Goal: Task Accomplishment & Management: Manage account settings

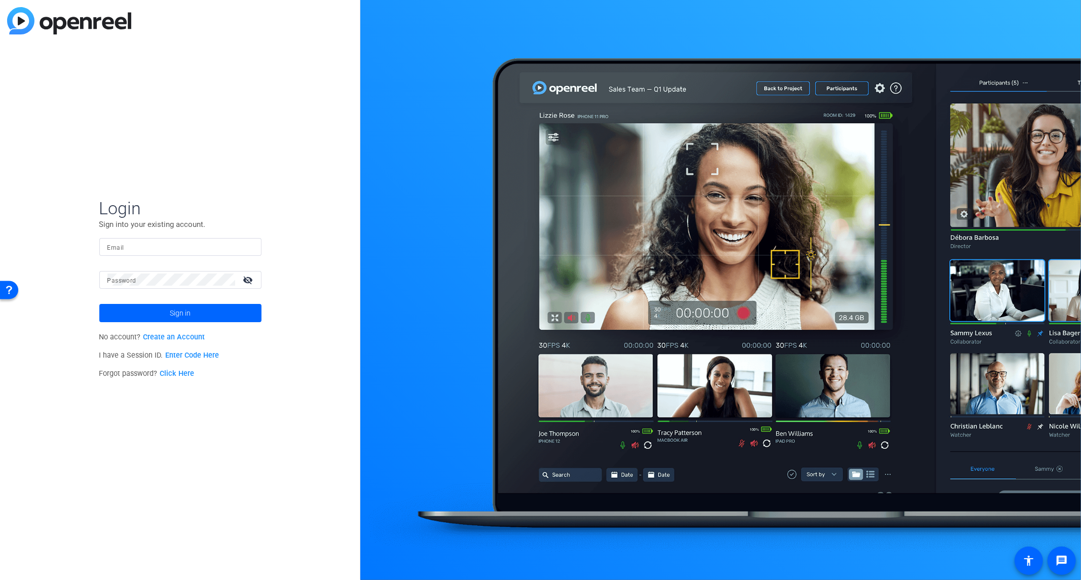
click at [187, 371] on link "Click Here" at bounding box center [177, 373] width 34 height 9
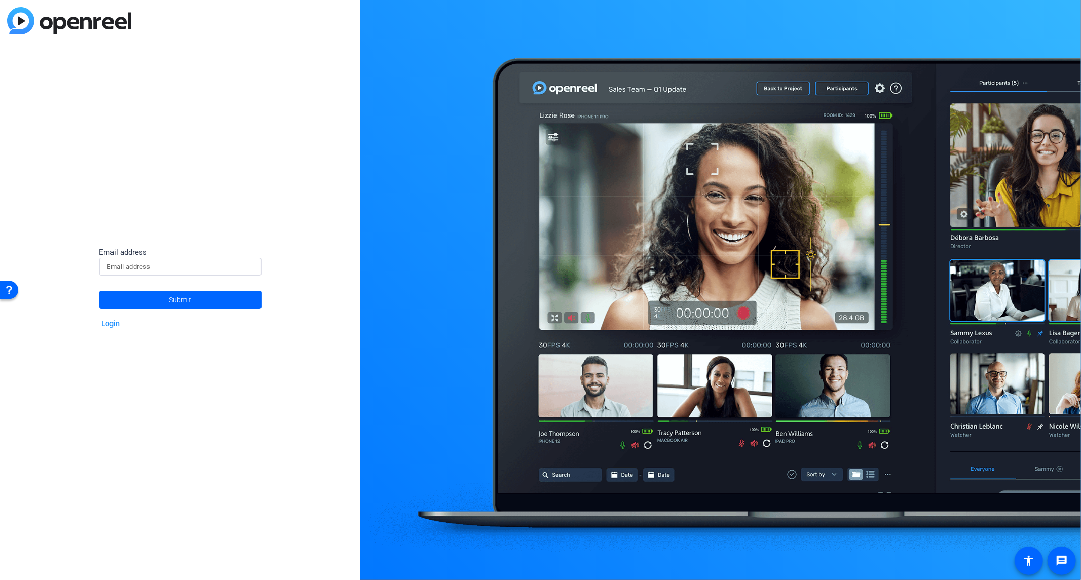
click at [166, 269] on input at bounding box center [180, 267] width 146 height 12
type input "[PERSON_NAME][EMAIL_ADDRESS][PERSON_NAME][DOMAIN_NAME]"
click at [186, 307] on span "Submit" at bounding box center [180, 299] width 22 height 25
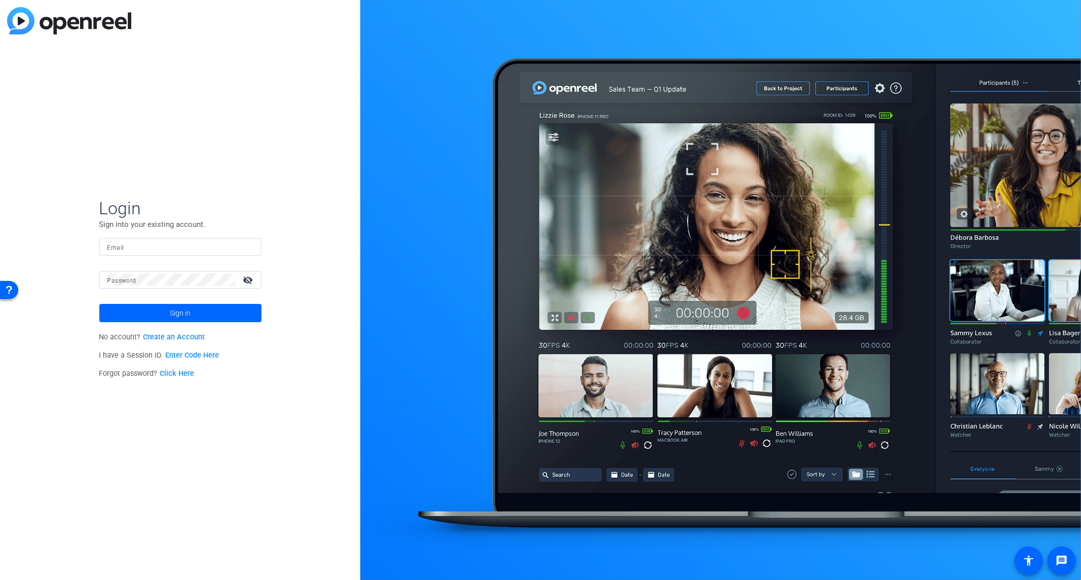
click at [208, 248] on input "Email" at bounding box center [180, 247] width 146 height 12
type input "[PERSON_NAME][EMAIL_ADDRESS][PERSON_NAME][DOMAIN_NAME]"
click at [99, 304] on button "Sign in" at bounding box center [180, 313] width 162 height 18
click at [185, 332] on p "No account? Create an Account" at bounding box center [180, 337] width 162 height 18
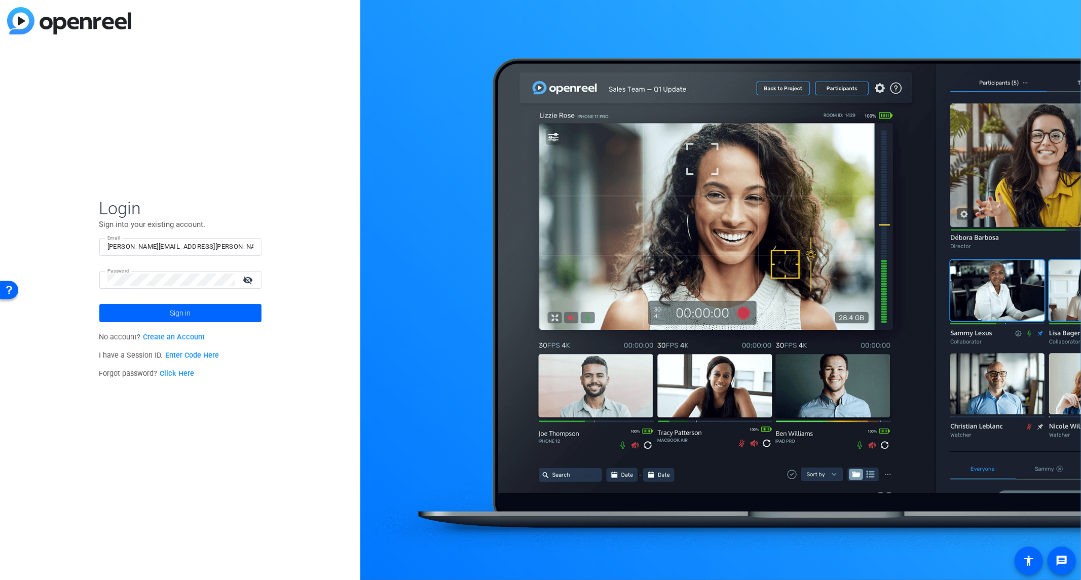
click at [186, 334] on link "Create an Account" at bounding box center [174, 337] width 62 height 9
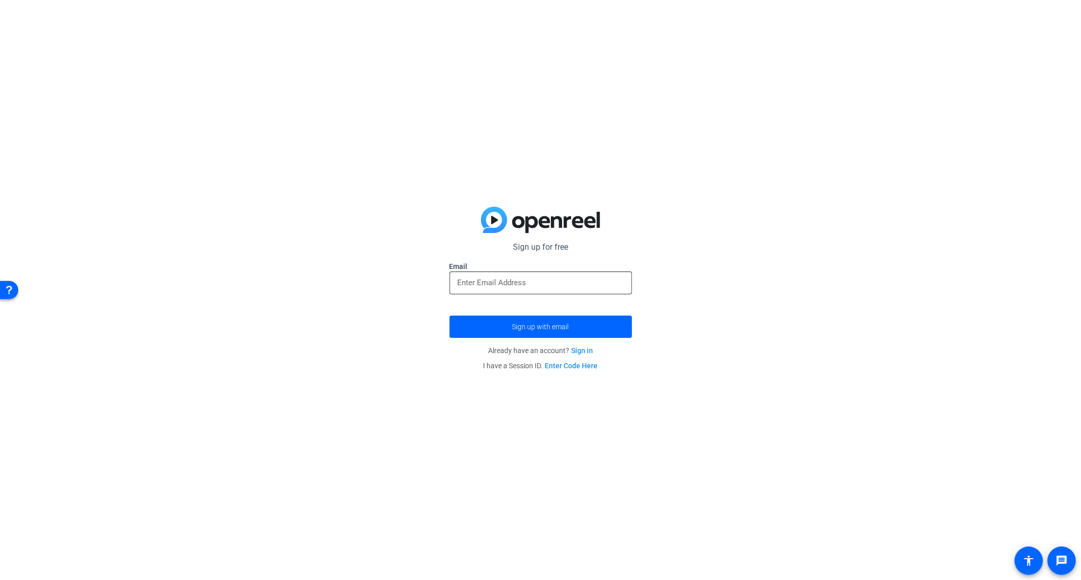
click at [498, 284] on input "email" at bounding box center [541, 283] width 166 height 12
type input "[PERSON_NAME][EMAIL_ADDRESS][PERSON_NAME][DOMAIN_NAME]"
click at [561, 338] on span "submit" at bounding box center [541, 327] width 182 height 24
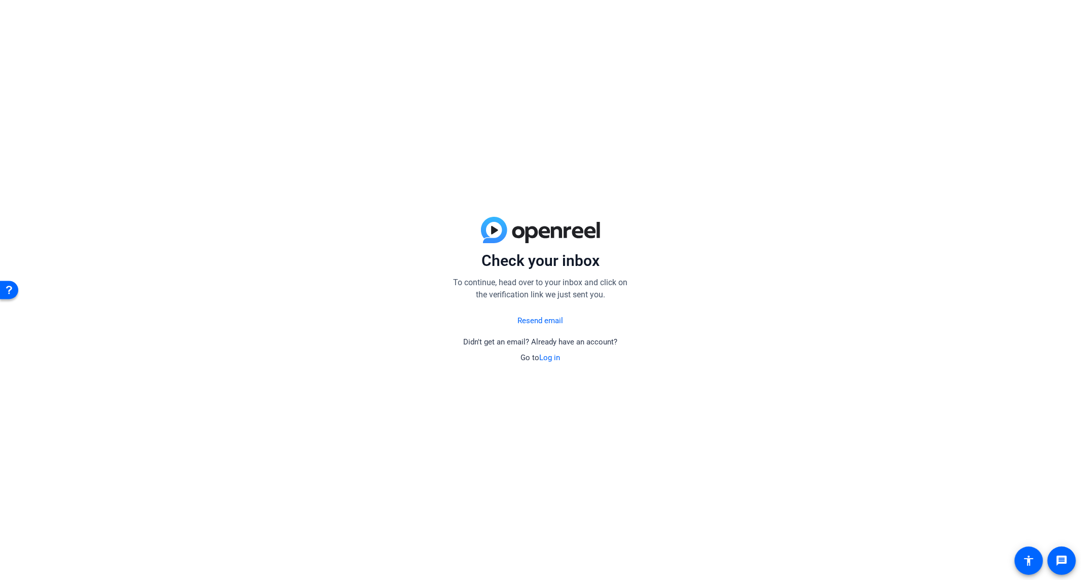
click at [543, 320] on link "Resend email" at bounding box center [541, 321] width 46 height 12
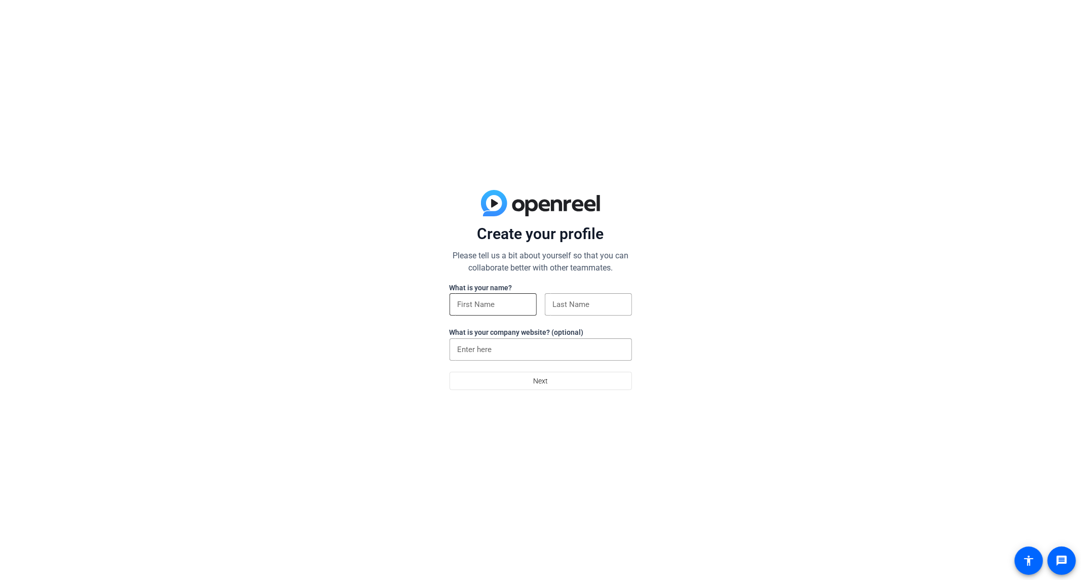
click at [497, 303] on input at bounding box center [493, 305] width 71 height 12
type input "[PERSON_NAME]"
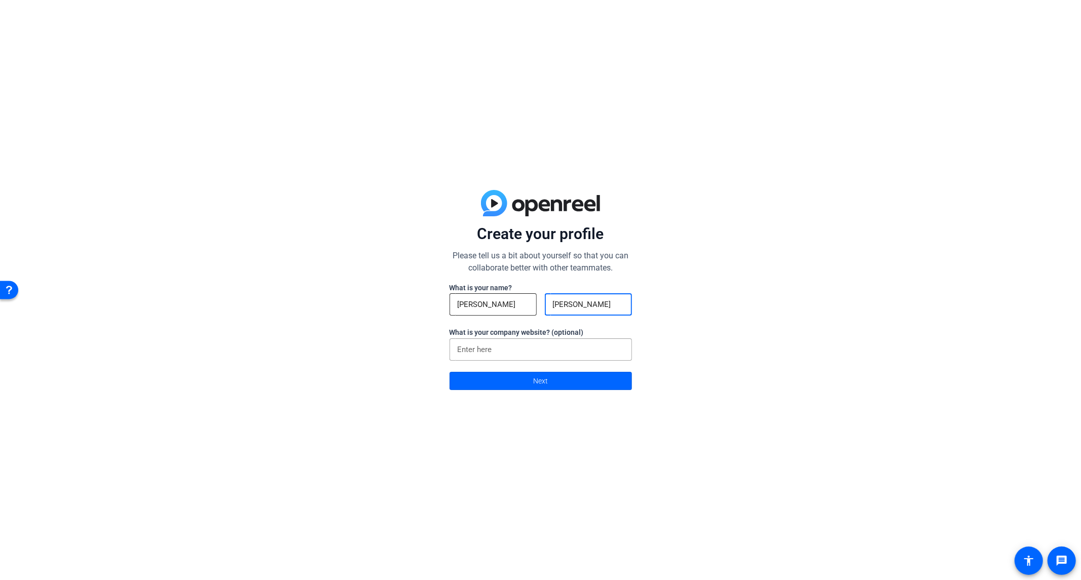
type input "[PERSON_NAME]"
type input "[DOMAIN_NAME]"
click button "Next" at bounding box center [541, 381] width 182 height 18
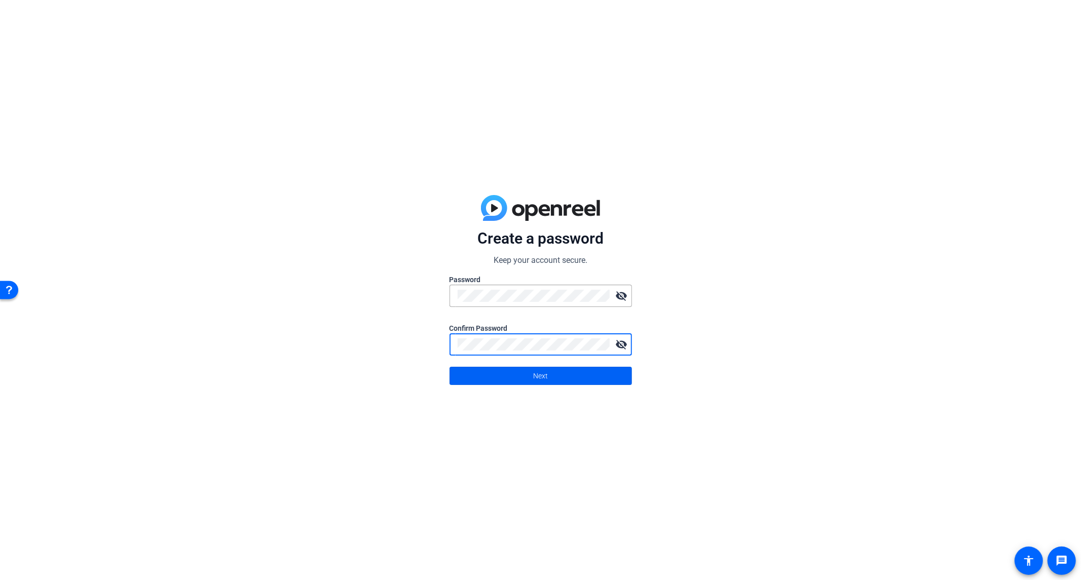
click at [545, 371] on span "Next" at bounding box center [540, 375] width 15 height 19
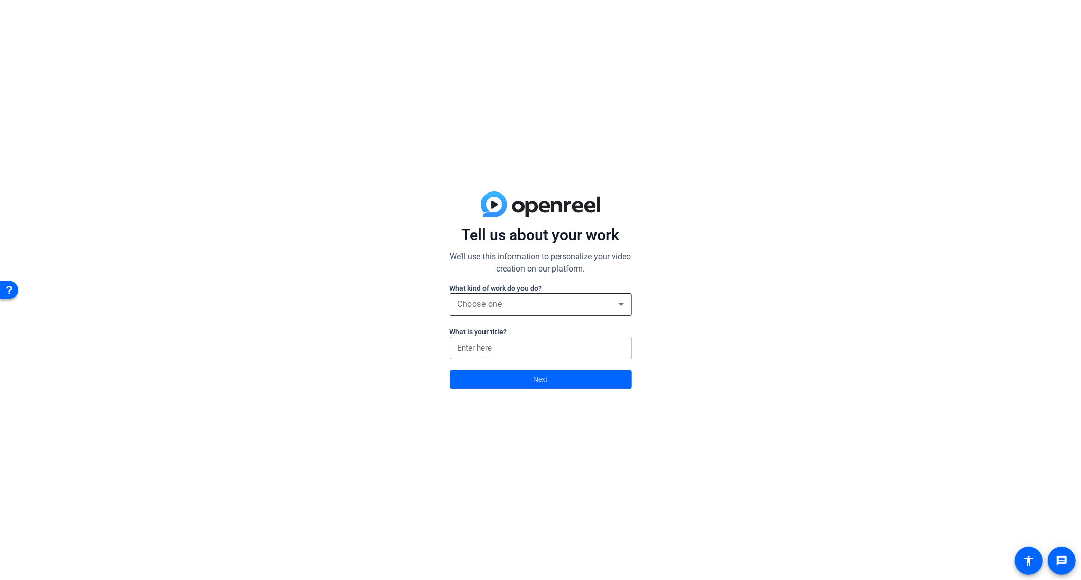
click at [588, 310] on div "Choose one" at bounding box center [538, 305] width 161 height 12
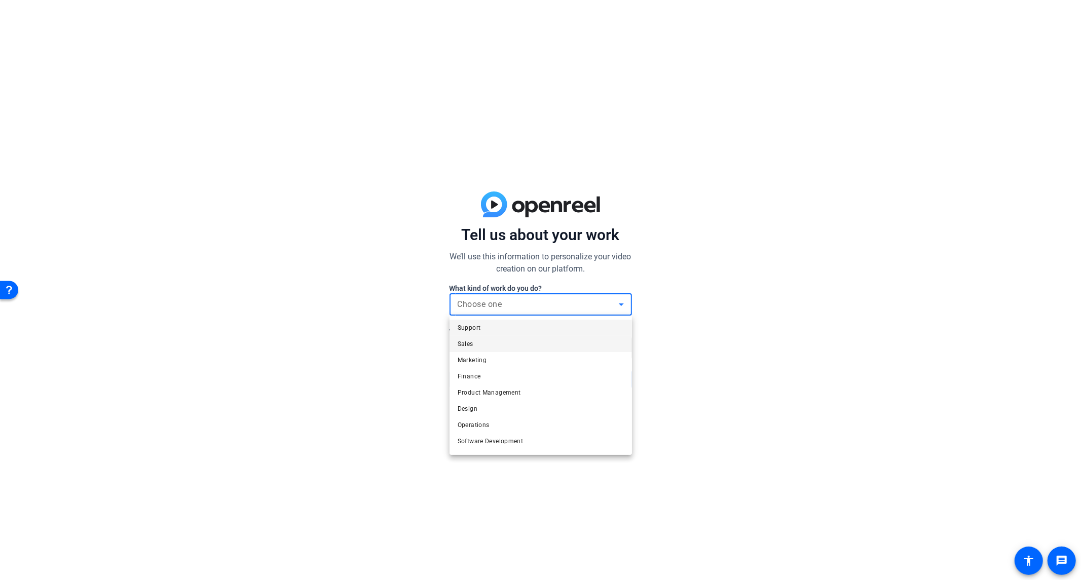
click at [564, 348] on mat-option "Sales" at bounding box center [541, 344] width 182 height 16
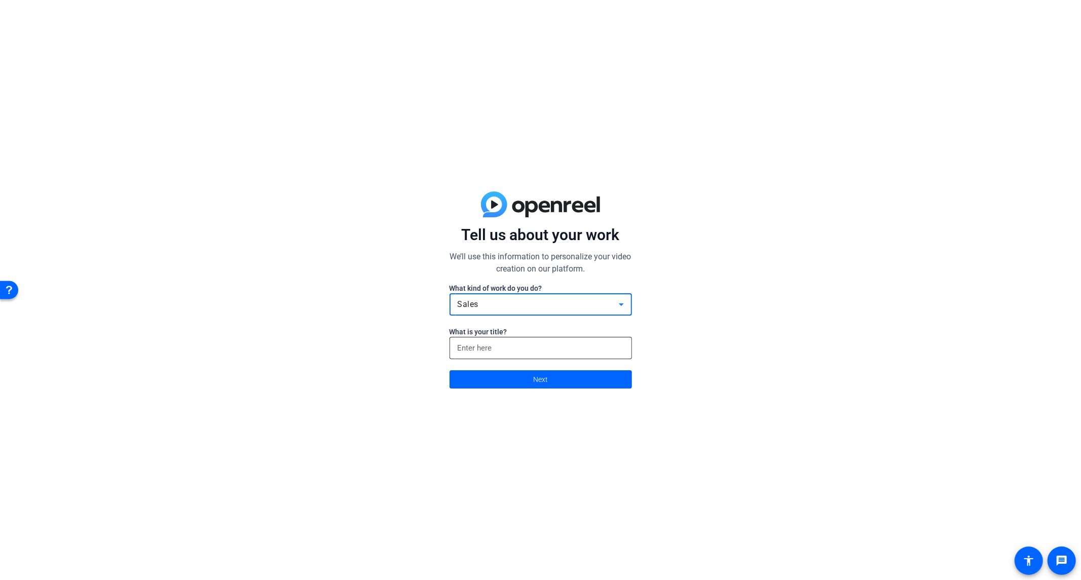
click at [536, 348] on input at bounding box center [541, 348] width 166 height 12
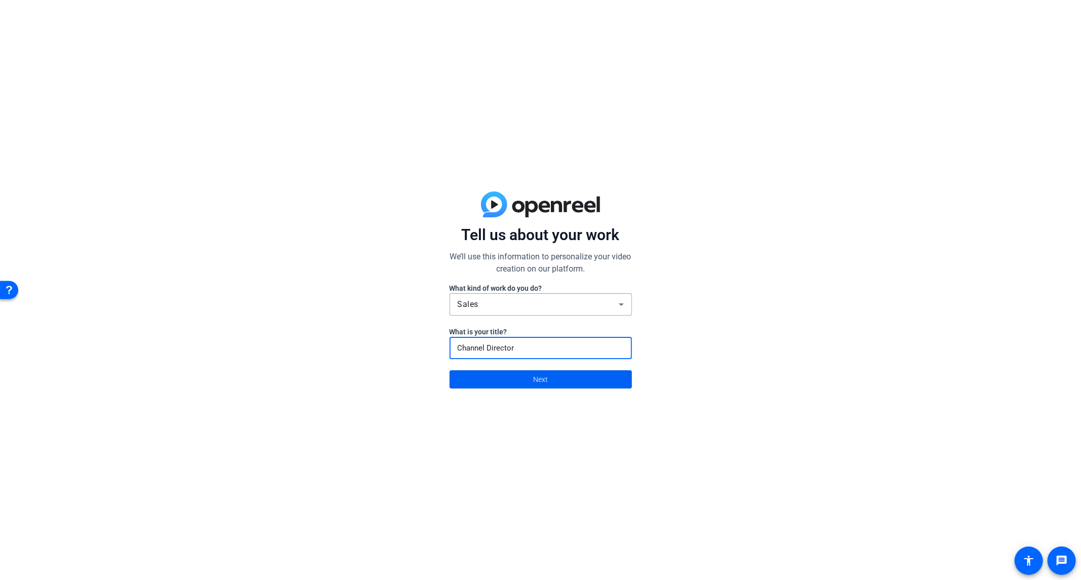
type input "Channel Director"
click at [549, 380] on span at bounding box center [540, 379] width 181 height 24
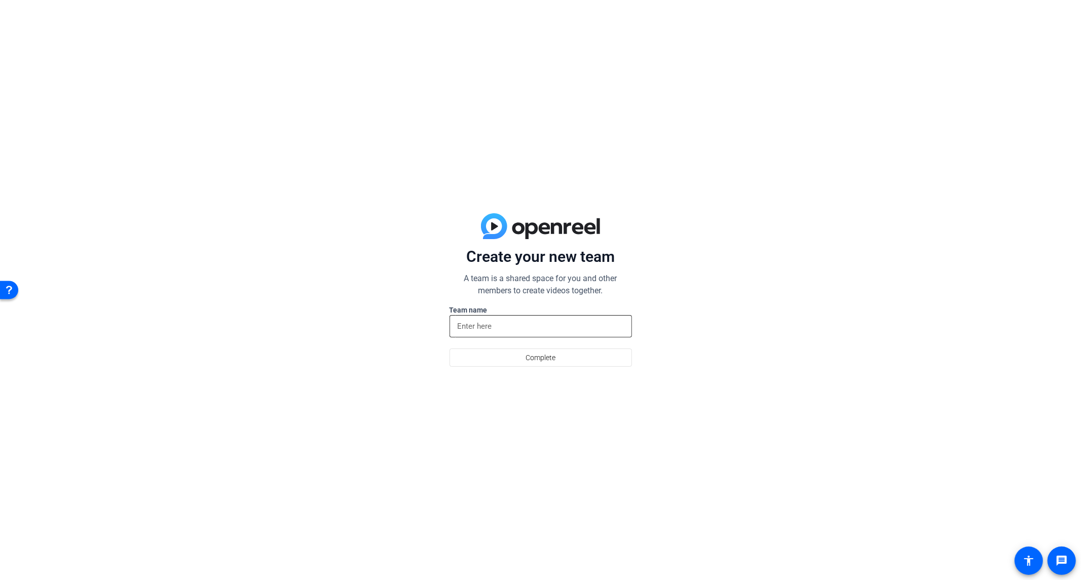
click at [513, 330] on input at bounding box center [541, 326] width 166 height 12
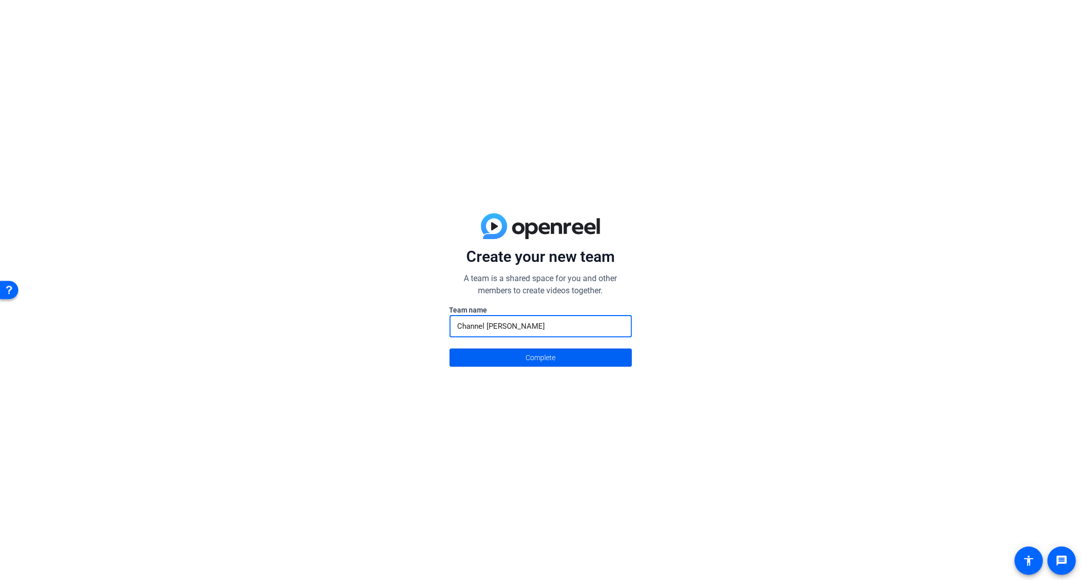
type input "Channel [PERSON_NAME]"
click at [536, 363] on span "Complete" at bounding box center [541, 357] width 30 height 19
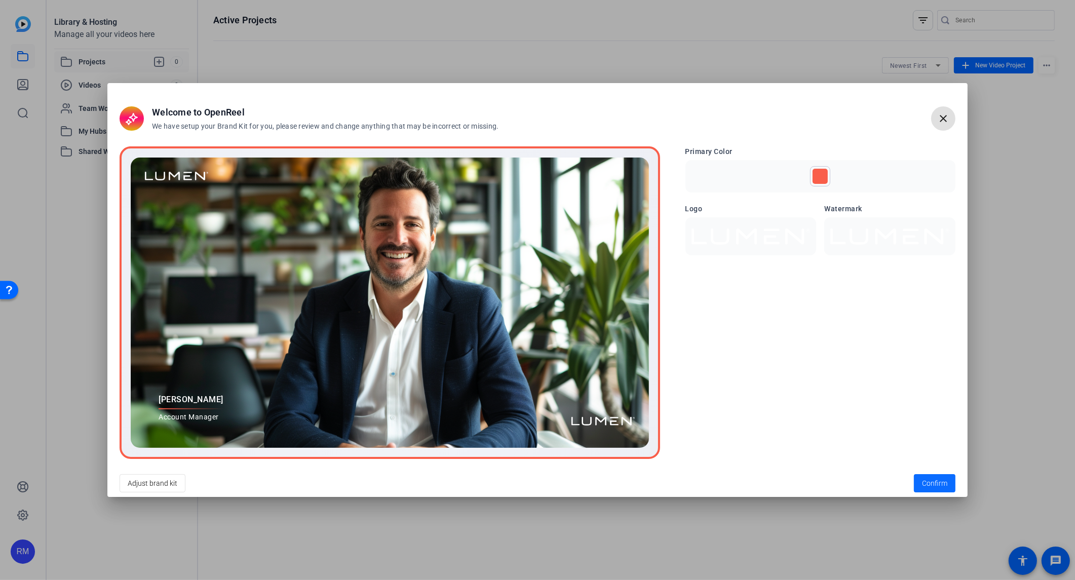
click at [931, 480] on span "Confirm" at bounding box center [934, 483] width 25 height 11
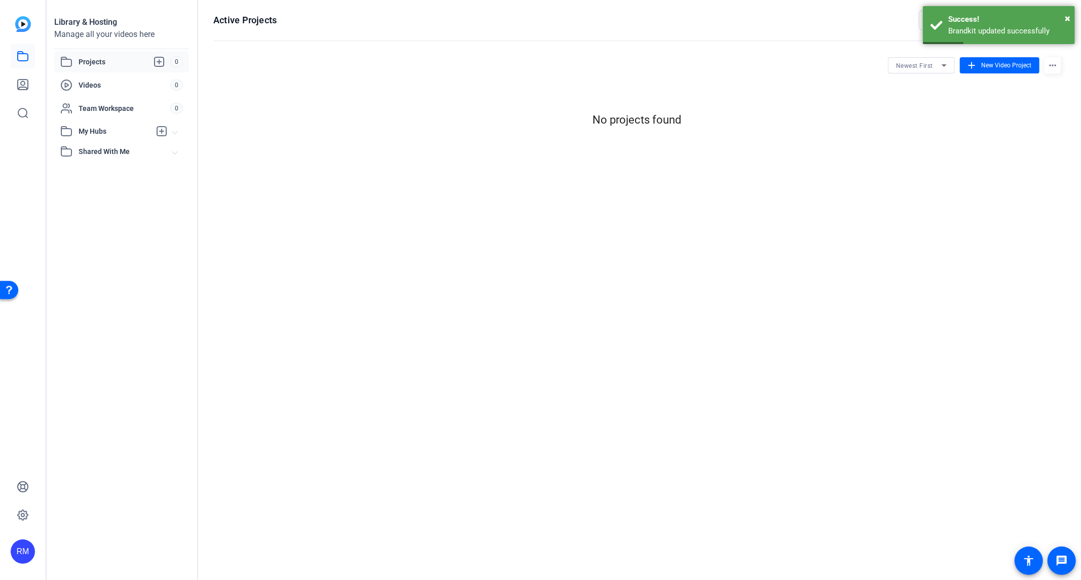
click at [26, 53] on icon at bounding box center [23, 56] width 10 height 9
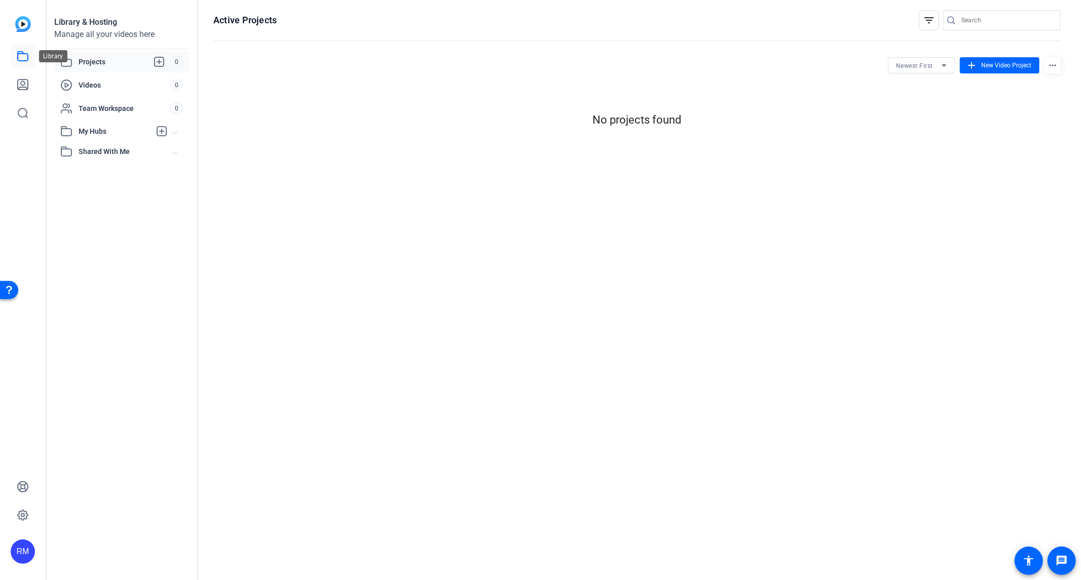
click at [21, 58] on icon at bounding box center [23, 56] width 12 height 12
click at [156, 61] on icon at bounding box center [159, 62] width 12 height 12
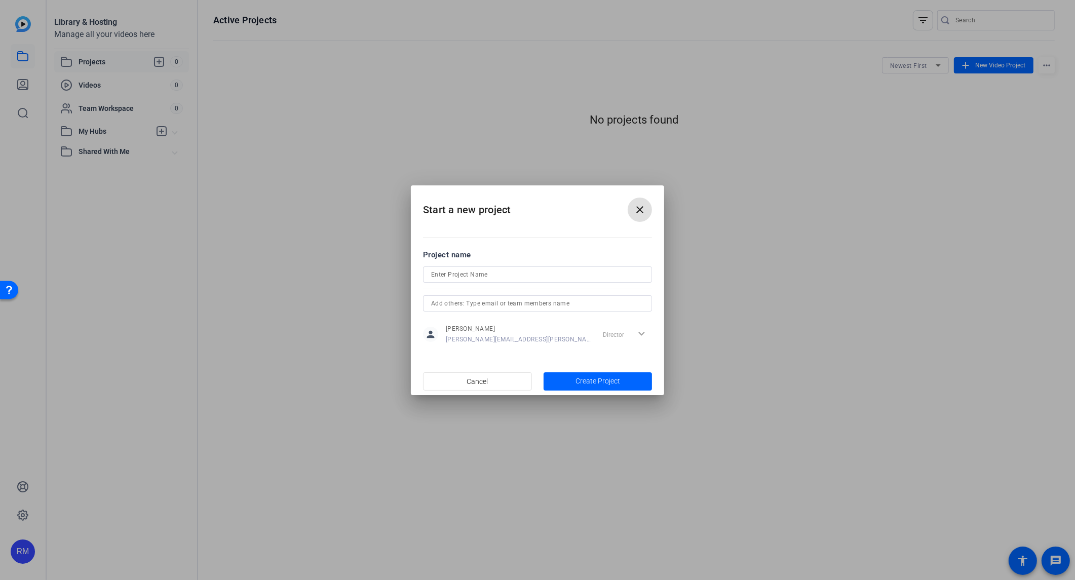
click at [643, 208] on mat-icon "close" at bounding box center [640, 210] width 12 height 12
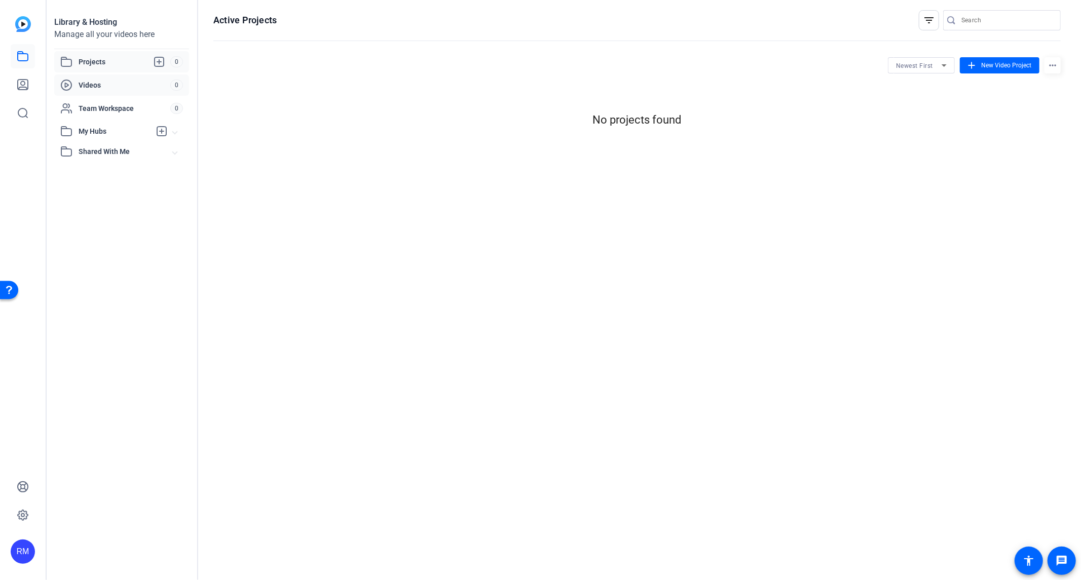
click at [129, 83] on span "Videos" at bounding box center [125, 85] width 92 height 10
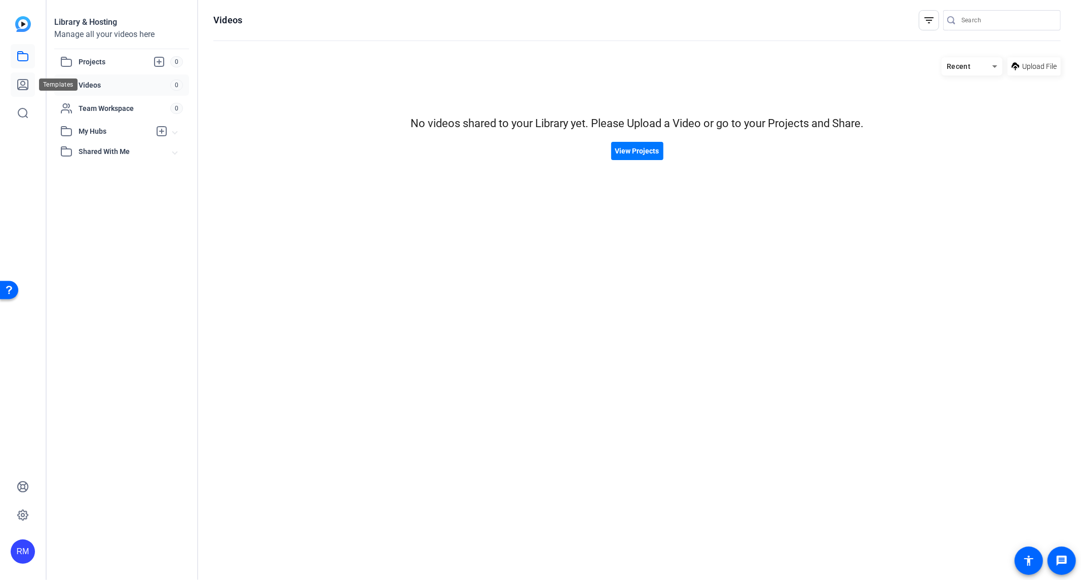
click at [28, 82] on icon at bounding box center [23, 85] width 10 height 10
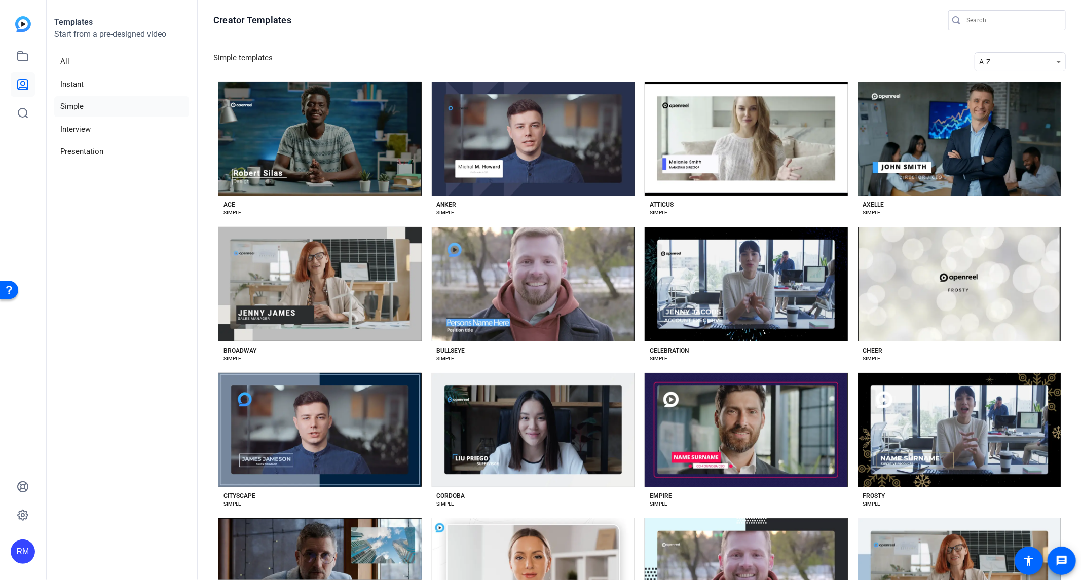
click at [79, 103] on li "Simple" at bounding box center [121, 106] width 135 height 21
click at [87, 130] on li "Interview" at bounding box center [121, 129] width 135 height 21
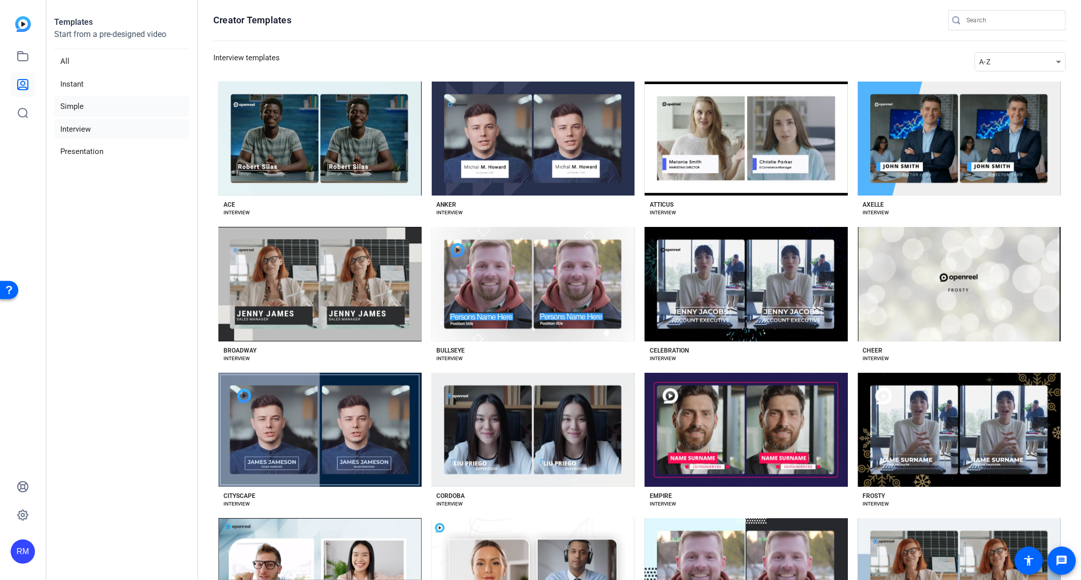
click at [75, 109] on li "Simple" at bounding box center [121, 106] width 135 height 21
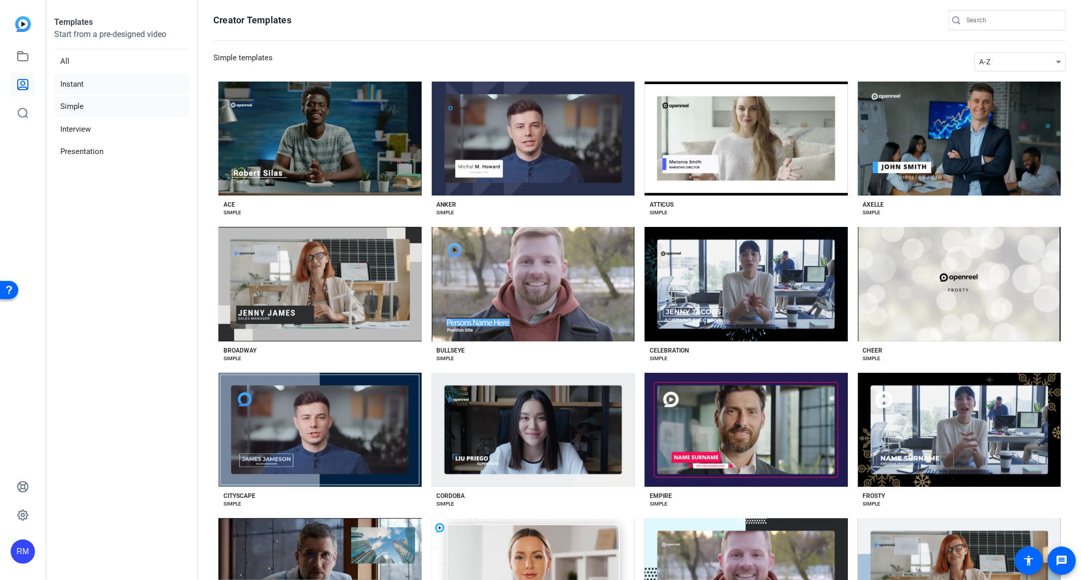
click at [84, 90] on li "Instant" at bounding box center [121, 84] width 135 height 21
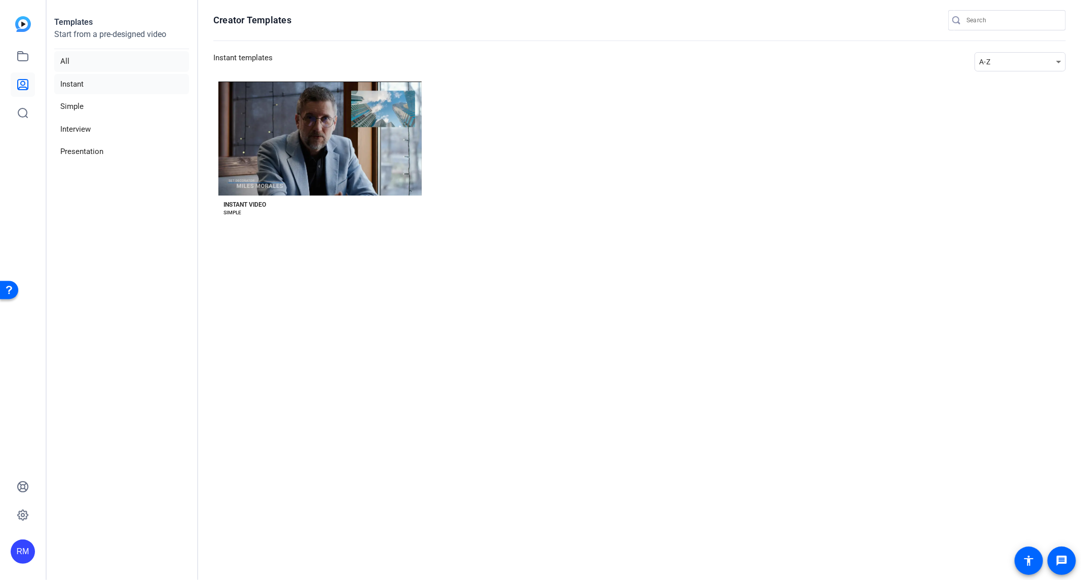
click at [67, 58] on li "All" at bounding box center [121, 61] width 135 height 21
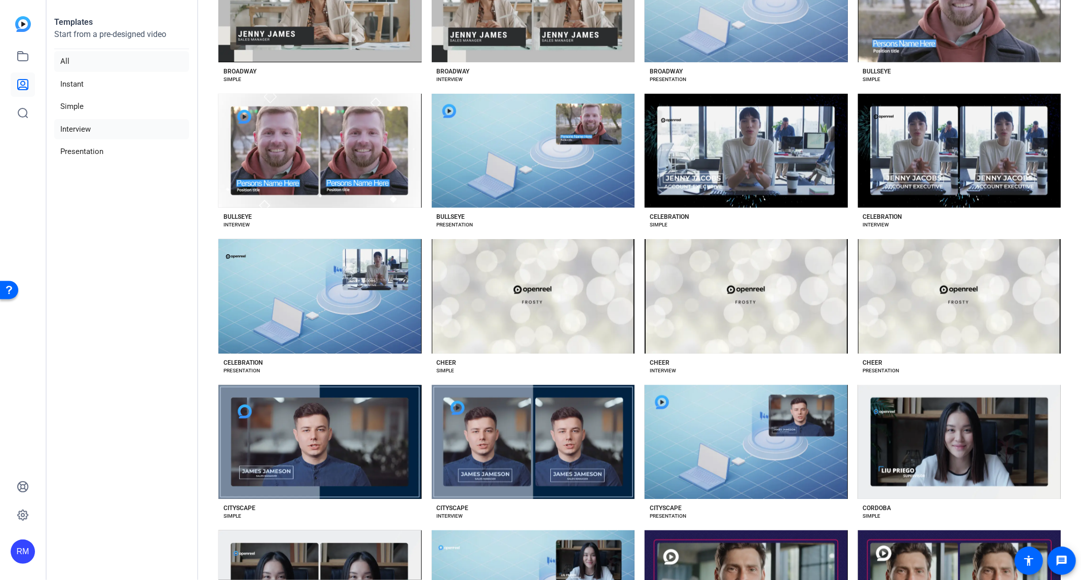
scroll to position [404, 0]
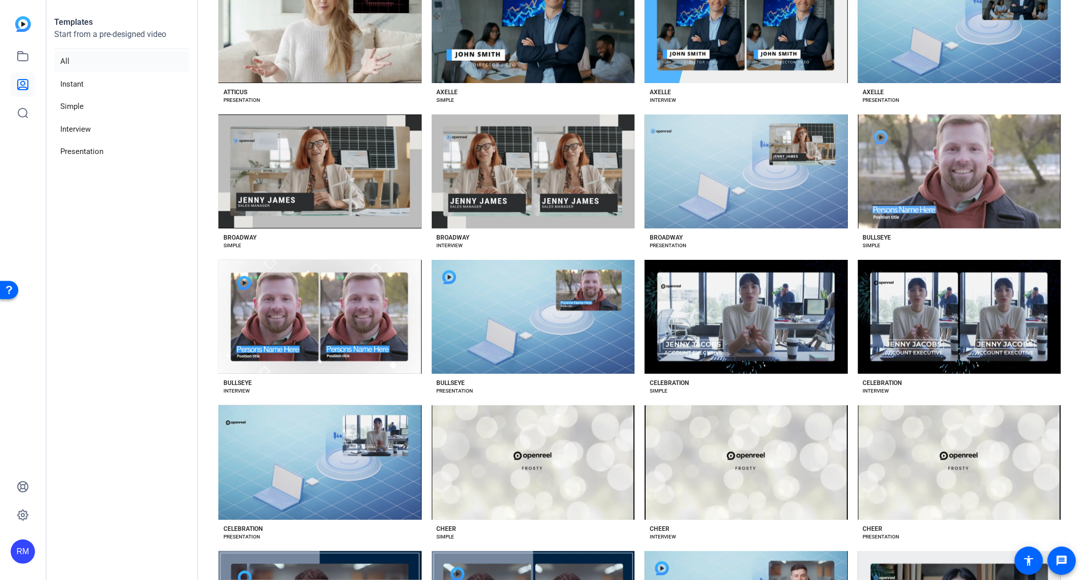
click at [23, 23] on img at bounding box center [23, 24] width 16 height 16
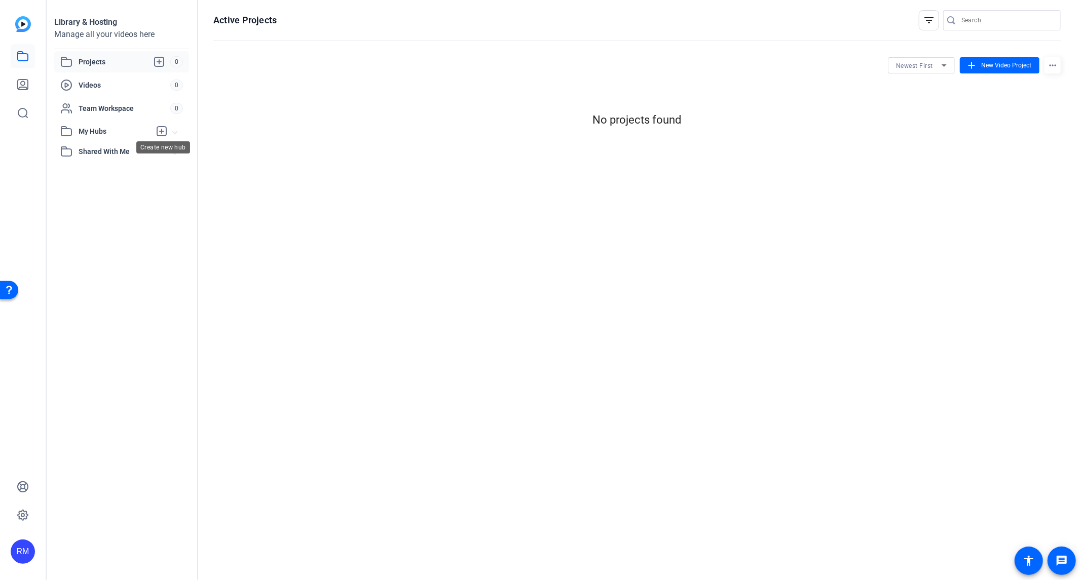
click at [160, 132] on icon at bounding box center [162, 131] width 12 height 12
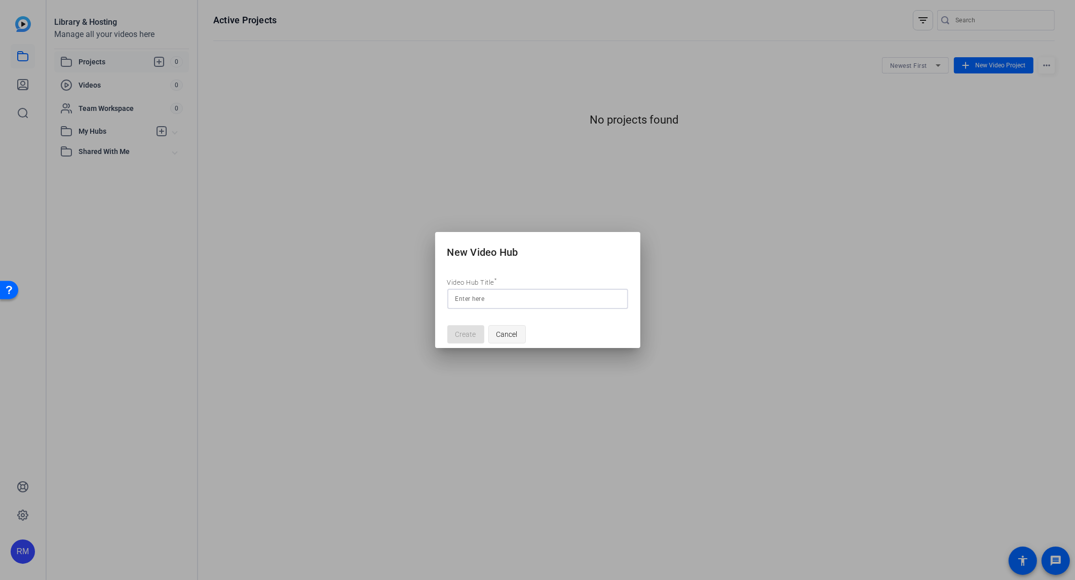
click at [512, 333] on span "Cancel" at bounding box center [507, 334] width 21 height 19
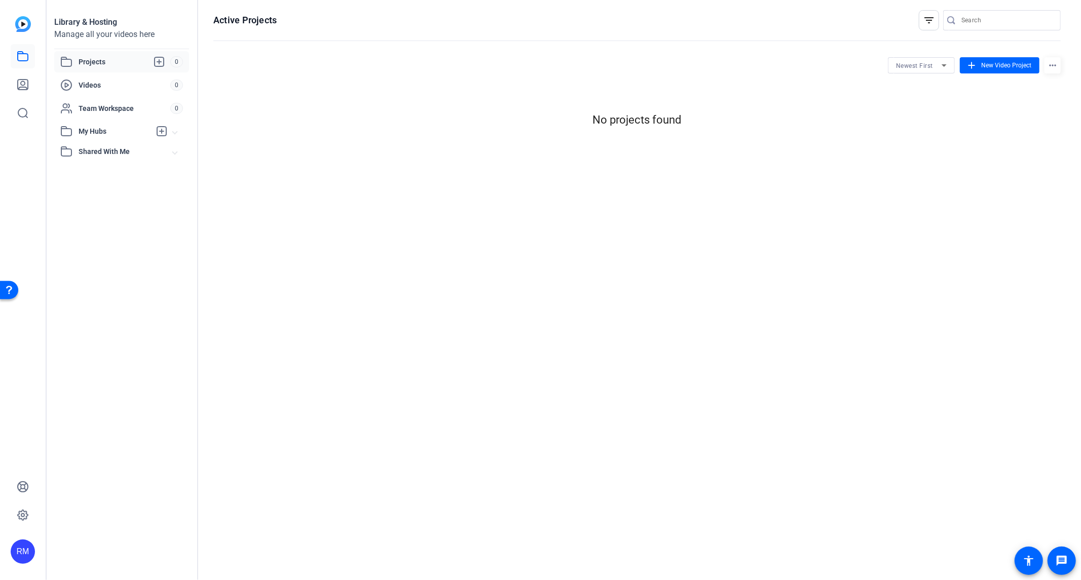
click at [115, 148] on span "Shared With Me" at bounding box center [126, 151] width 94 height 11
click at [111, 108] on span "Team Workspace" at bounding box center [125, 108] width 92 height 10
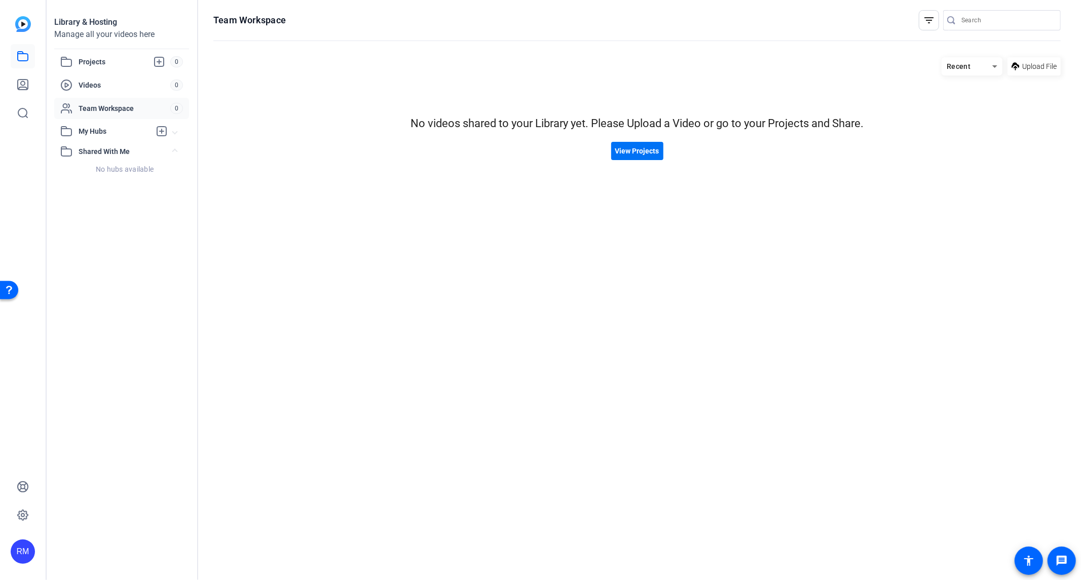
click at [630, 148] on span "View Projects" at bounding box center [637, 151] width 44 height 11
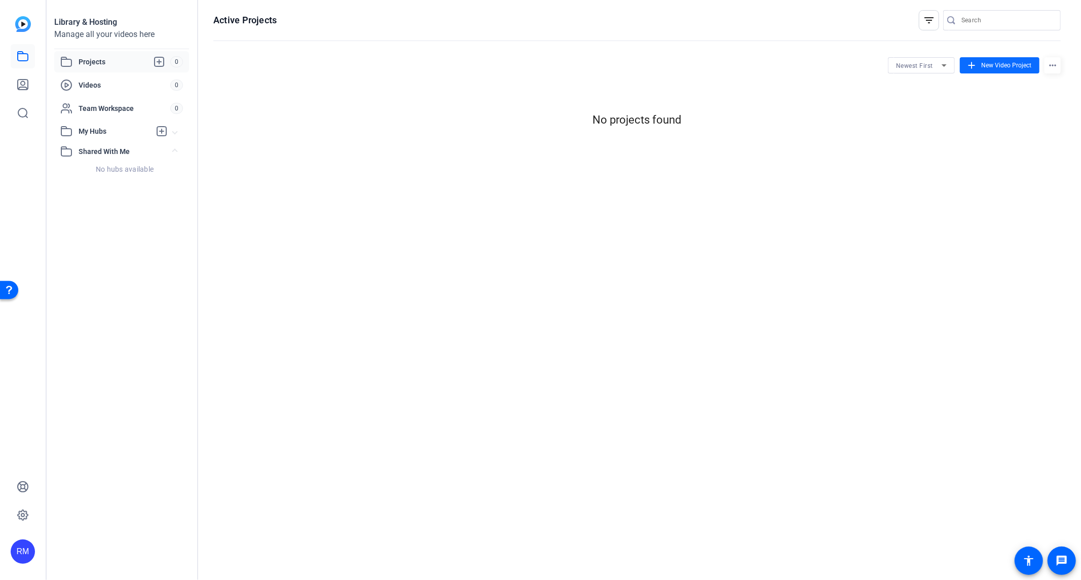
click at [978, 62] on span at bounding box center [1000, 65] width 80 height 24
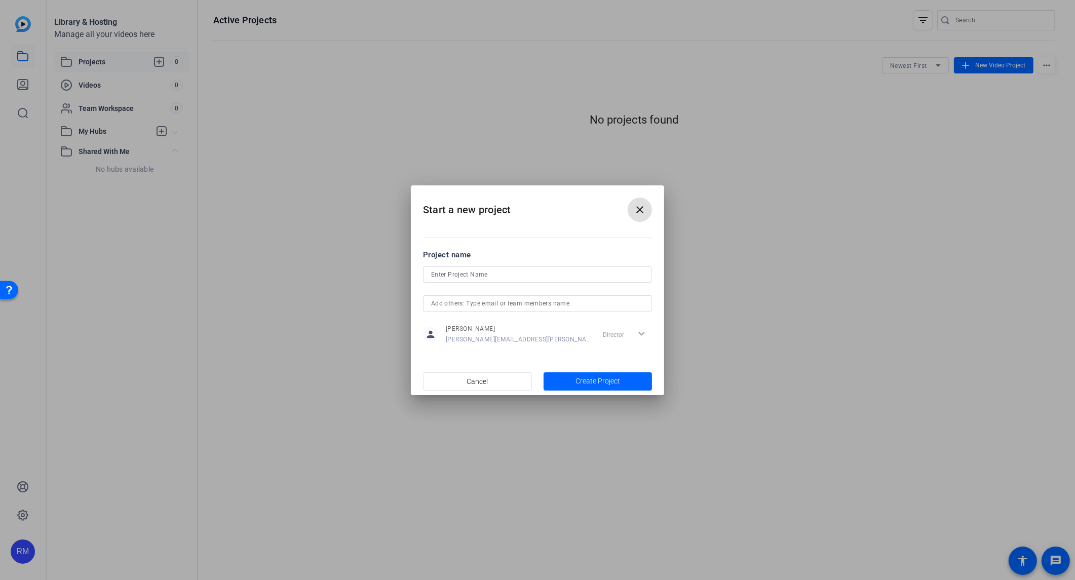
click at [567, 272] on input at bounding box center [537, 275] width 213 height 12
click at [601, 382] on span "Create Project" at bounding box center [598, 381] width 45 height 11
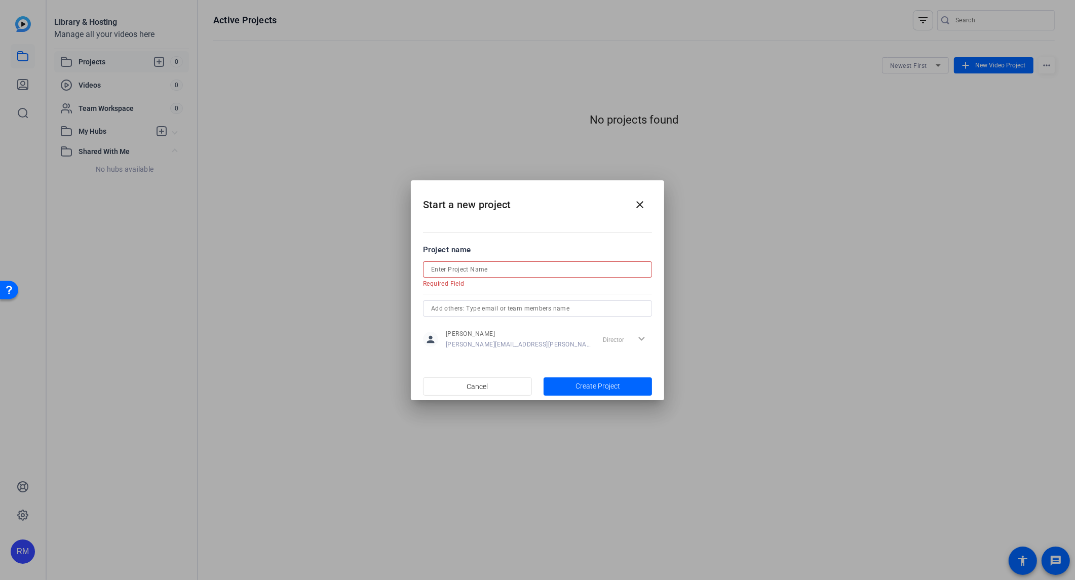
click at [530, 272] on input at bounding box center [537, 270] width 213 height 12
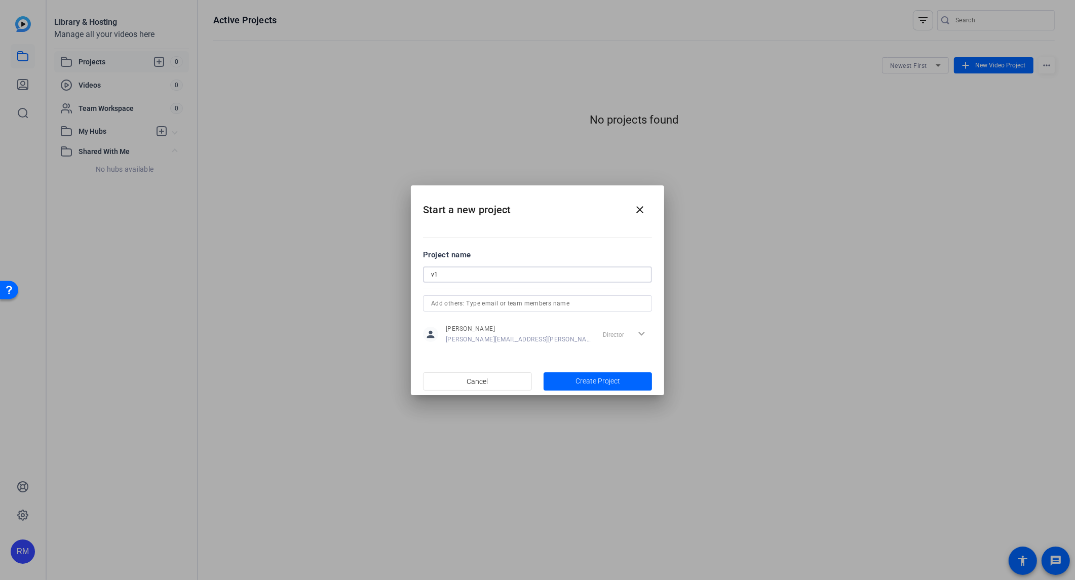
type input "v1"
click at [615, 384] on span "Create Project" at bounding box center [598, 381] width 45 height 11
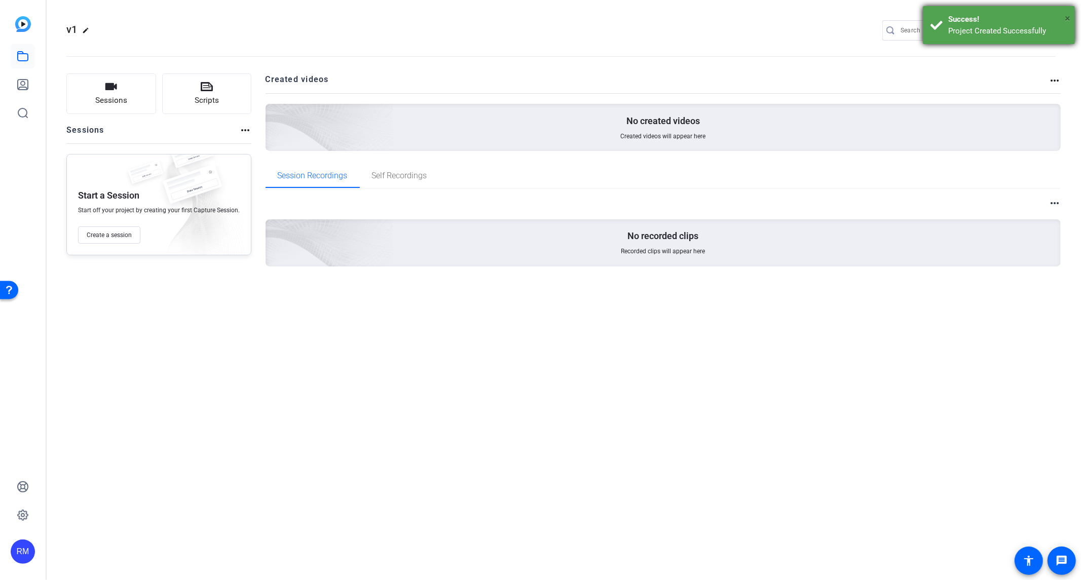
click at [1065, 14] on span "×" at bounding box center [1068, 18] width 6 height 12
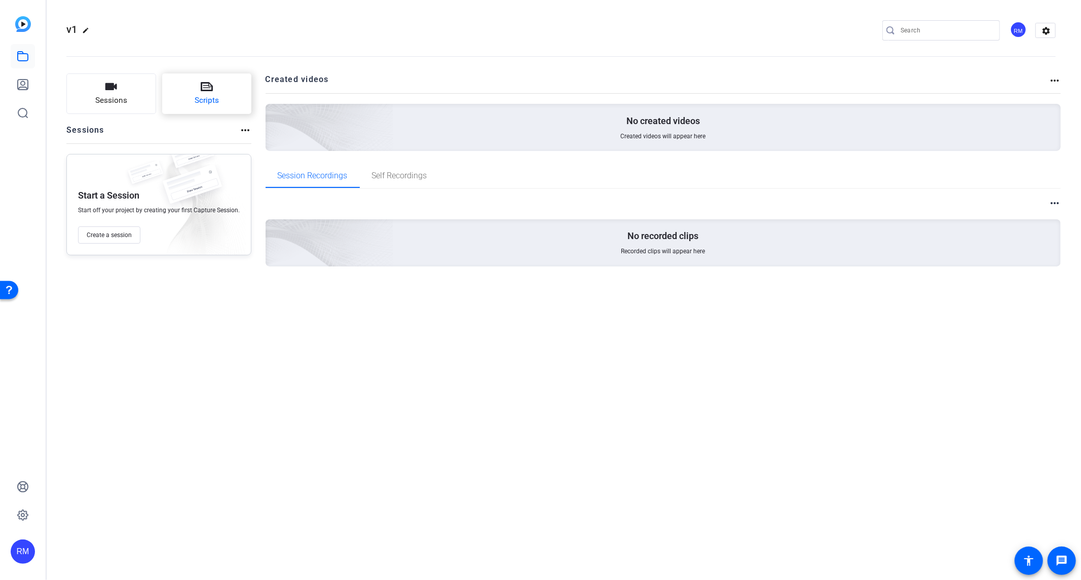
click at [209, 95] on span "Scripts" at bounding box center [207, 101] width 24 height 12
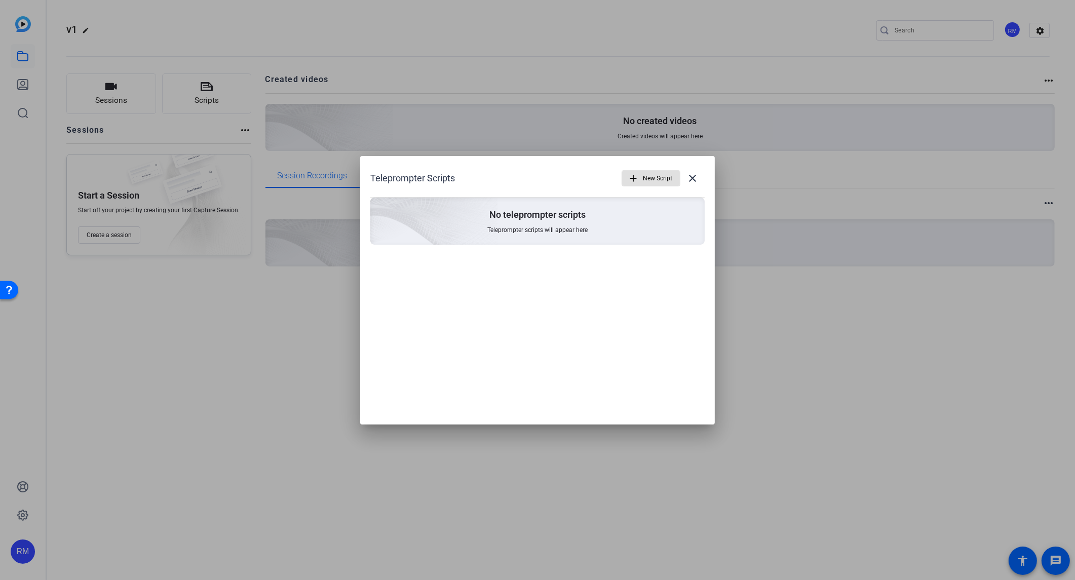
click at [635, 175] on mat-icon "add" at bounding box center [633, 178] width 11 height 11
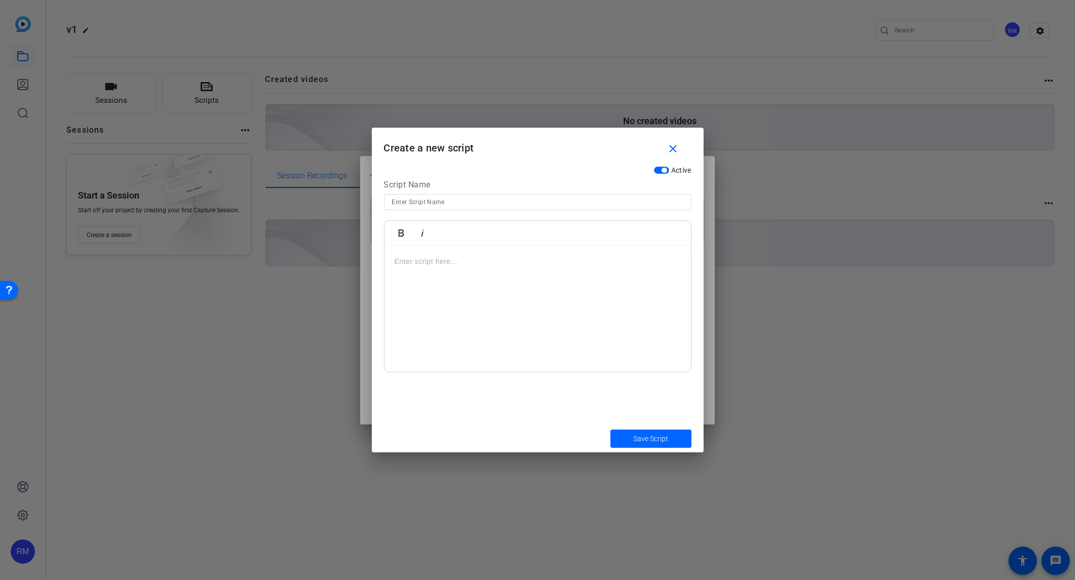
click at [491, 206] on input at bounding box center [537, 202] width 291 height 12
click at [673, 149] on mat-icon "close" at bounding box center [673, 149] width 13 height 13
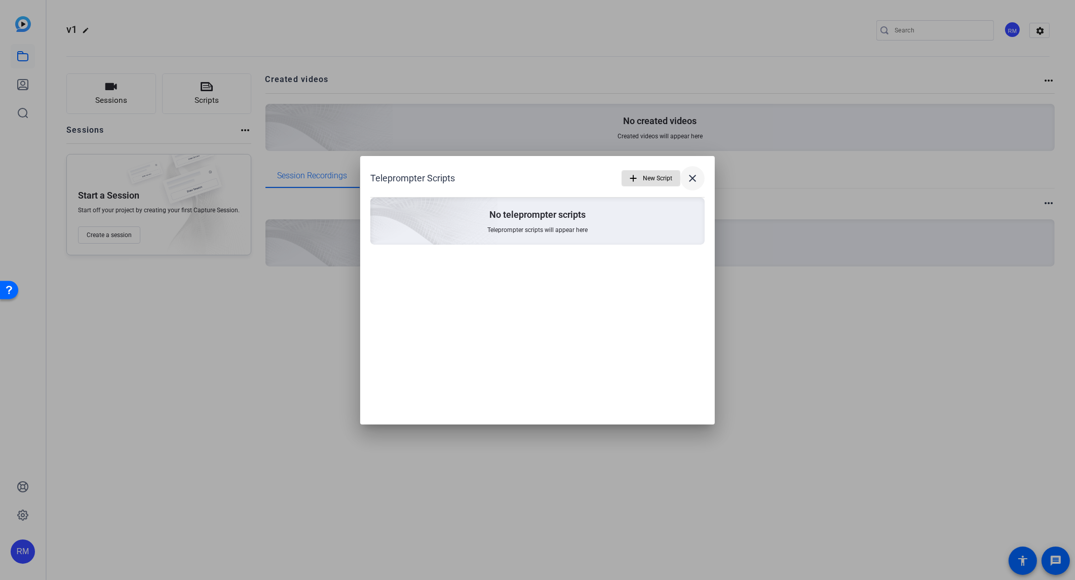
click at [695, 175] on mat-icon "close" at bounding box center [693, 178] width 12 height 12
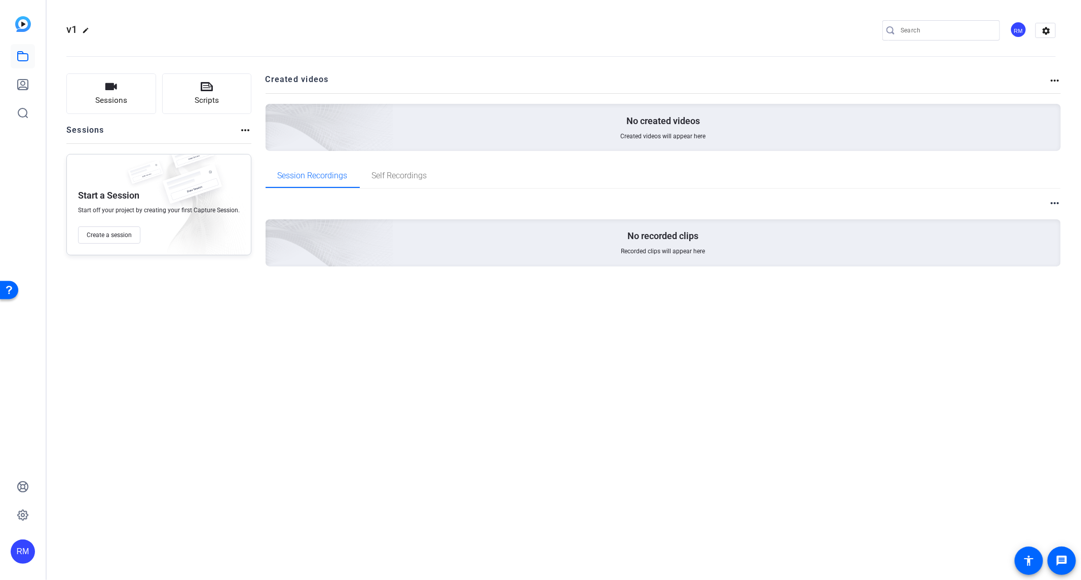
click at [22, 53] on icon at bounding box center [23, 56] width 12 height 12
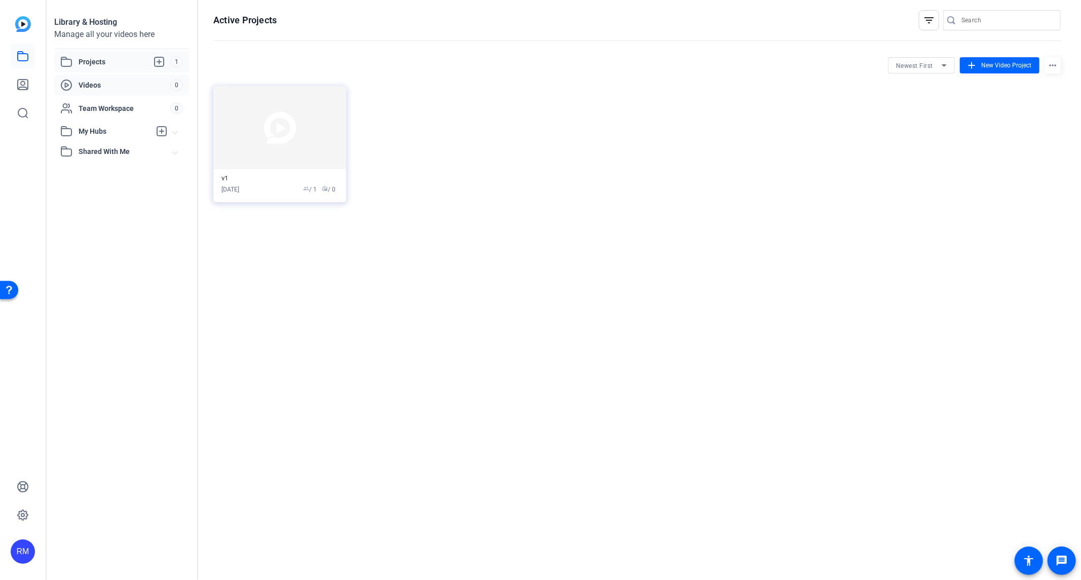
click at [139, 82] on span "Videos" at bounding box center [125, 85] width 92 height 10
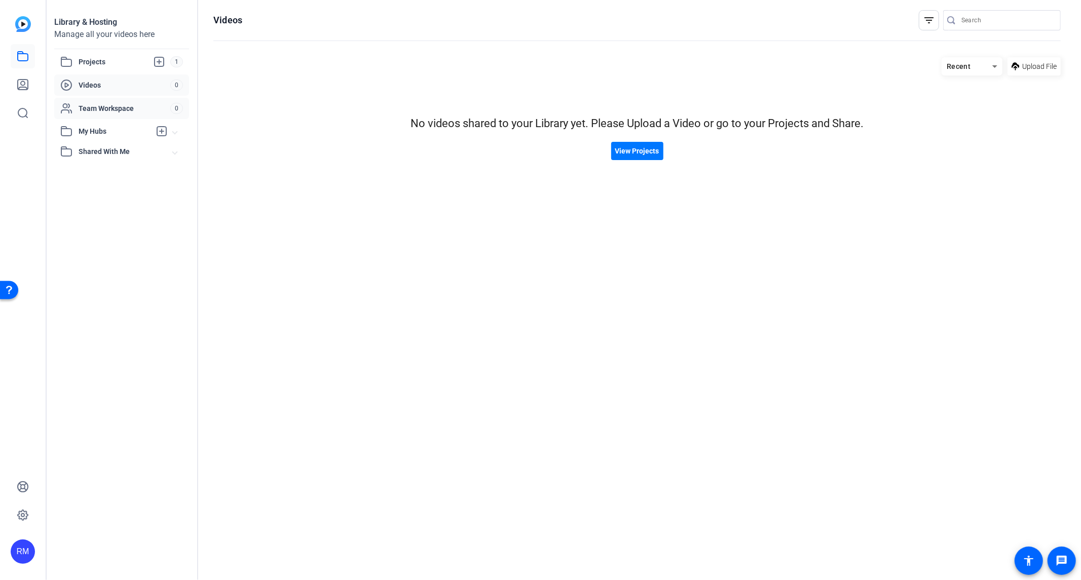
click at [117, 104] on span "Team Workspace" at bounding box center [125, 108] width 92 height 10
click at [131, 130] on span "My Hubs" at bounding box center [115, 131] width 72 height 11
click at [115, 173] on span "Shared With Me" at bounding box center [126, 174] width 94 height 11
click at [104, 57] on span "Projects" at bounding box center [125, 62] width 92 height 12
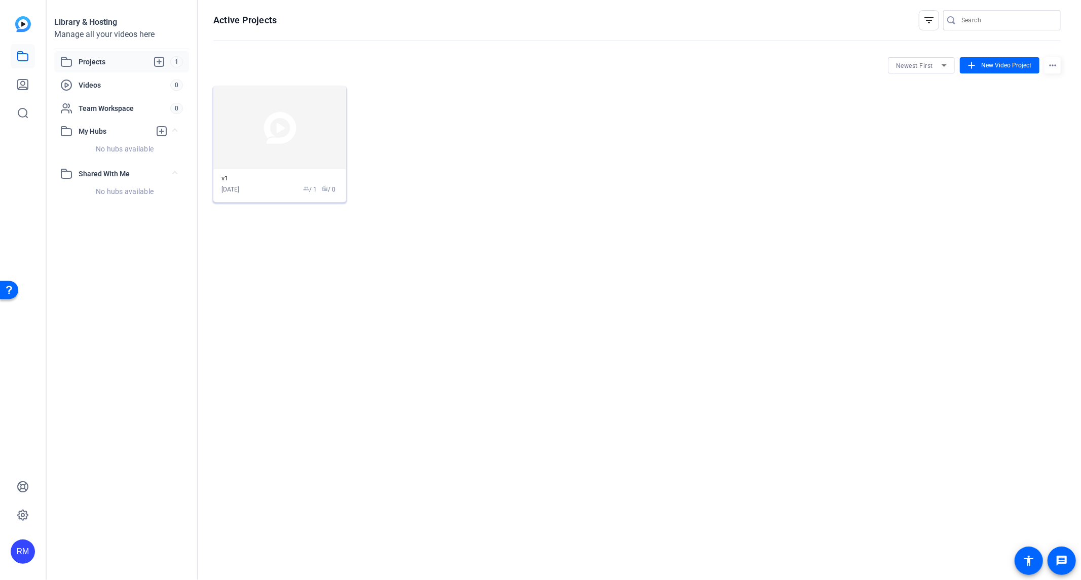
click at [259, 117] on img at bounding box center [279, 127] width 133 height 83
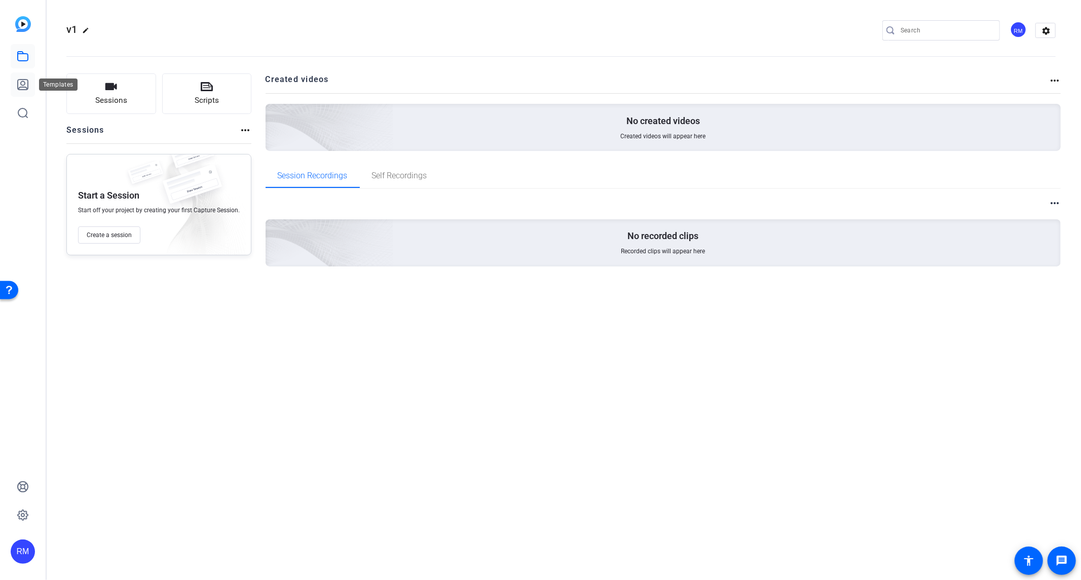
click at [17, 74] on link at bounding box center [23, 84] width 24 height 24
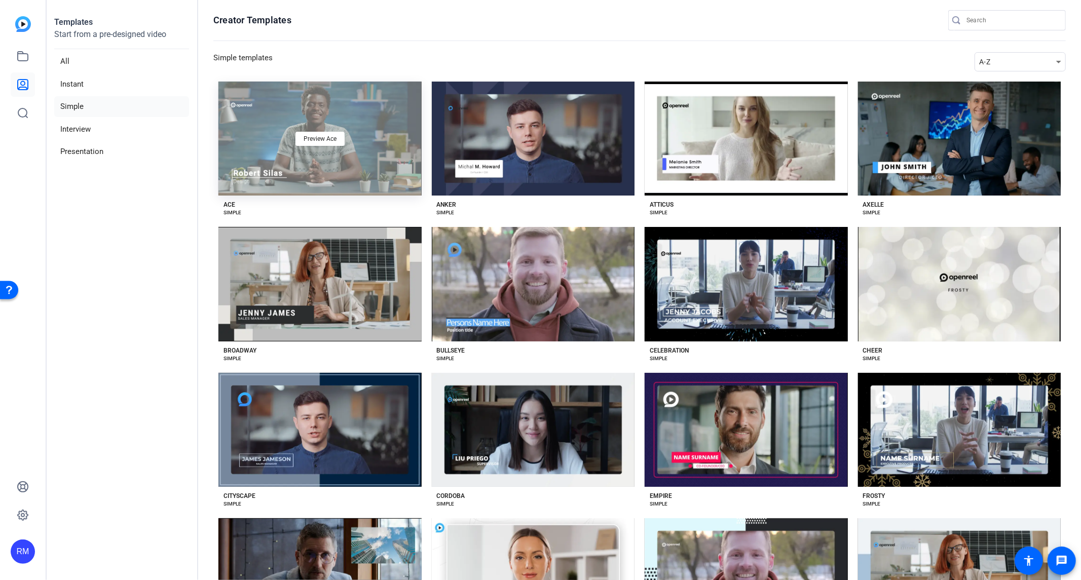
click at [312, 151] on div "Preview Ace" at bounding box center [319, 139] width 203 height 114
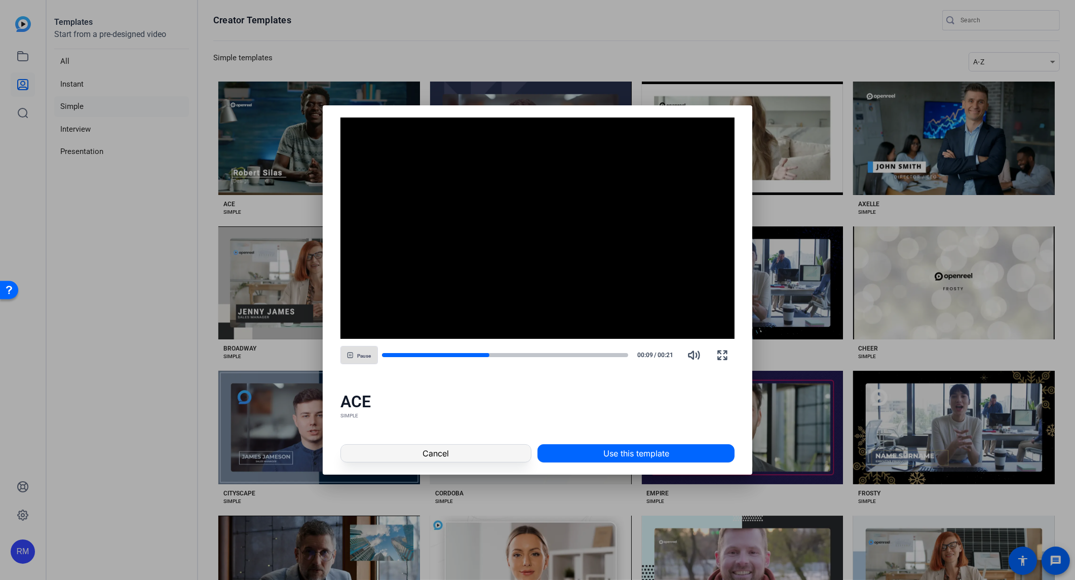
click at [444, 453] on span "Cancel" at bounding box center [436, 454] width 26 height 12
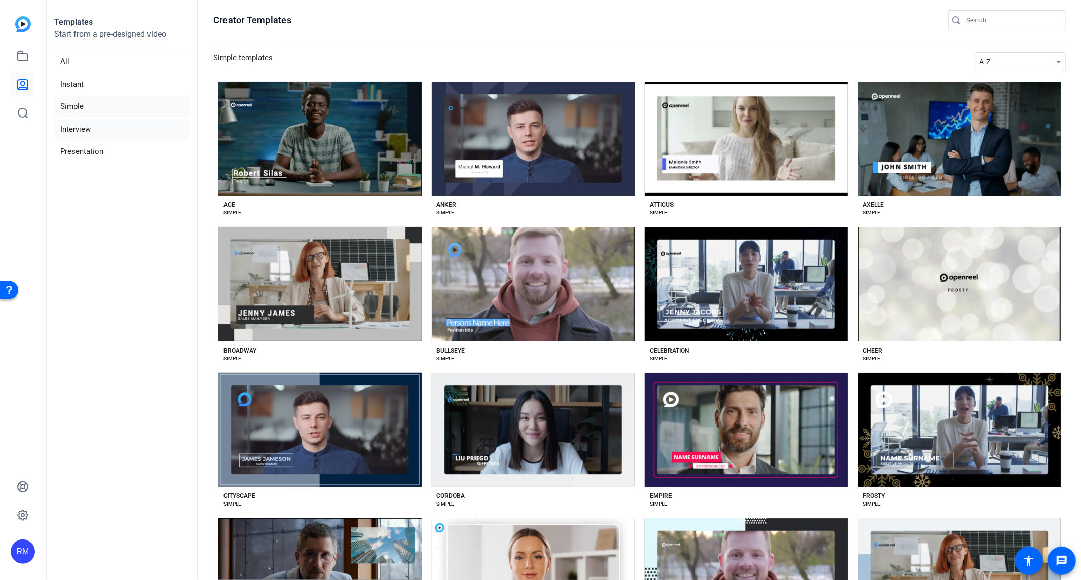
click at [76, 128] on li "Interview" at bounding box center [121, 129] width 135 height 21
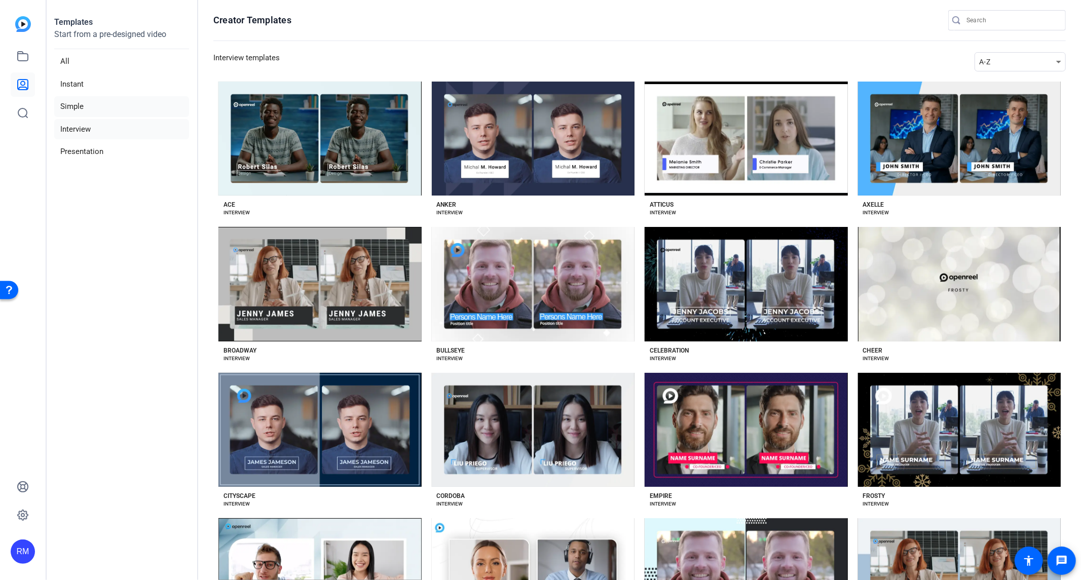
click at [87, 106] on li "Simple" at bounding box center [121, 106] width 135 height 21
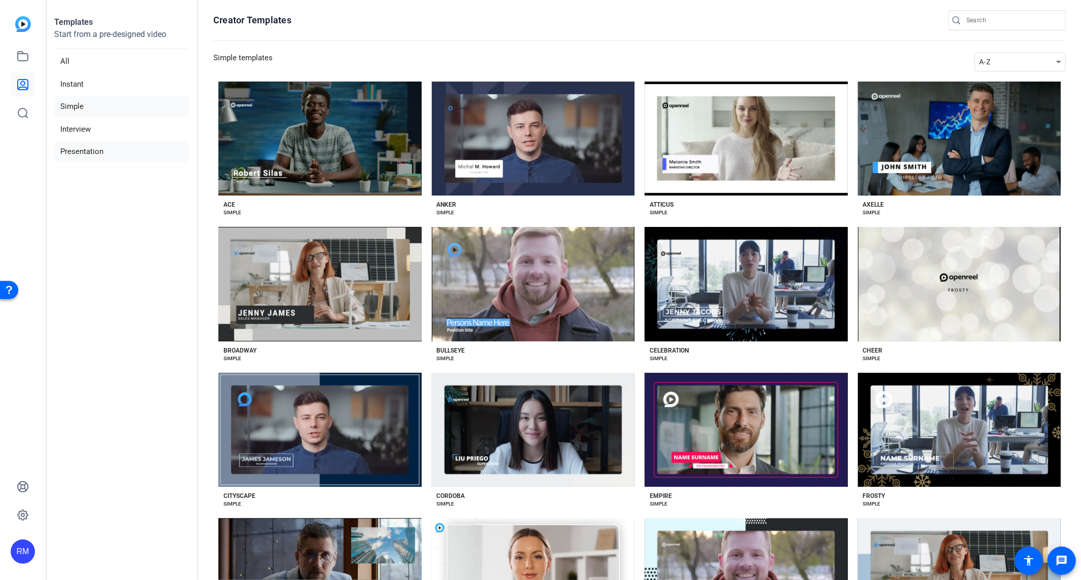
click at [107, 153] on li "Presentation" at bounding box center [121, 151] width 135 height 21
click at [24, 518] on icon at bounding box center [23, 515] width 10 height 10
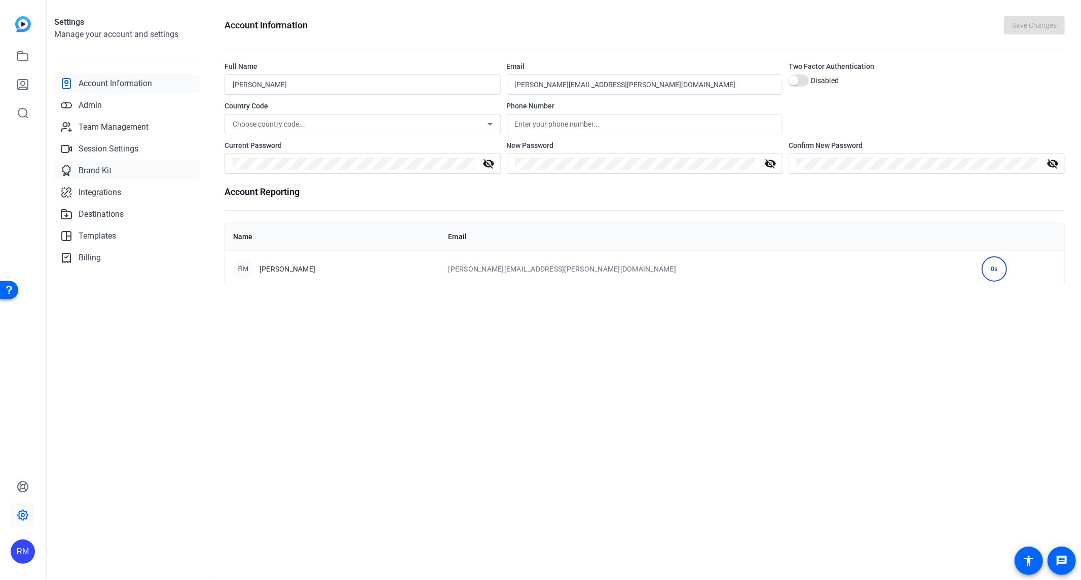
click at [114, 170] on link "Brand Kit" at bounding box center [126, 171] width 145 height 20
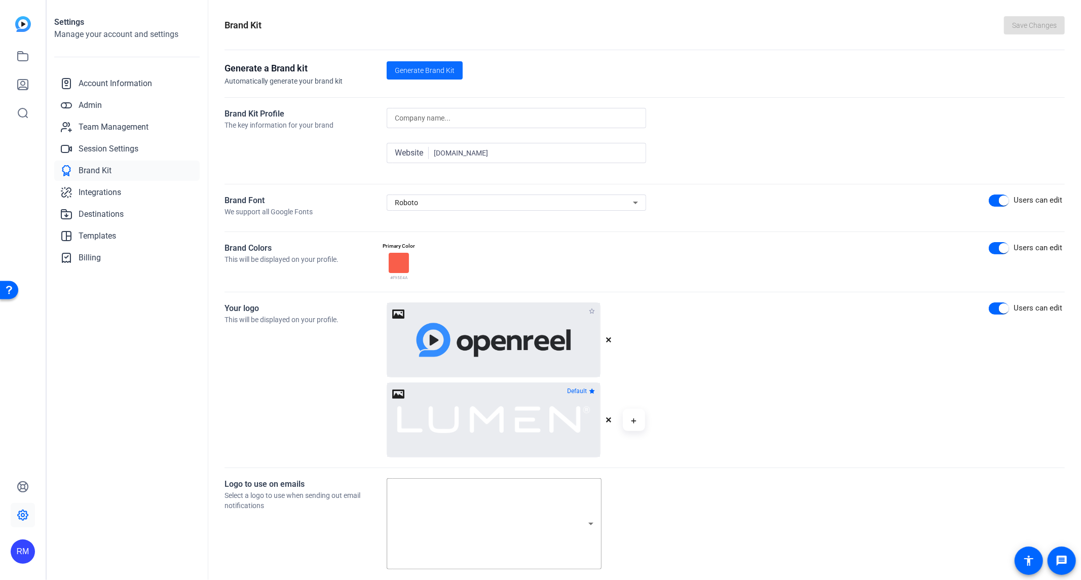
click at [441, 71] on span "Generate Brand Kit" at bounding box center [425, 70] width 60 height 11
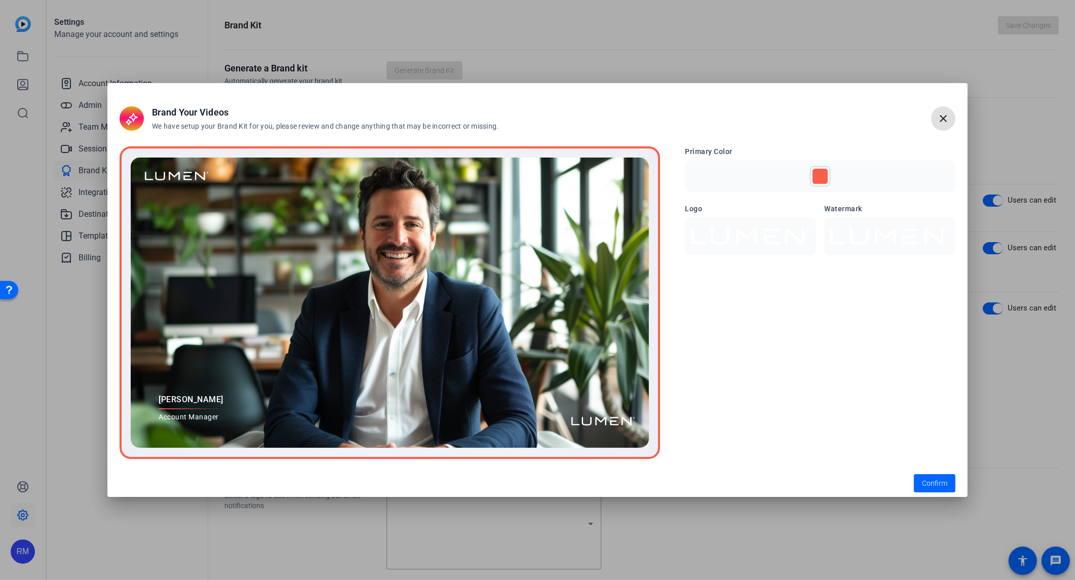
click at [946, 116] on mat-icon "close" at bounding box center [944, 119] width 12 height 12
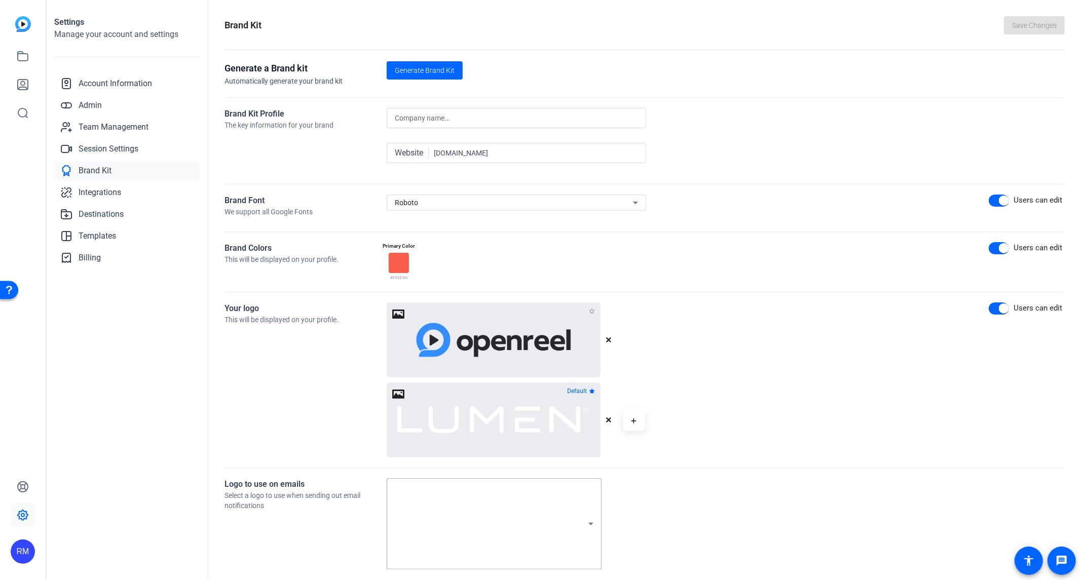
click at [446, 113] on input at bounding box center [516, 118] width 243 height 12
type input "Lumen Technologies"
click at [508, 198] on div "Roboto" at bounding box center [514, 203] width 238 height 12
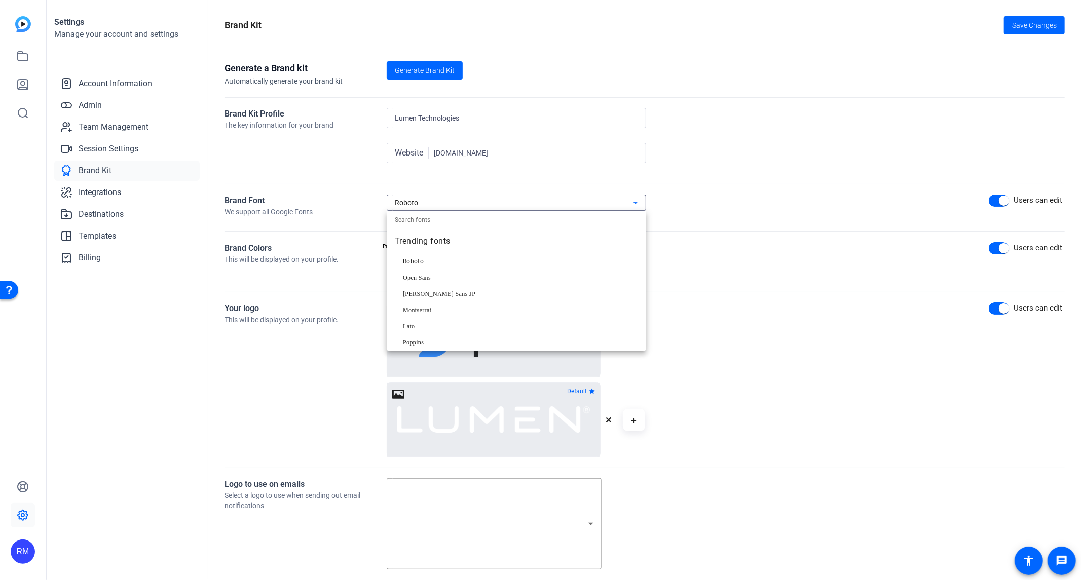
click at [858, 133] on div at bounding box center [540, 290] width 1081 height 580
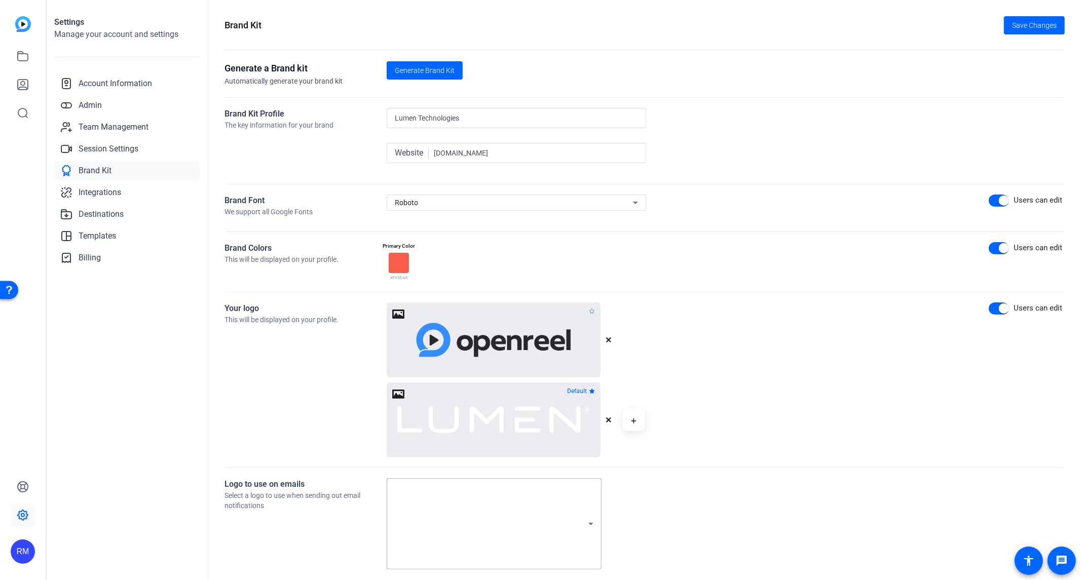
click at [396, 257] on div at bounding box center [399, 263] width 20 height 20
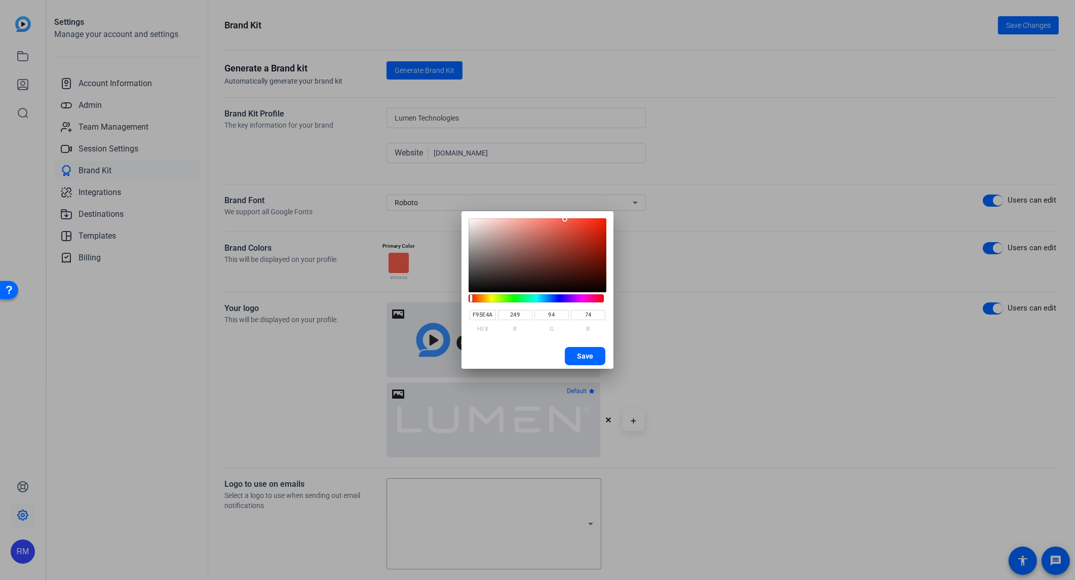
type input "F9714A"
type input "113"
type input "F97D4A"
type input "125"
type input "F9854A"
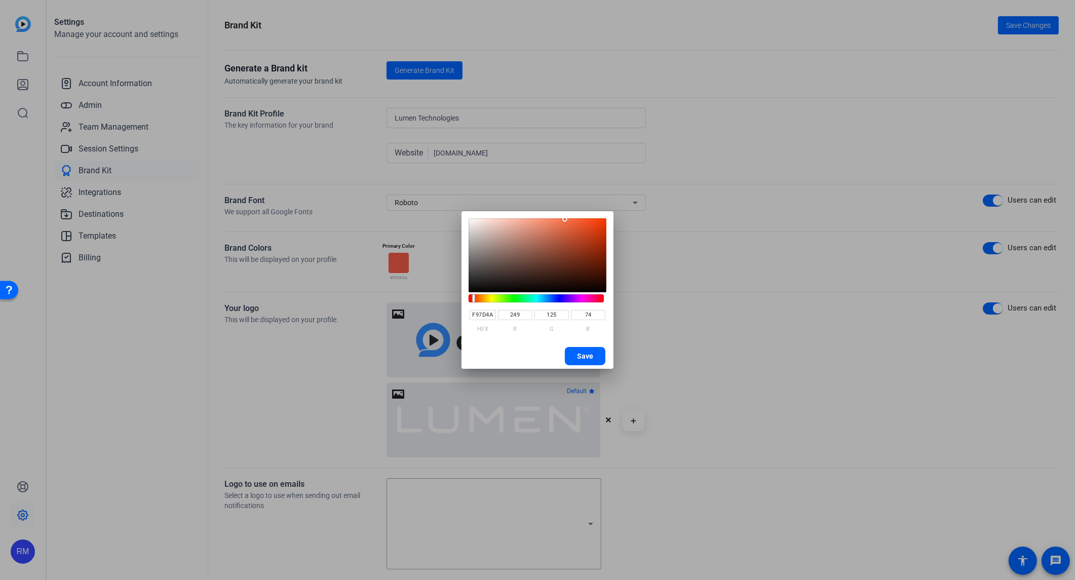
type input "133"
type input "F9894A"
type input "137"
type input "F98C4A"
type input "140"
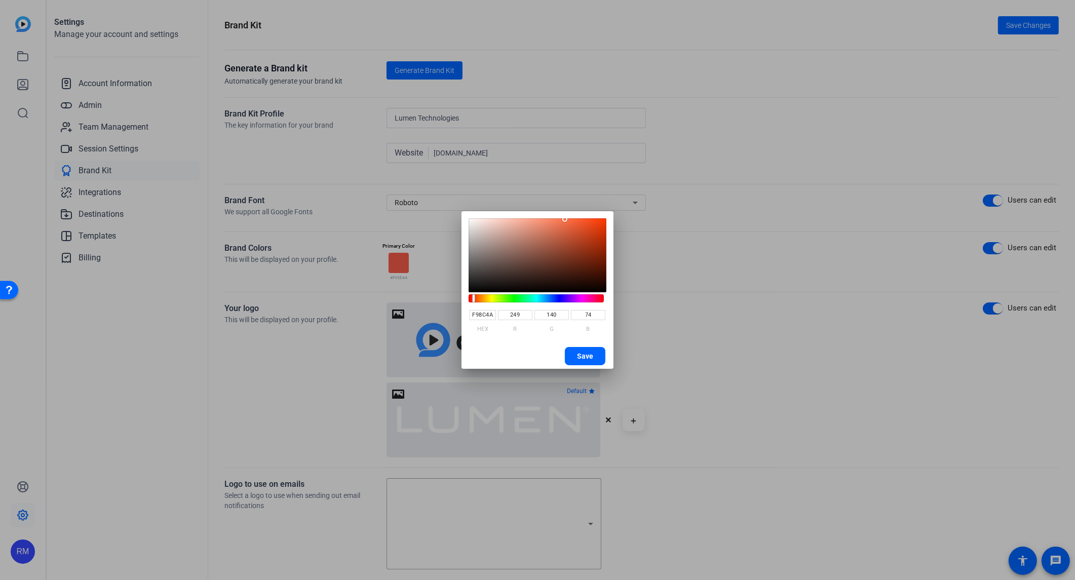
type input "F9904A"
type input "144"
type input "F9984A"
type input "152"
type input "F9944A"
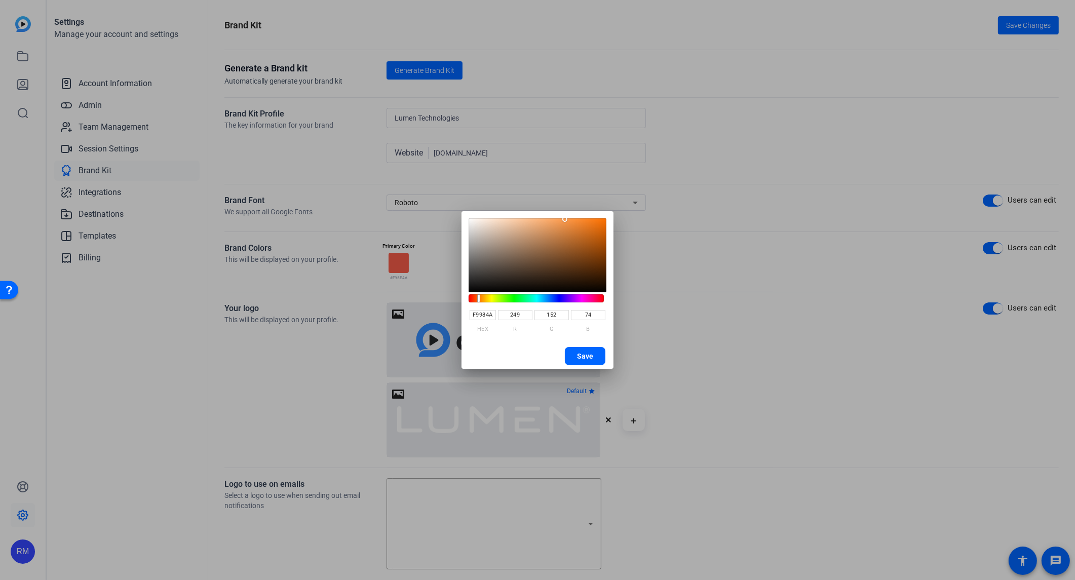
type input "148"
drag, startPoint x: 474, startPoint y: 300, endPoint x: 478, endPoint y: 296, distance: 6.1
click at [478, 296] on hue-component at bounding box center [536, 298] width 135 height 8
type input "FE9547"
type input "254"
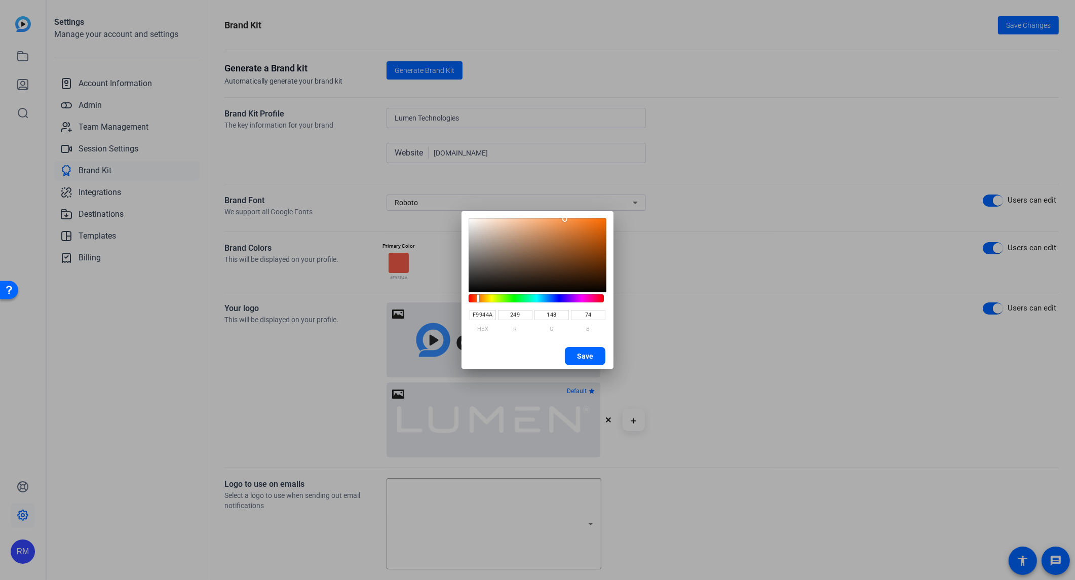
type input "149"
type input "71"
type input "FC9447"
type input "252"
type input "148"
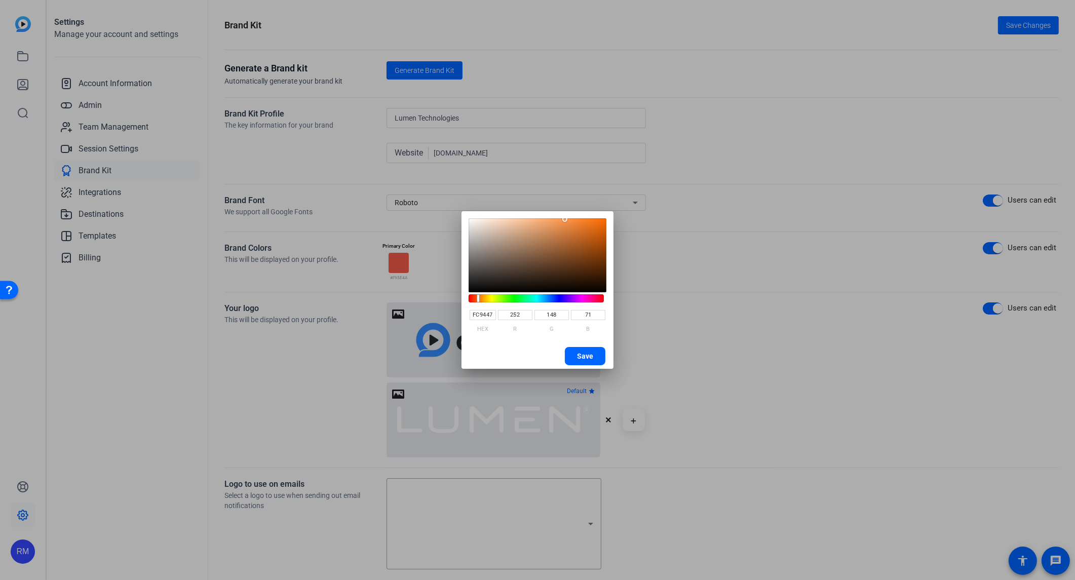
type input "F99043"
type input "249"
type input "144"
type input "67"
type input "EE873B"
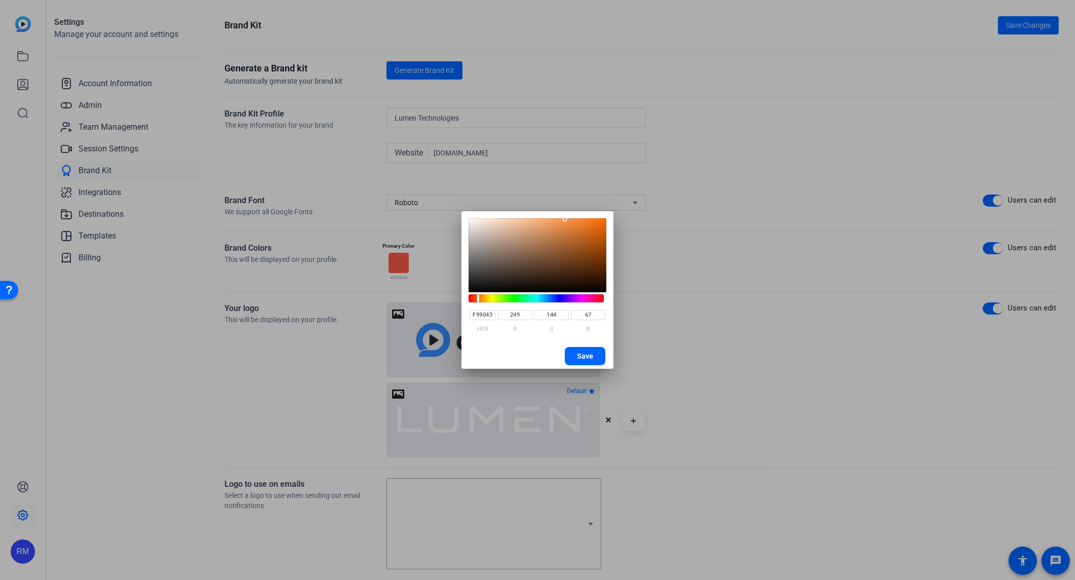
type input "238"
type input "135"
type input "59"
type input "EB8439"
type input "235"
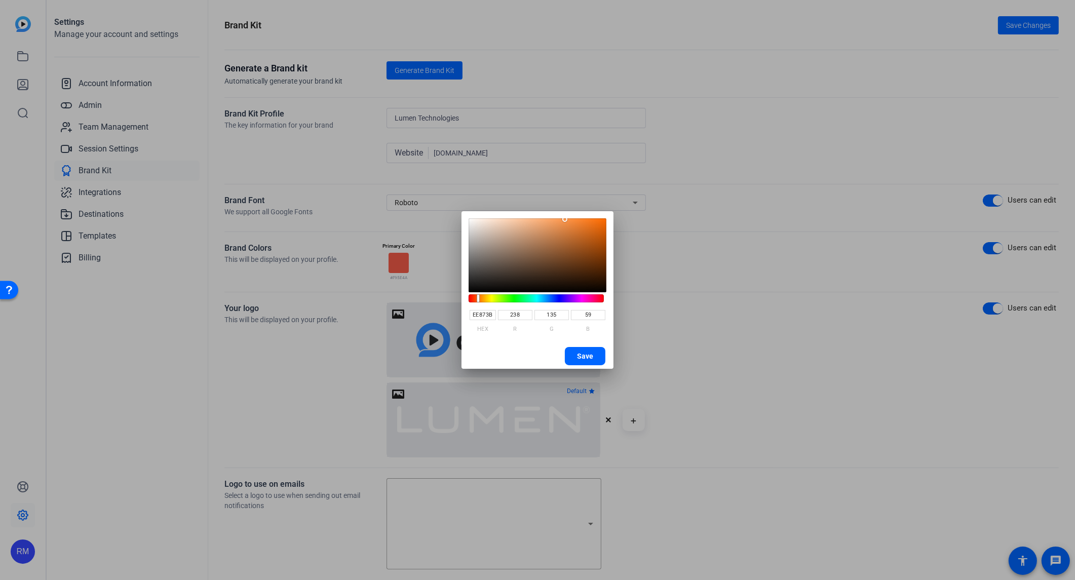
type input "132"
type input "57"
type input "EB8438"
type input "56"
type input "EB8236"
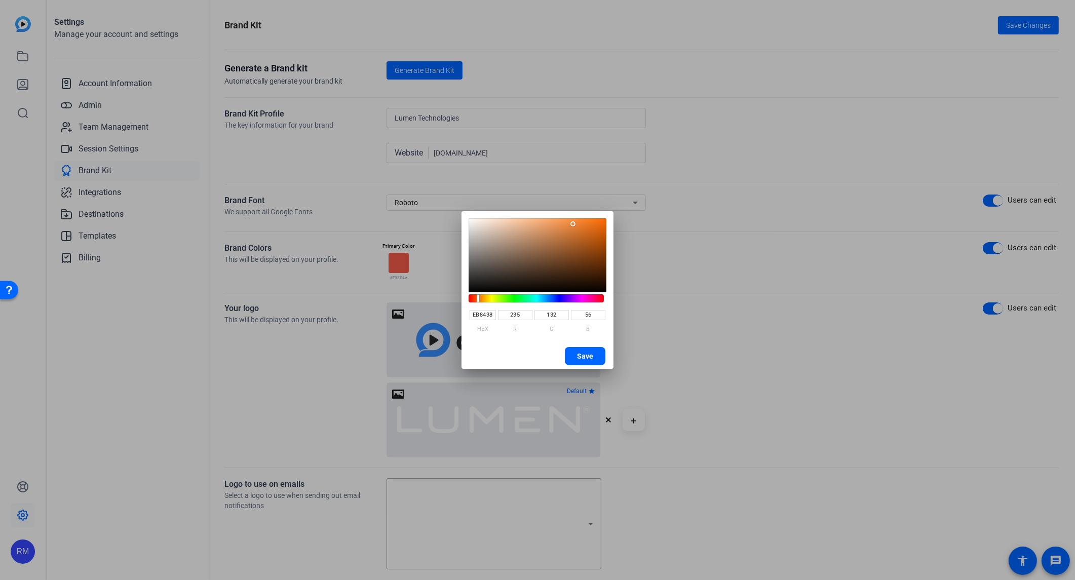
type input "130"
type input "54"
type input "EB8235"
type input "53"
type input "EB8134"
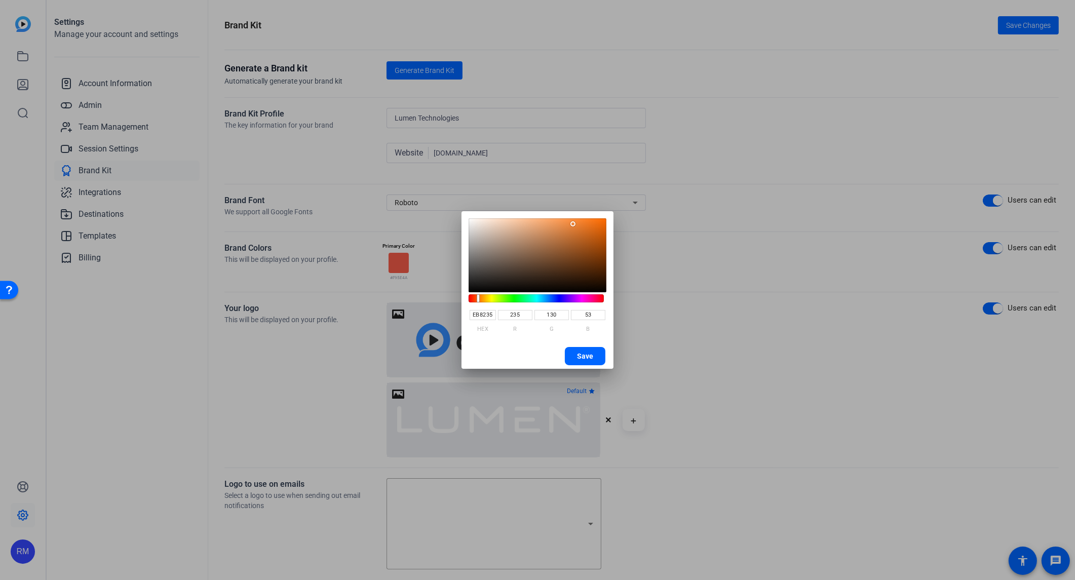
type input "129"
type input "52"
type input "EB8133"
type input "51"
type input "EB8031"
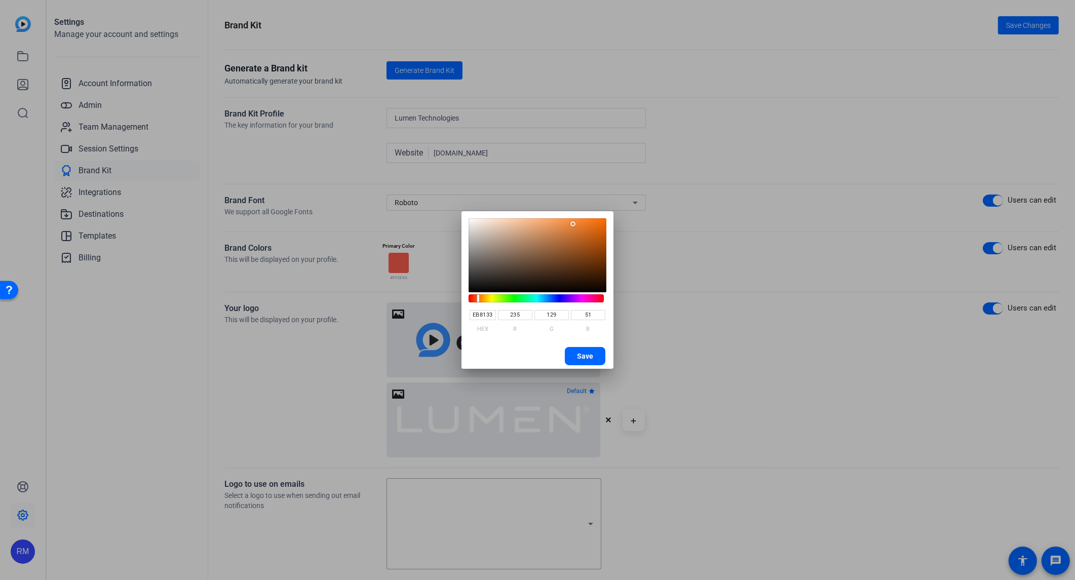
type input "128"
type input "49"
type input "EB7F30"
type input "127"
type input "48"
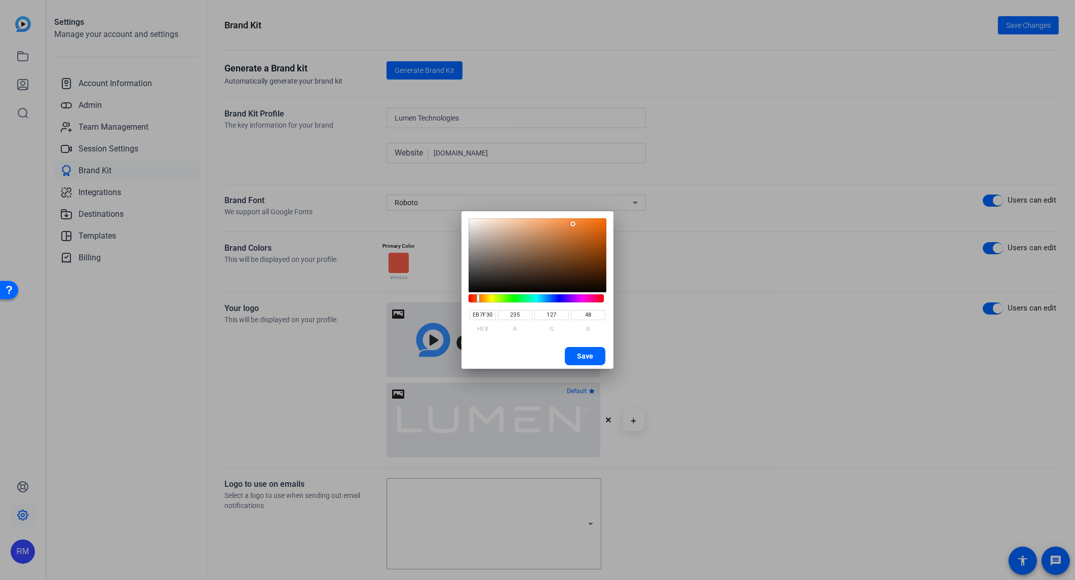
type input "EB7E2F"
type input "126"
type input "47"
type input "F0802E"
type input "240"
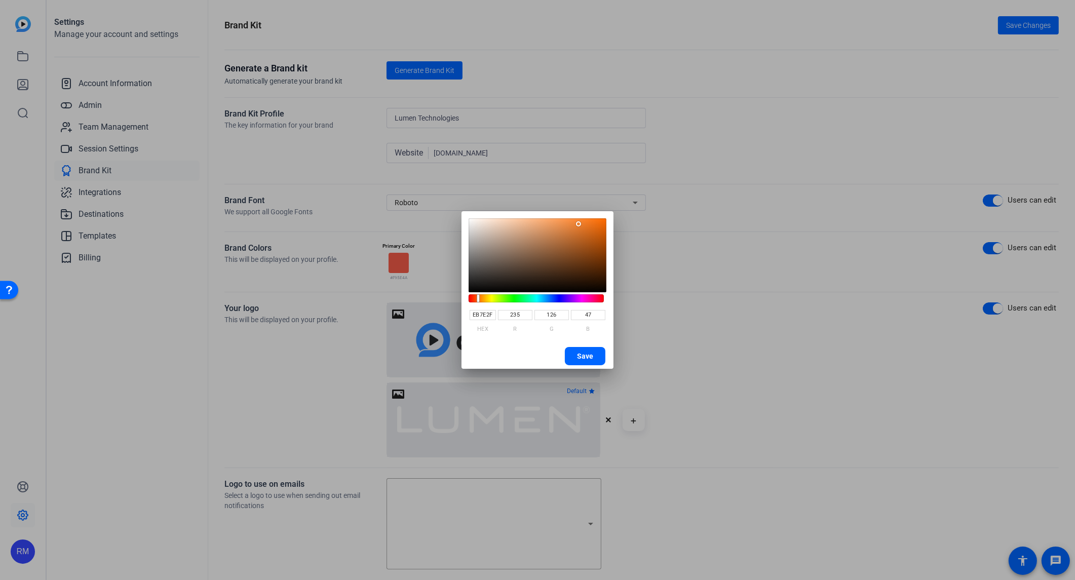
type input "128"
type input "46"
type input "F3822E"
type input "243"
type input "130"
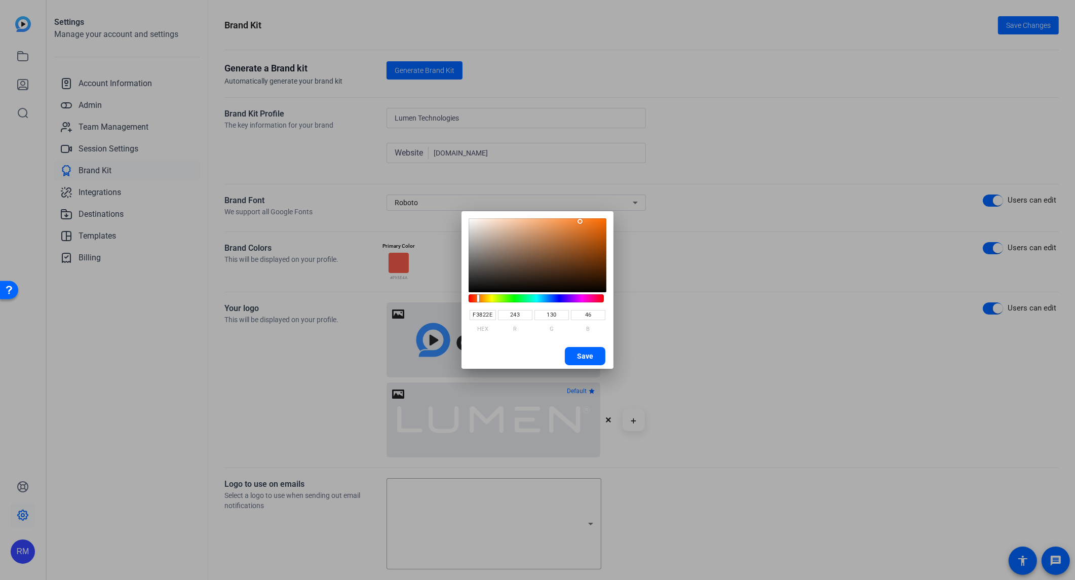
type input "F7832D"
type input "247"
type input "131"
type input "45"
type input "F7822D"
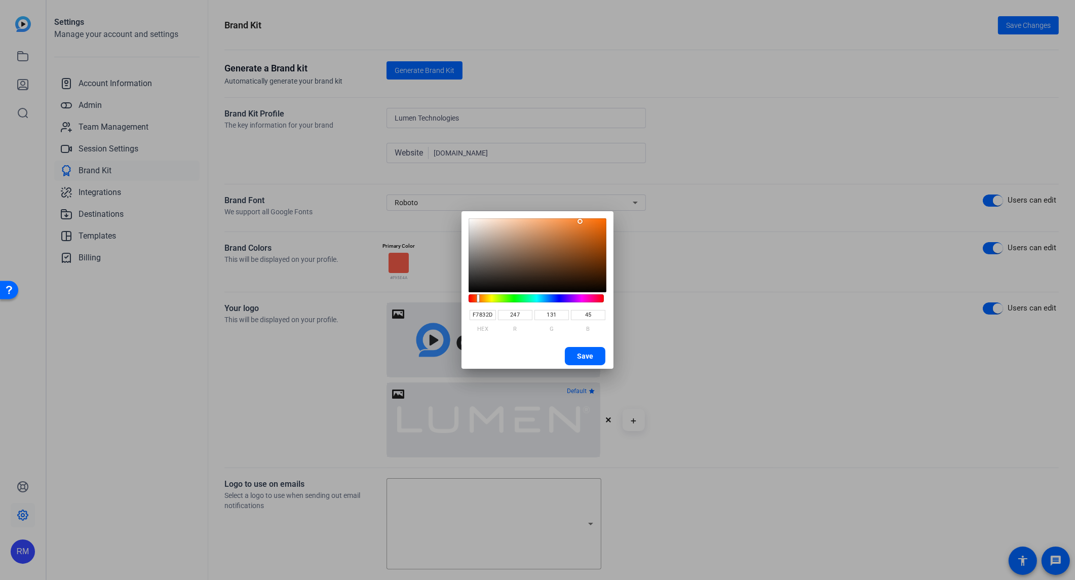
type input "130"
type input "FA842D"
type input "250"
type input "132"
type input "FC842B"
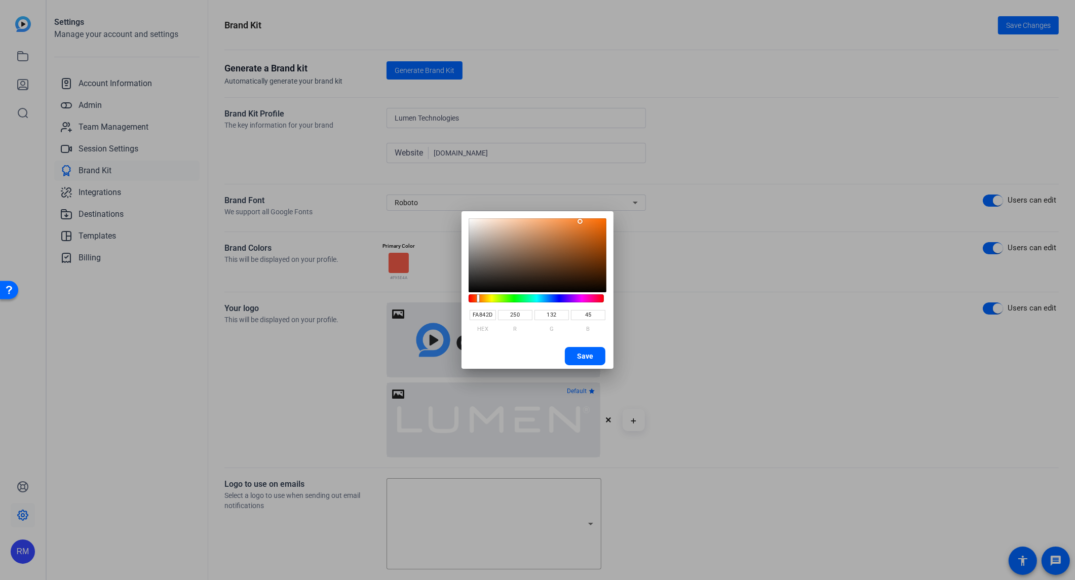
type input "252"
type input "43"
type input "FF8932"
type input "255"
type input "137"
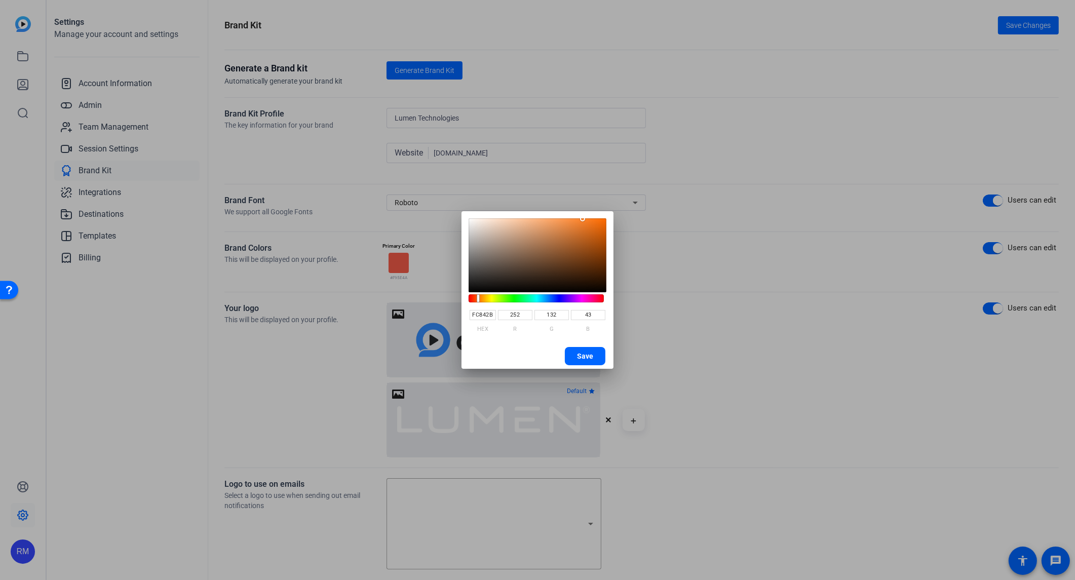
type input "50"
type input "FF8E3B"
type input "142"
type input "59"
type input "FF9343"
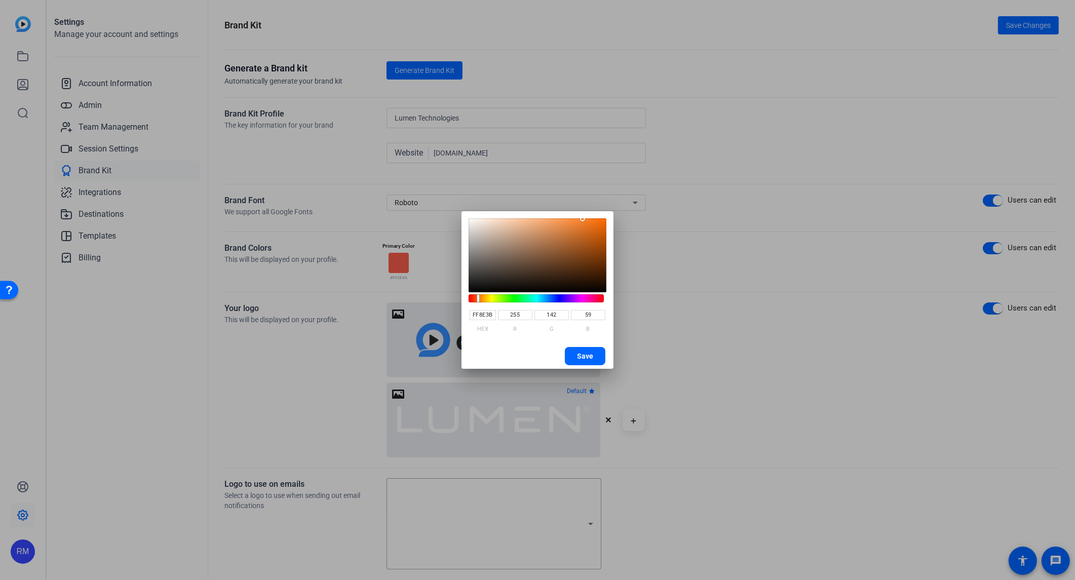
type input "147"
type input "67"
type input "FF9445"
type input "148"
type input "69"
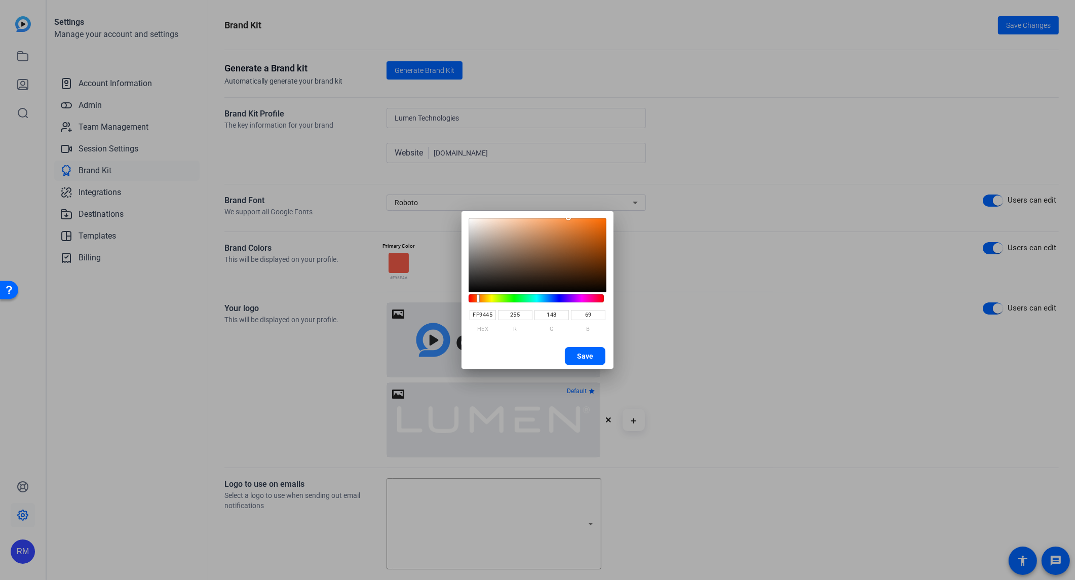
type input "FF9546"
type input "149"
type input "70"
type input "FF9648"
type input "150"
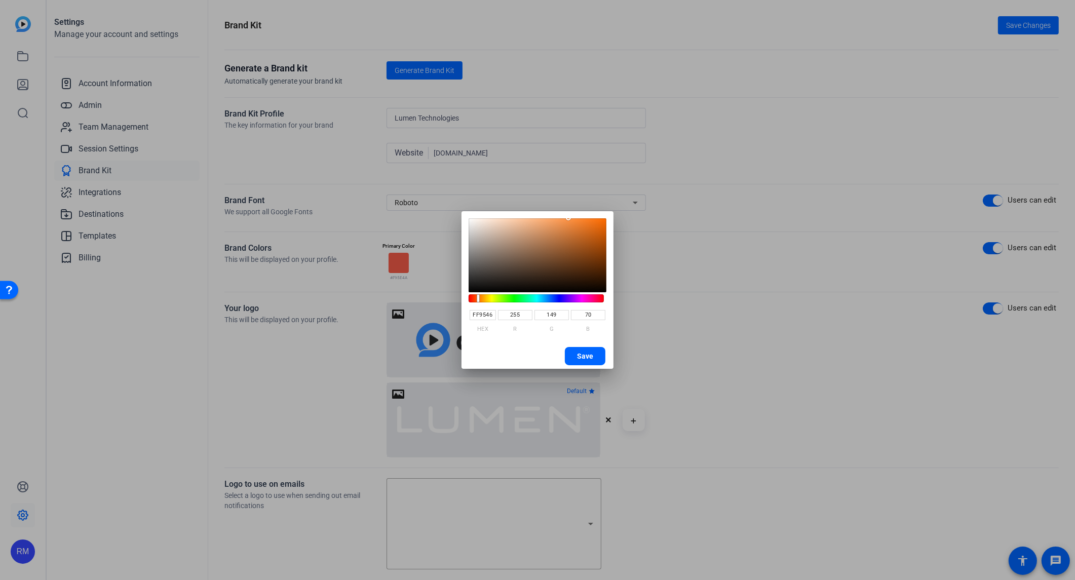
type input "72"
type input "FF974B"
type input "151"
type input "75"
type input "FF994D"
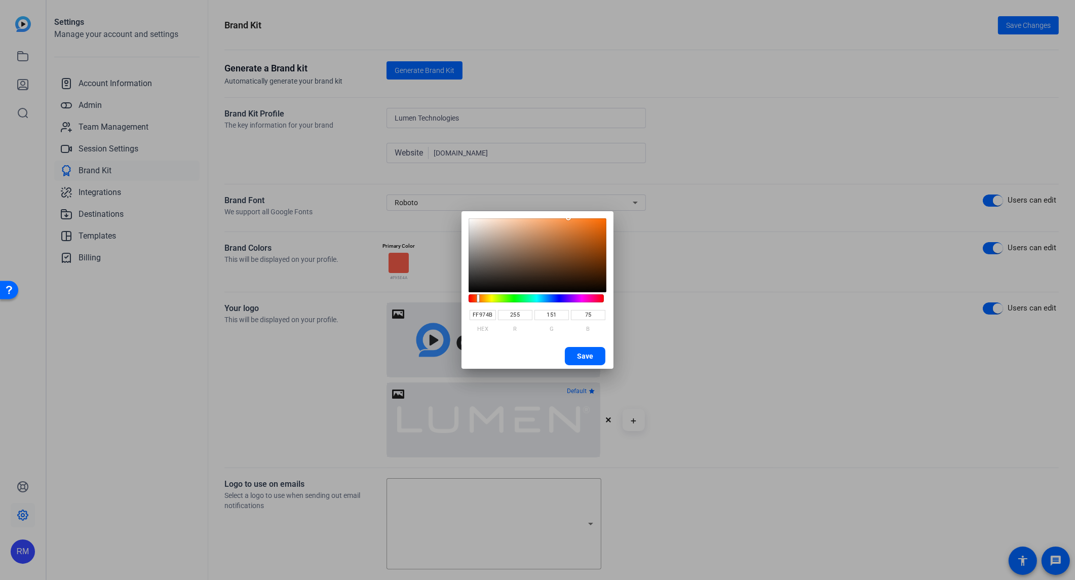
type input "153"
type input "77"
type input "FF994E"
type input "78"
type input "FF9A50"
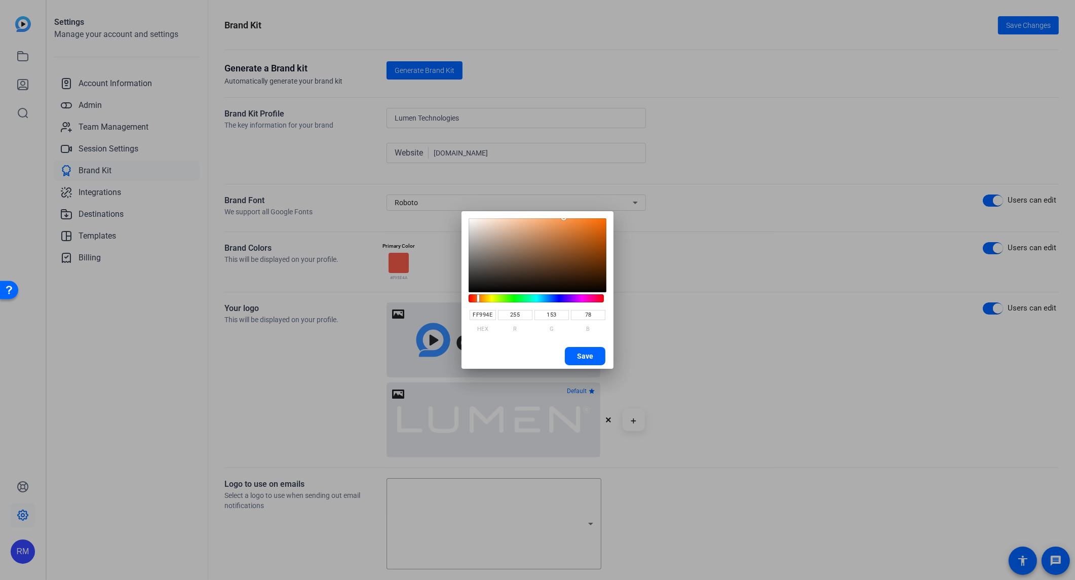
type input "154"
type input "80"
type input "FF9B51"
type input "155"
type input "81"
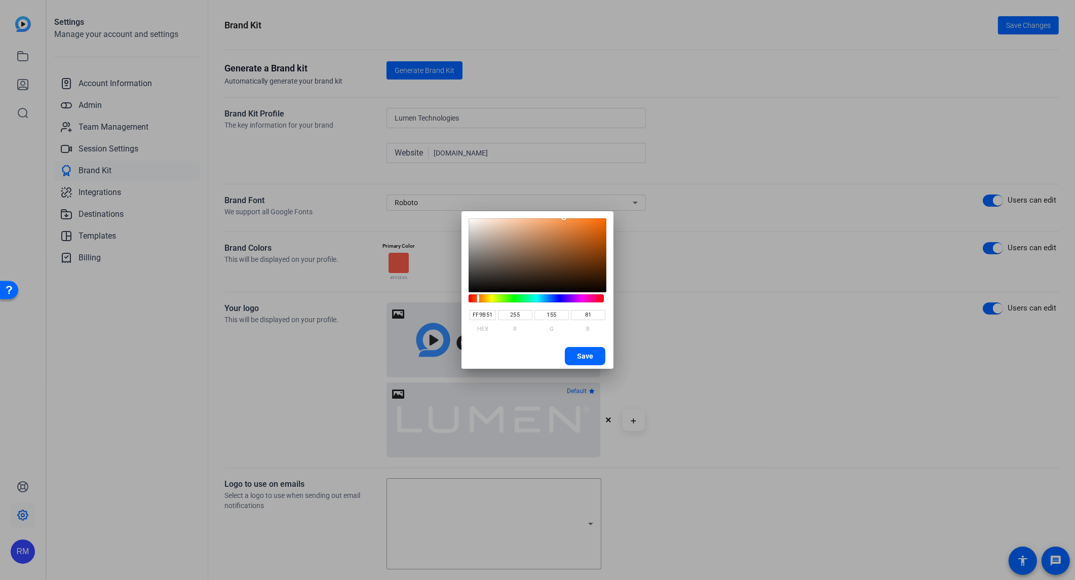
type input "FF9B52"
type input "82"
type input "FF9D55"
type input "157"
type input "85"
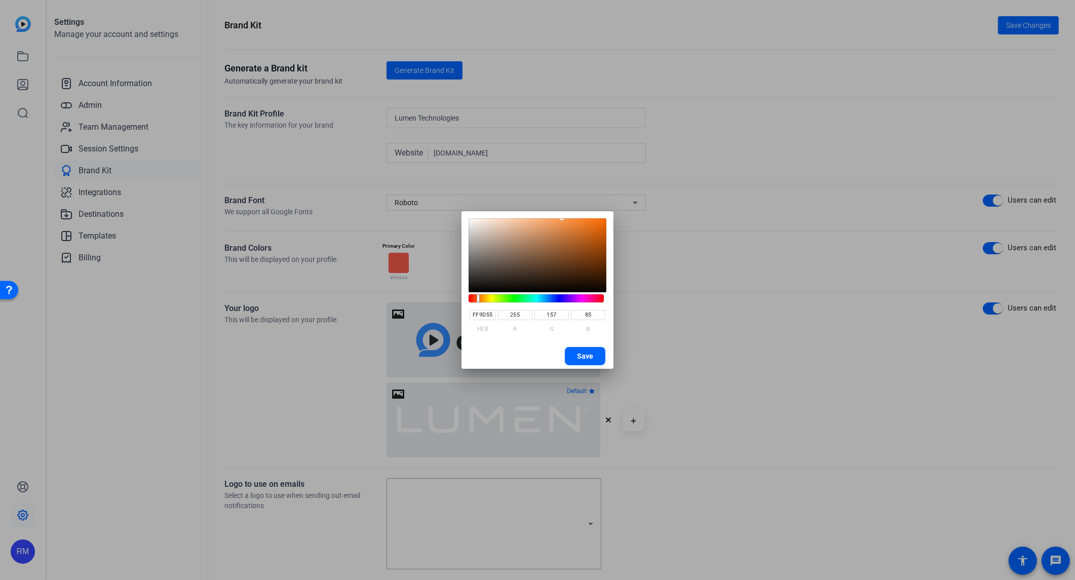
type input "FFA059"
type input "160"
type input "89"
type input "FE9F5A"
type input "254"
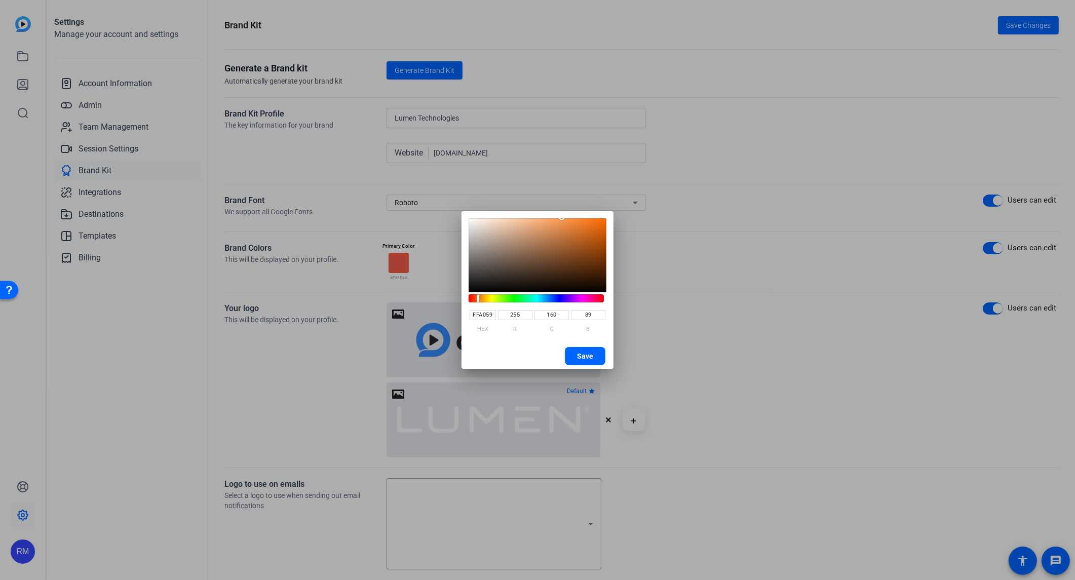
type input "159"
type input "90"
type input "F59C5A"
type input "245"
type input "156"
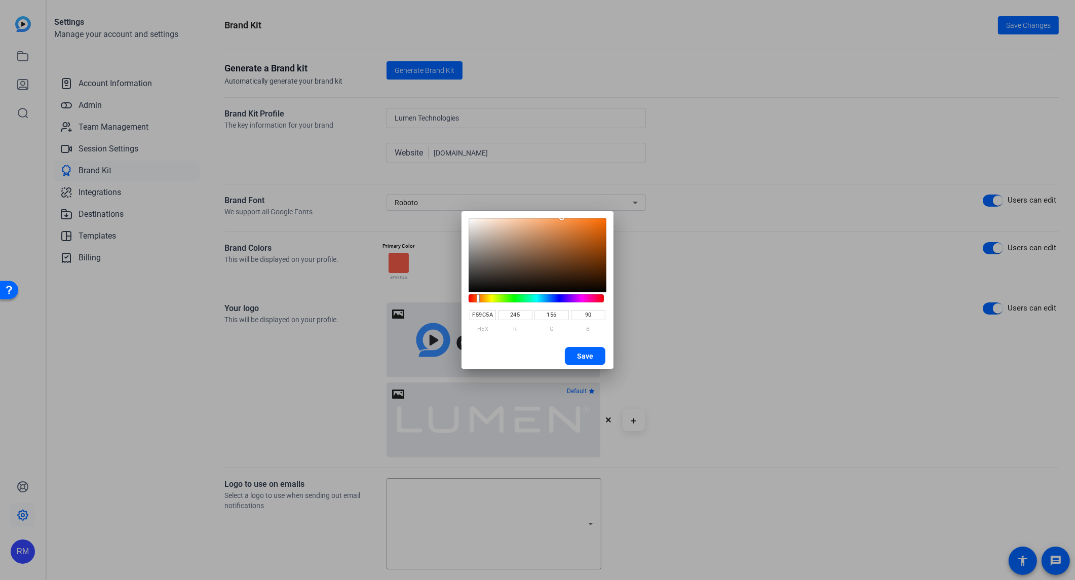
type input "F39B5A"
type input "243"
type input "155"
type input "F09958"
type input "240"
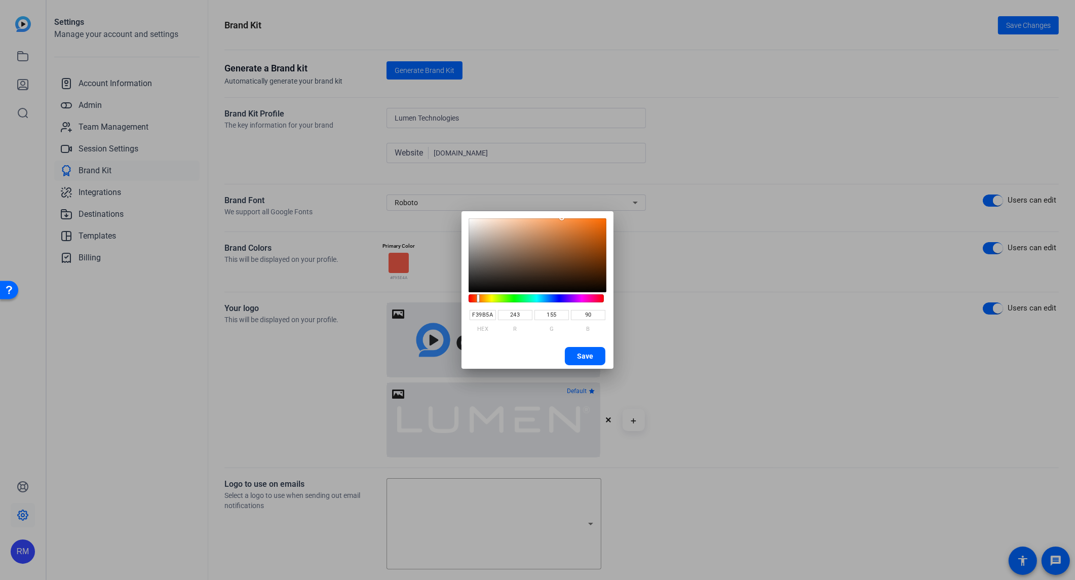
type input "153"
type input "88"
type input "F09755"
type input "151"
type input "85"
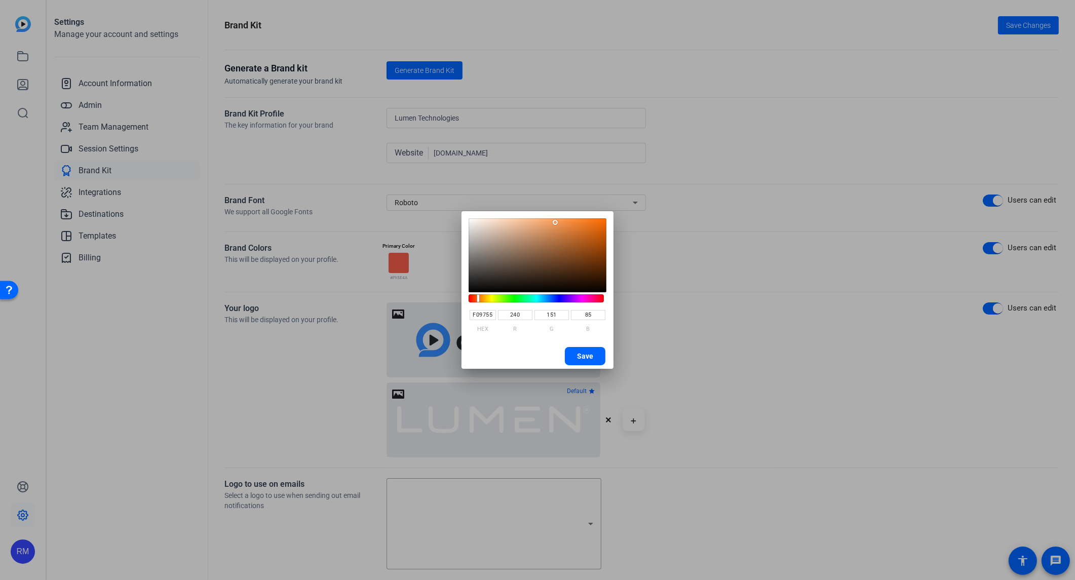
type input "F09551"
type input "149"
type input "81"
type input "F08F48"
type input "143"
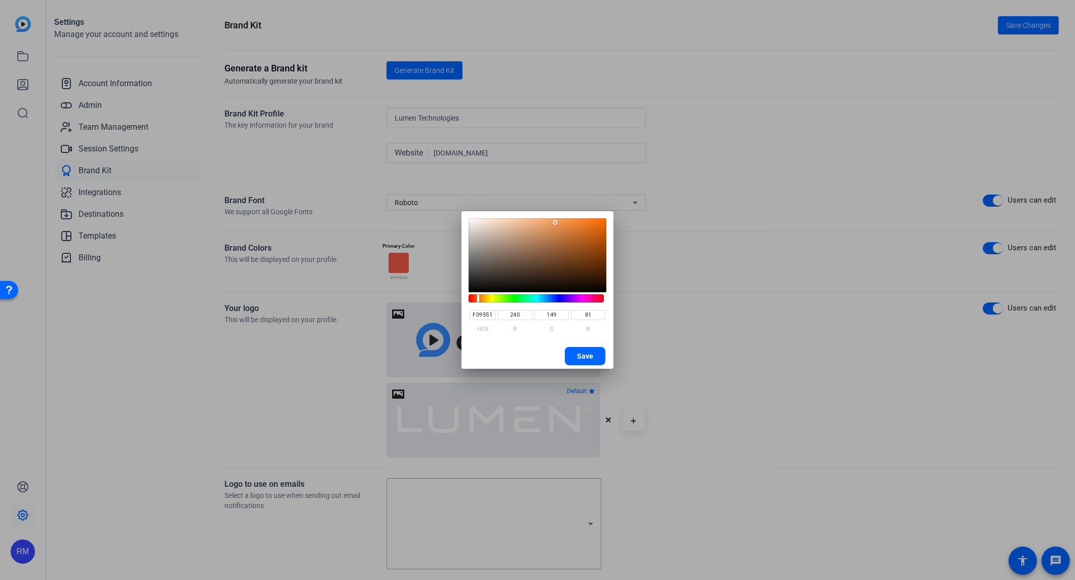
type input "72"
type input "F08A3F"
type input "138"
type input "63"
type input "F08435"
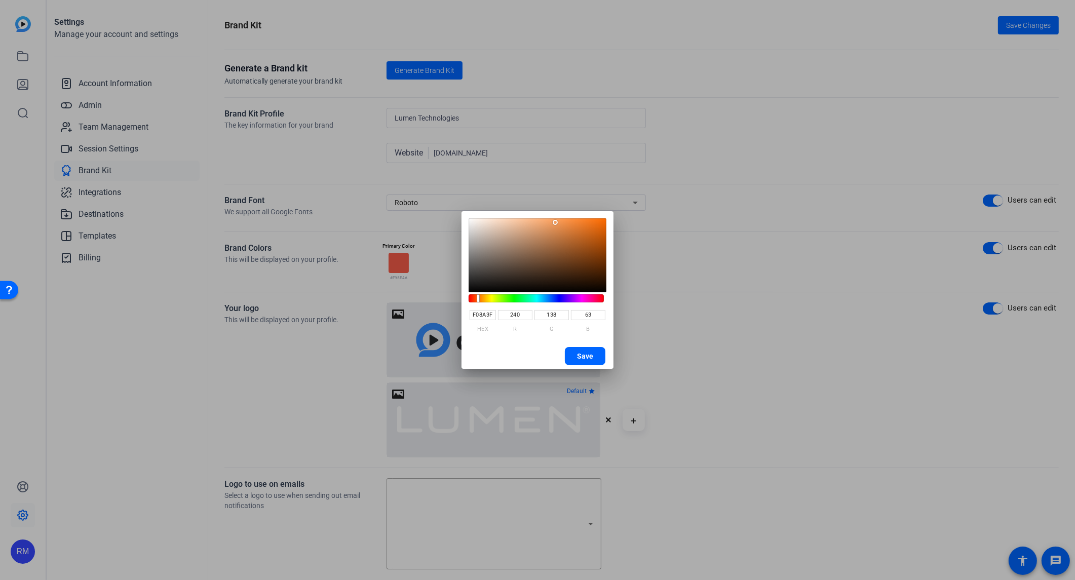
type input "132"
type input "53"
type input "F07E2A"
type input "126"
type input "42"
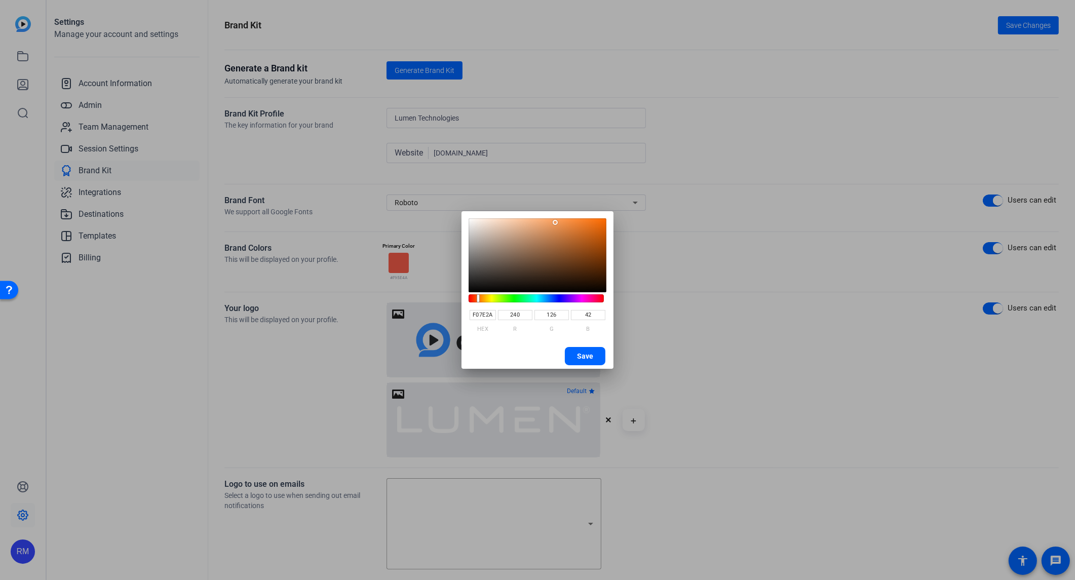
type input "F07A23"
type input "122"
type input "35"
type input "F0771E"
type input "119"
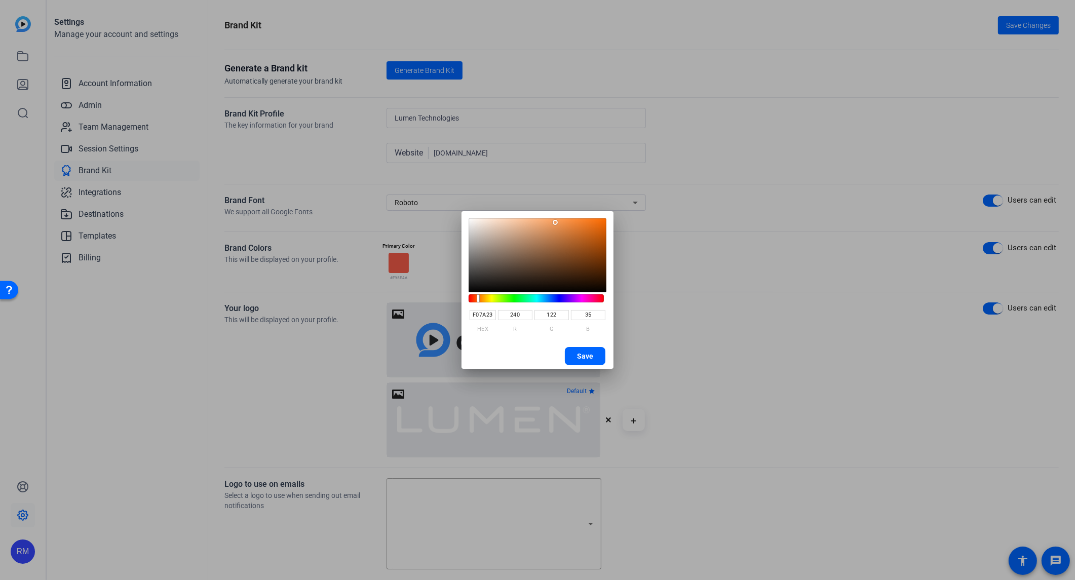
type input "30"
type input "F0761B"
type input "118"
type input "27"
type input "F0751A"
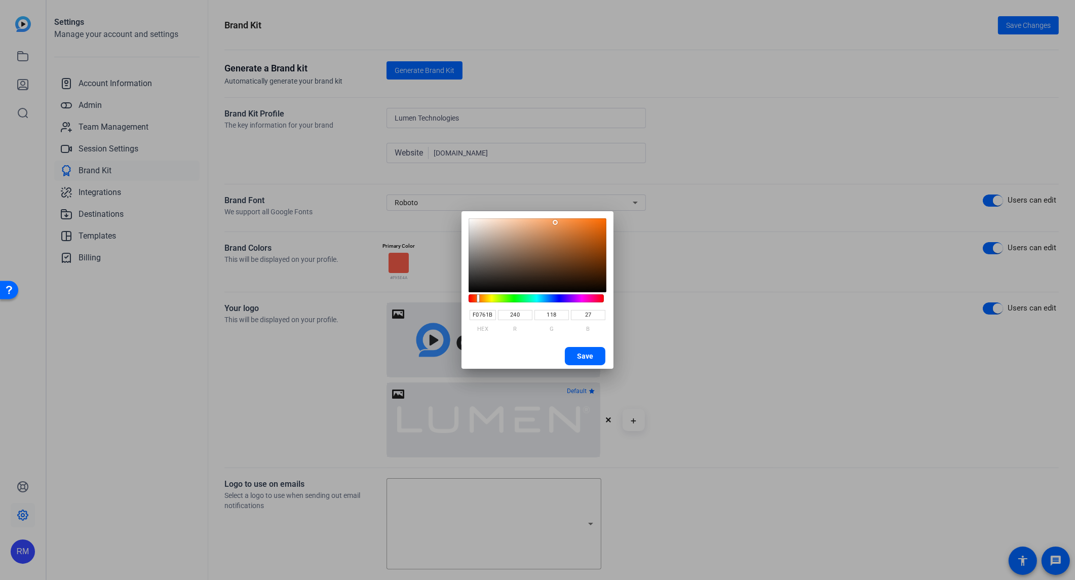
type input "117"
type input "26"
type input "F0751B"
type input "27"
type input "F0761B"
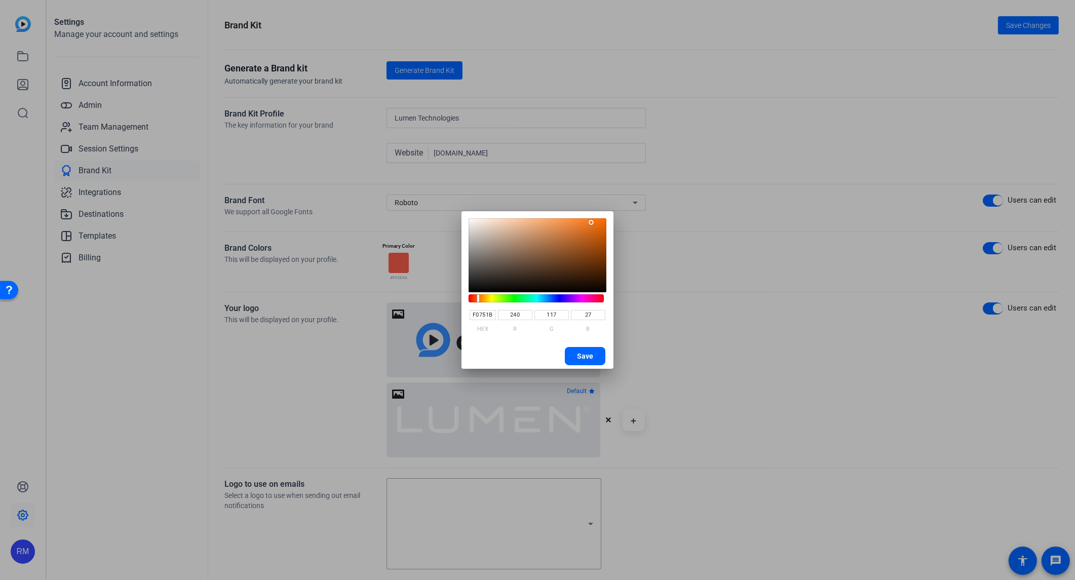
type input "118"
type input "F0771D"
type input "119"
type input "29"
type input "F0771E"
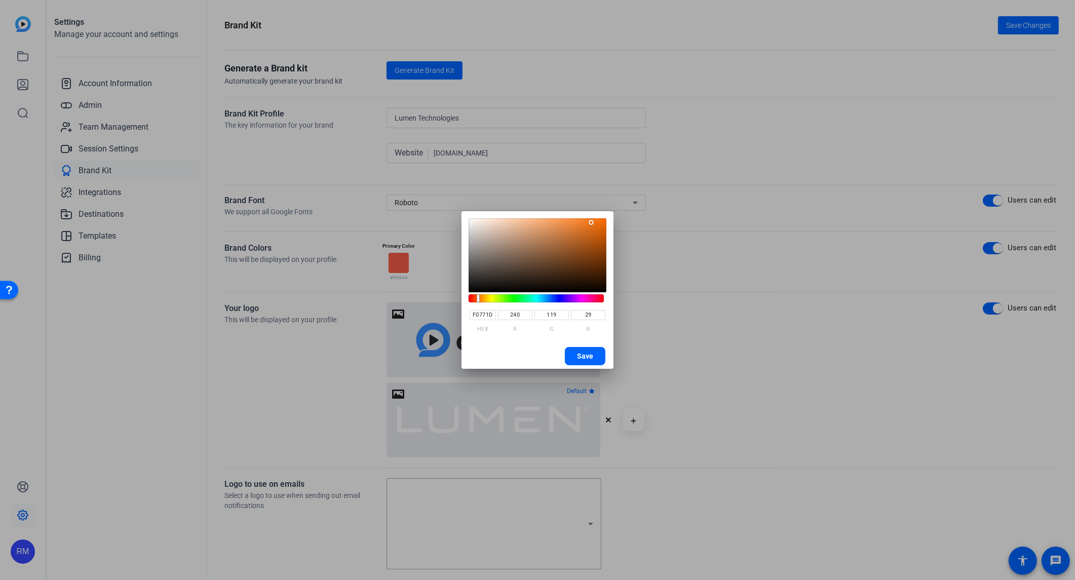
type input "30"
type input "F0781F"
type input "120"
type input "31"
type input "F07820"
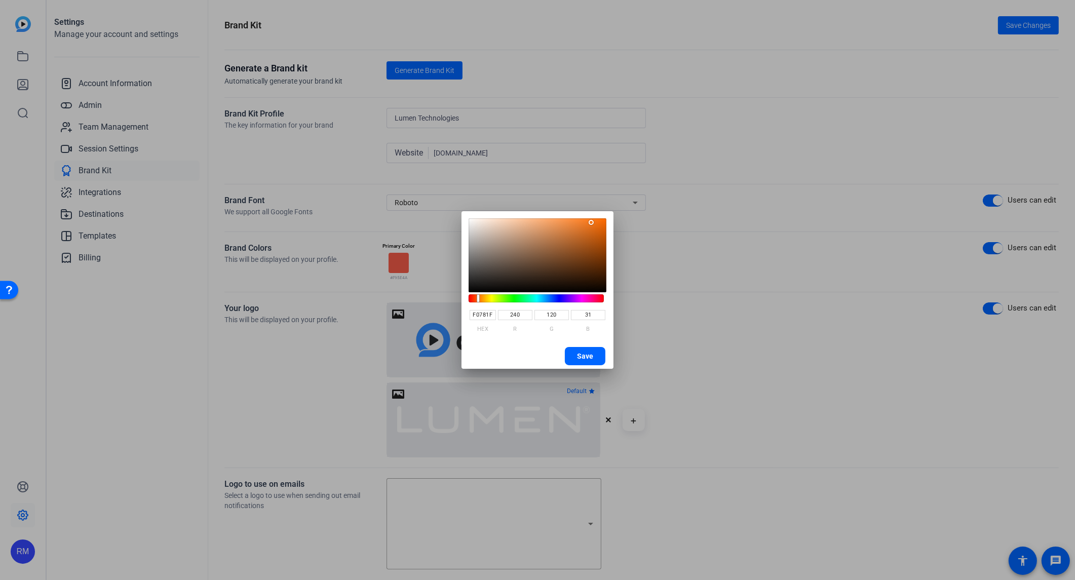
type input "32"
type input "F07921"
type input "121"
type input "33"
type input "F37C24"
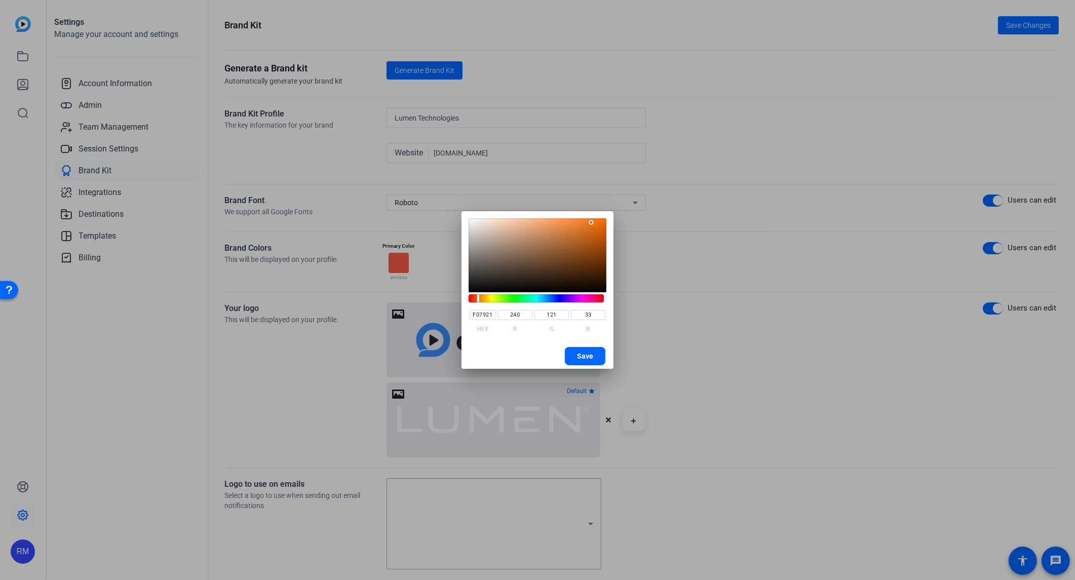
type input "243"
type input "124"
type input "36"
type input "F37D26"
type input "125"
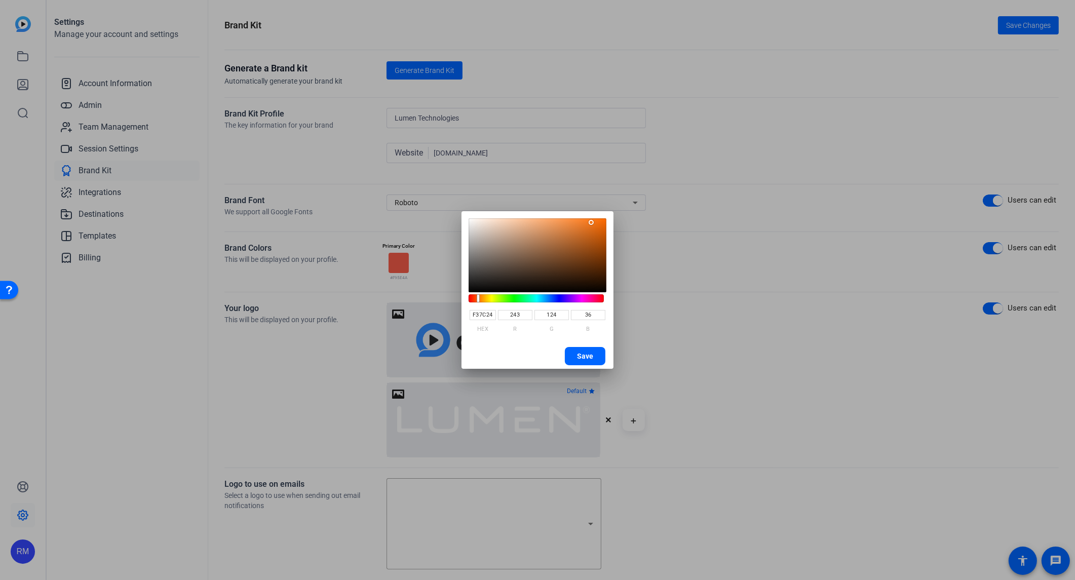
type input "38"
type input "F57E27"
type input "245"
type input "126"
type input "39"
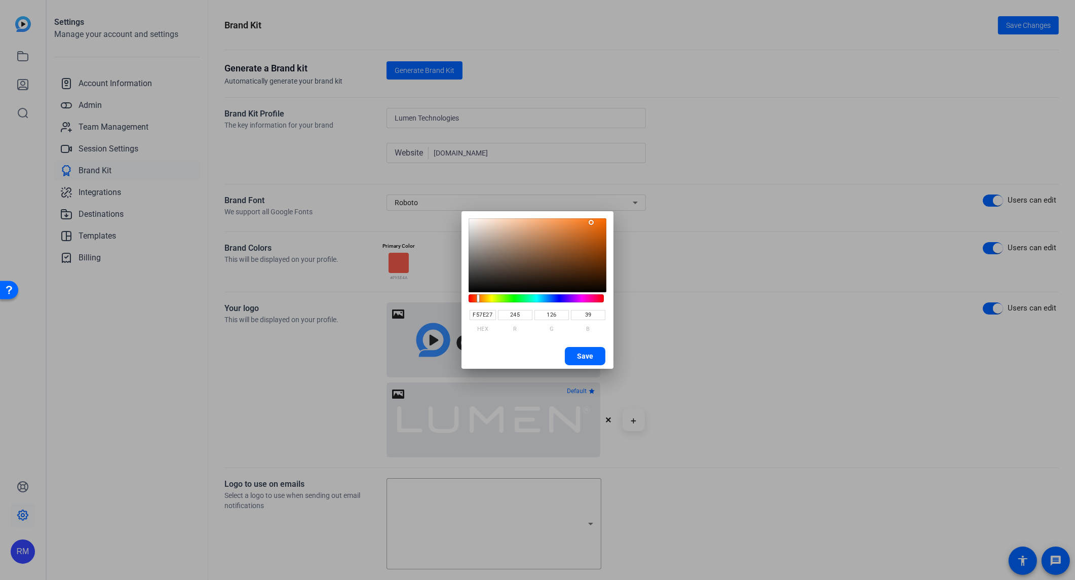
type input "F57F28"
type input "127"
type input "40"
type input "F7812B"
type input "247"
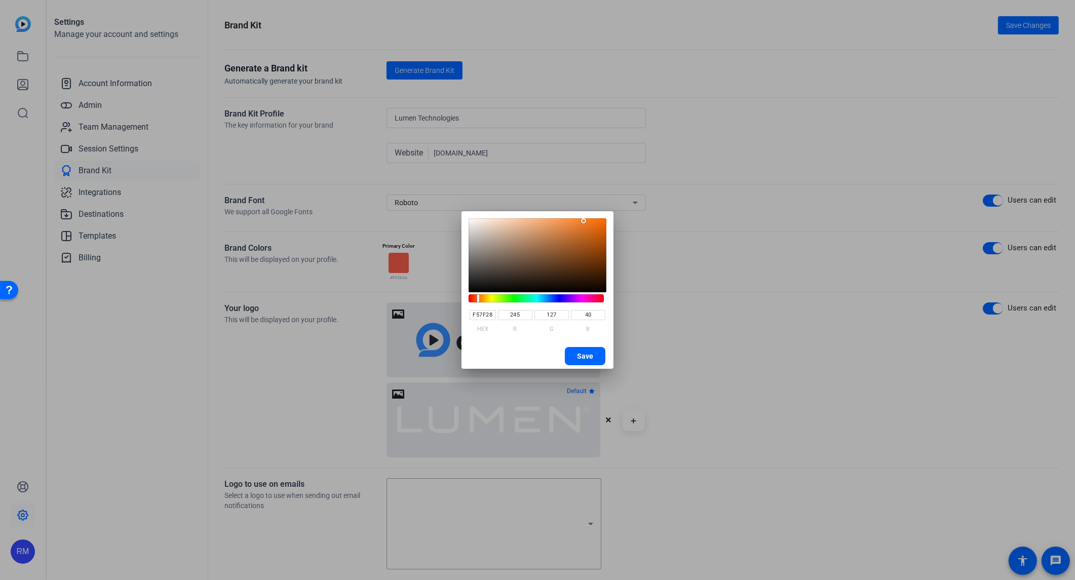
type input "129"
type input "43"
type input "F78531"
type input "133"
type input "49"
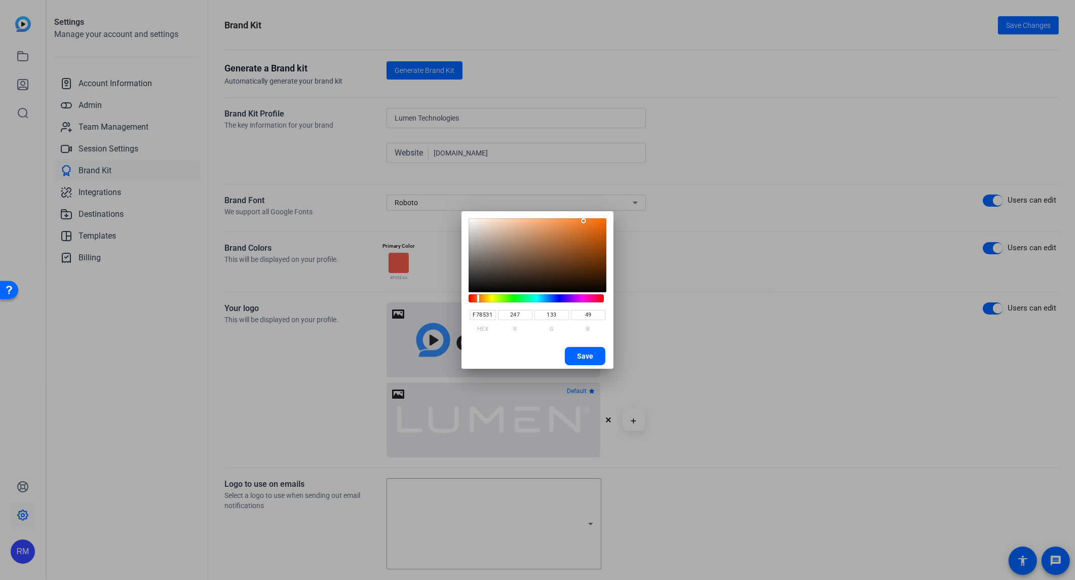
type input "F78938"
click at [572, 220] on saturation-component at bounding box center [538, 255] width 138 height 74
click at [579, 347] on span "button" at bounding box center [585, 356] width 41 height 24
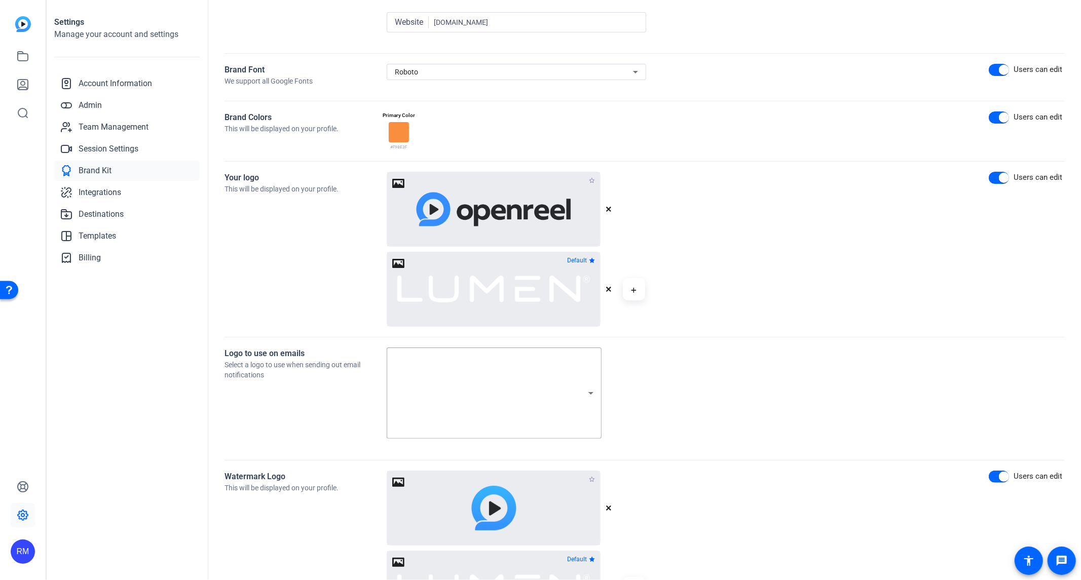
scroll to position [263, 0]
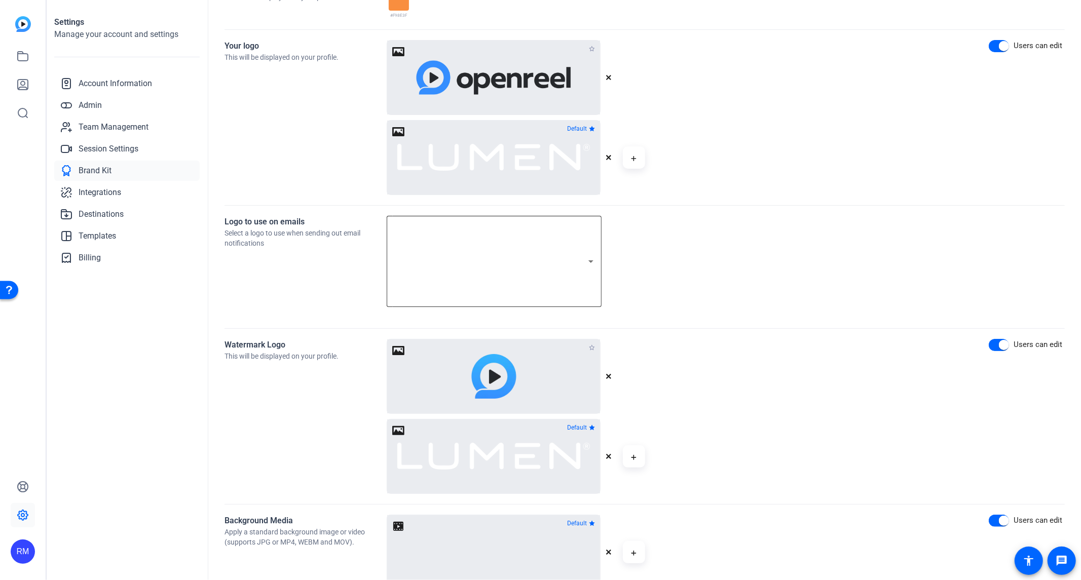
click at [591, 264] on icon at bounding box center [591, 261] width 12 height 12
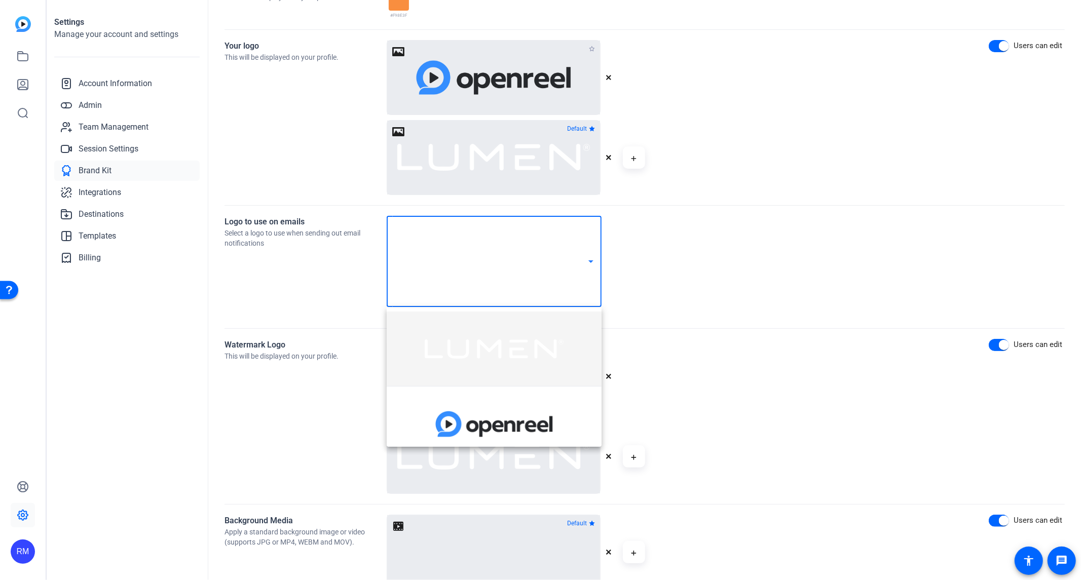
click at [518, 354] on img at bounding box center [494, 349] width 139 height 19
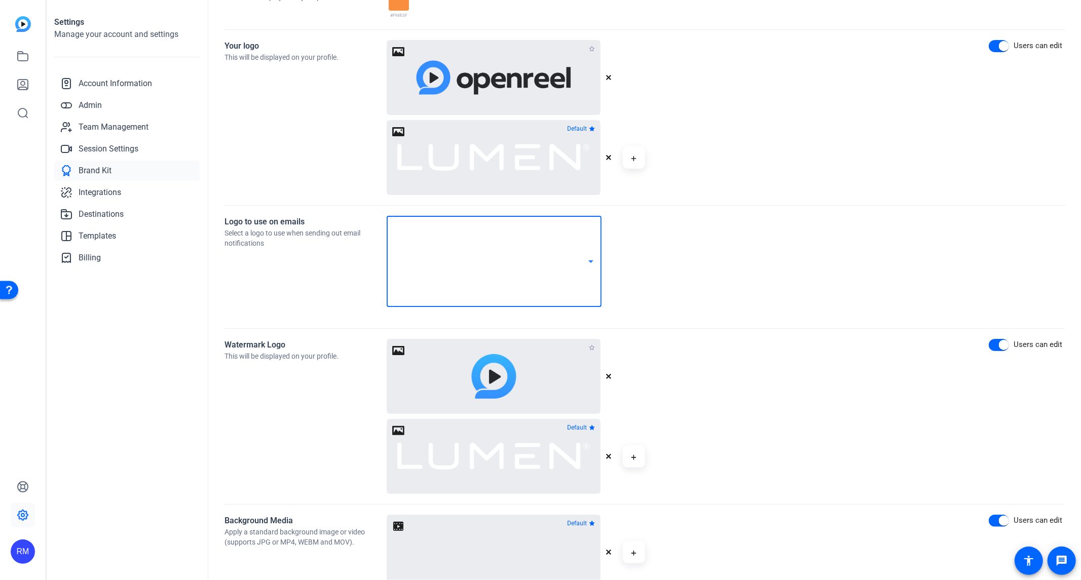
click at [609, 78] on icon "button" at bounding box center [608, 77] width 5 height 5
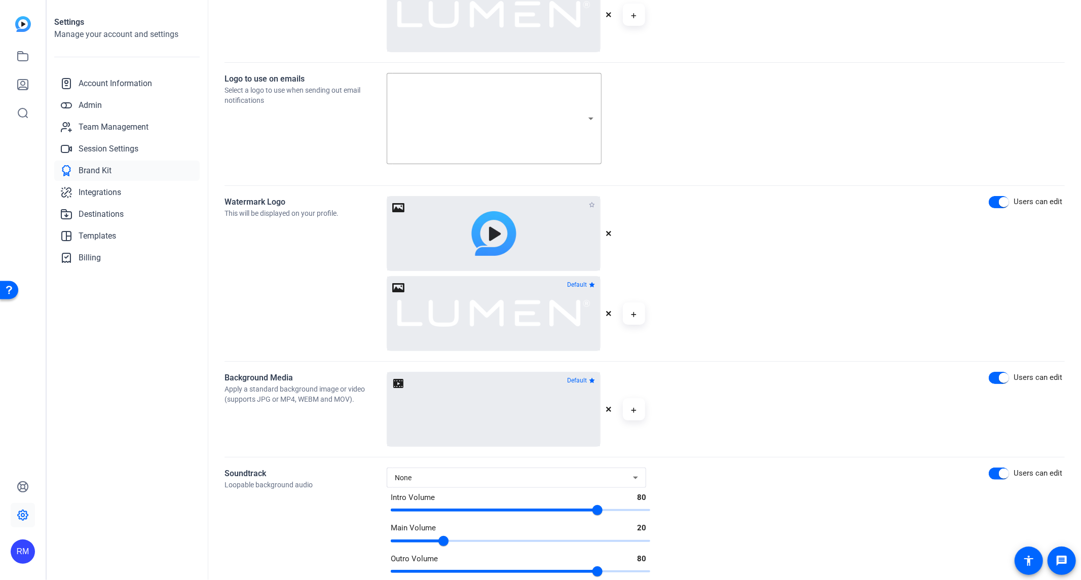
scroll to position [347, 0]
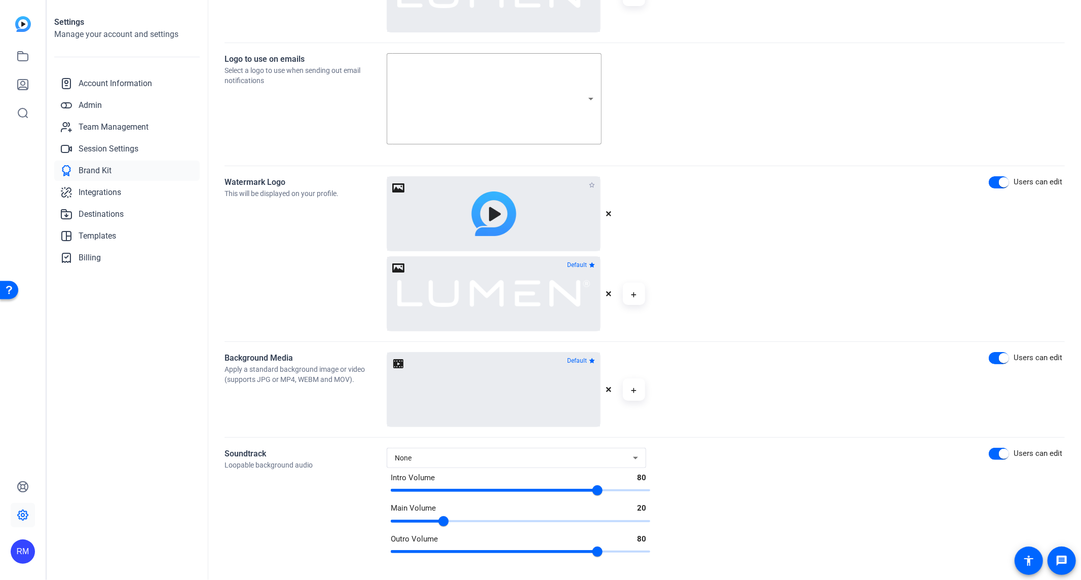
click at [607, 216] on icon "button" at bounding box center [609, 214] width 6 height 6
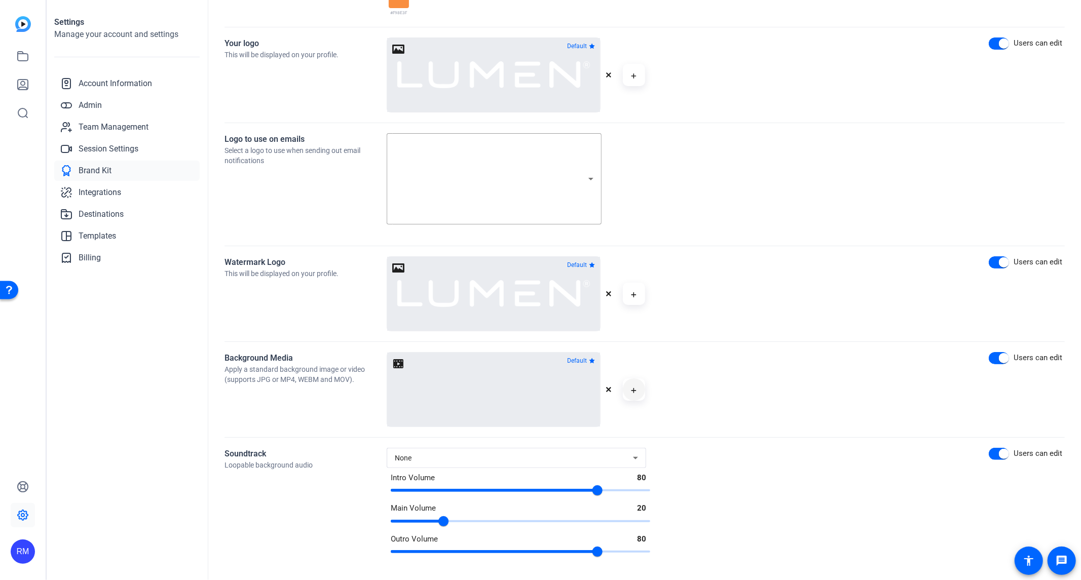
click at [632, 391] on icon "button" at bounding box center [633, 390] width 5 height 5
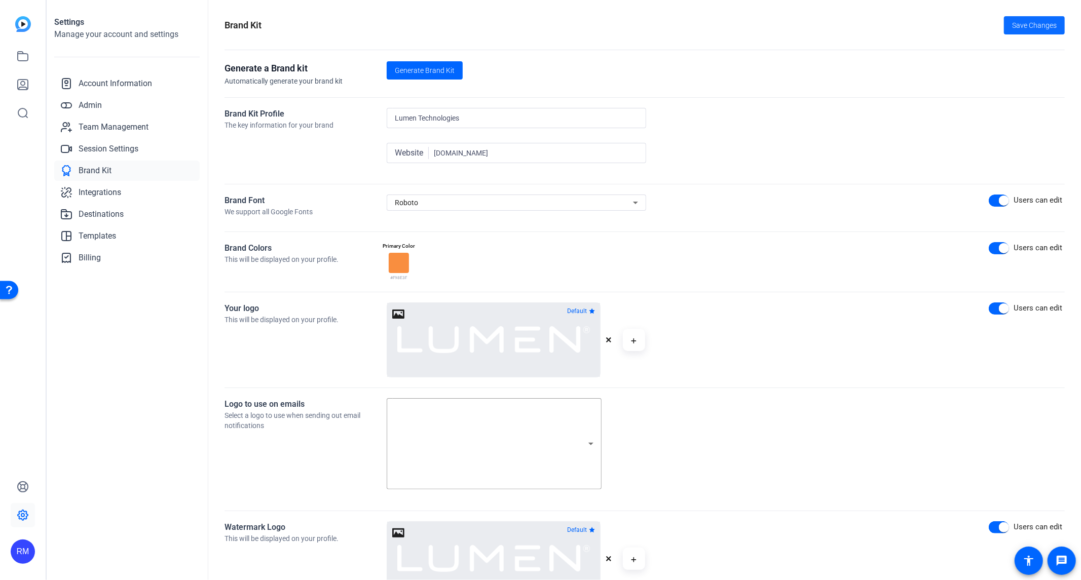
click at [1034, 25] on span "Save Changes" at bounding box center [1034, 25] width 45 height 11
click at [109, 193] on span "Integrations" at bounding box center [100, 193] width 43 height 12
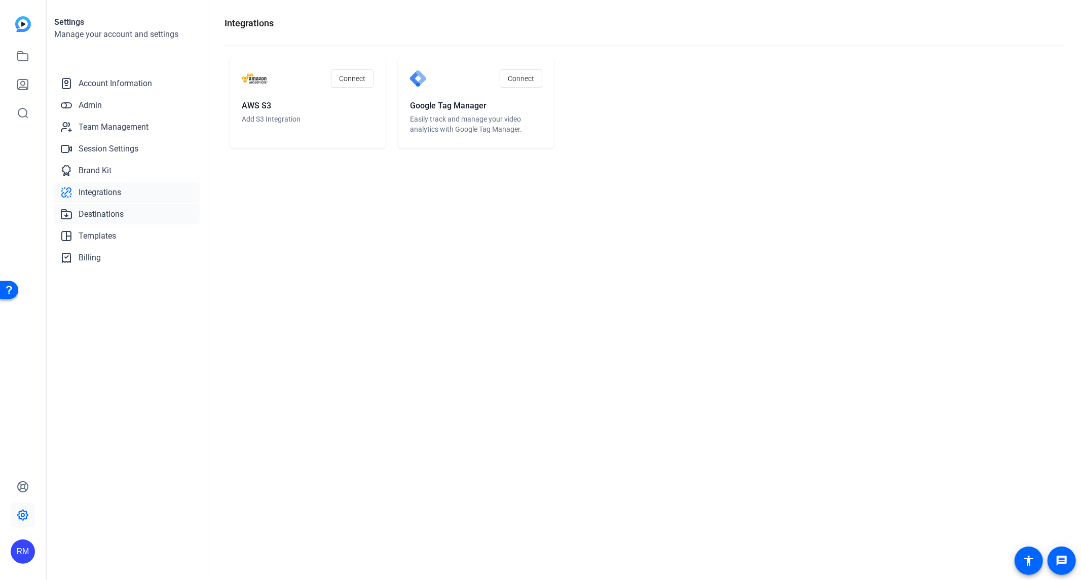
click at [114, 211] on span "Destinations" at bounding box center [101, 214] width 45 height 12
click at [117, 149] on span "Session Settings" at bounding box center [109, 149] width 60 height 12
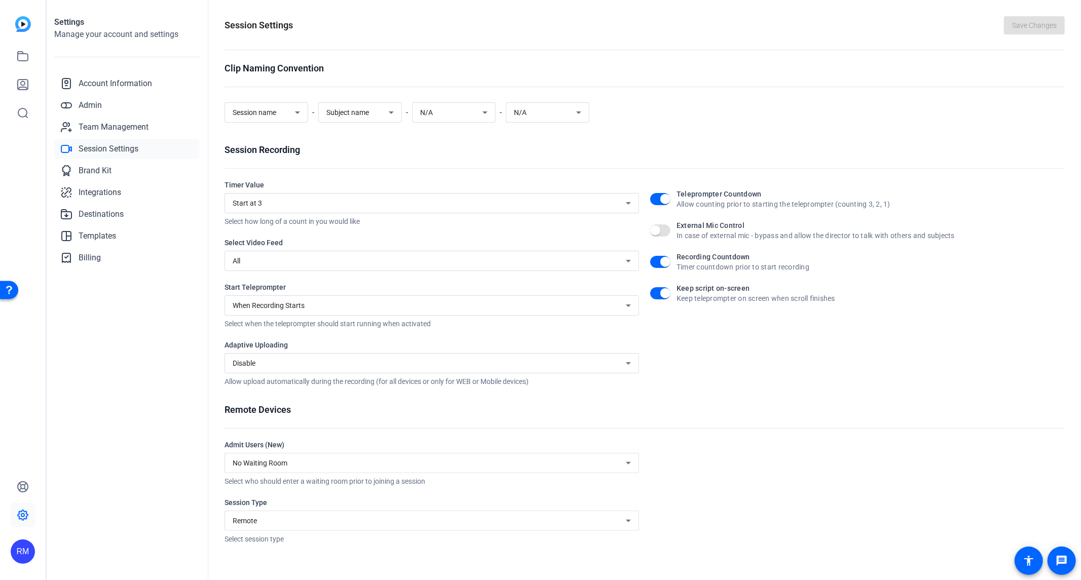
click at [393, 261] on div "All" at bounding box center [429, 261] width 393 height 12
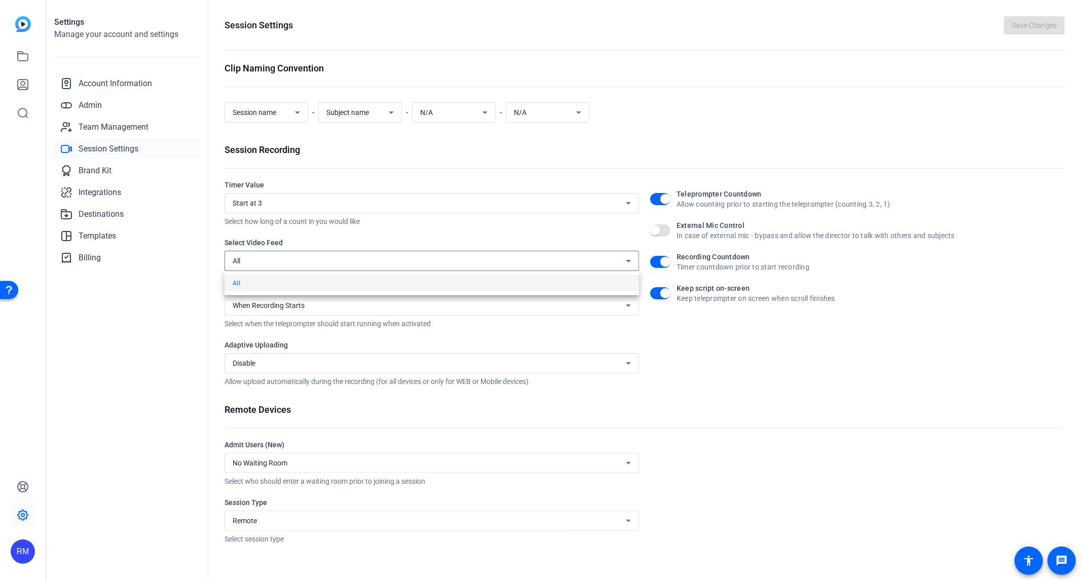
click at [395, 261] on div at bounding box center [540, 290] width 1081 height 580
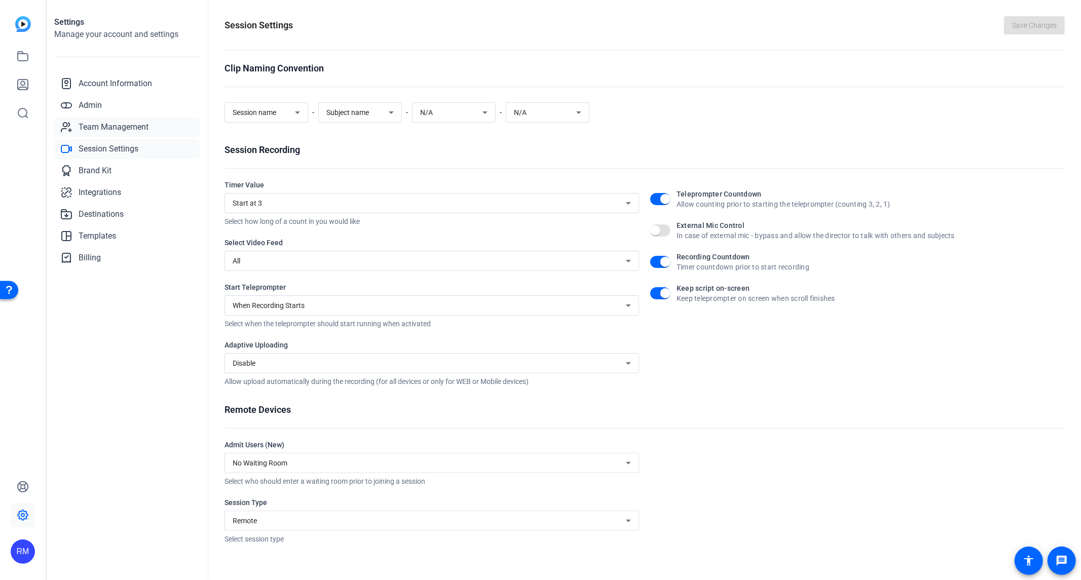
click at [124, 124] on span "Team Management" at bounding box center [114, 127] width 70 height 12
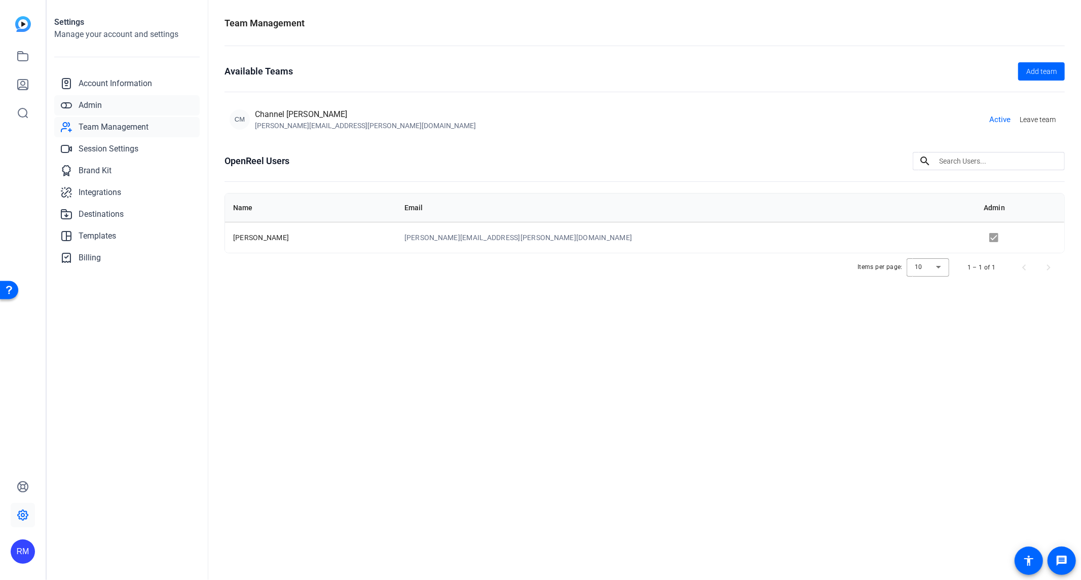
click at [89, 103] on span "Admin" at bounding box center [90, 105] width 23 height 12
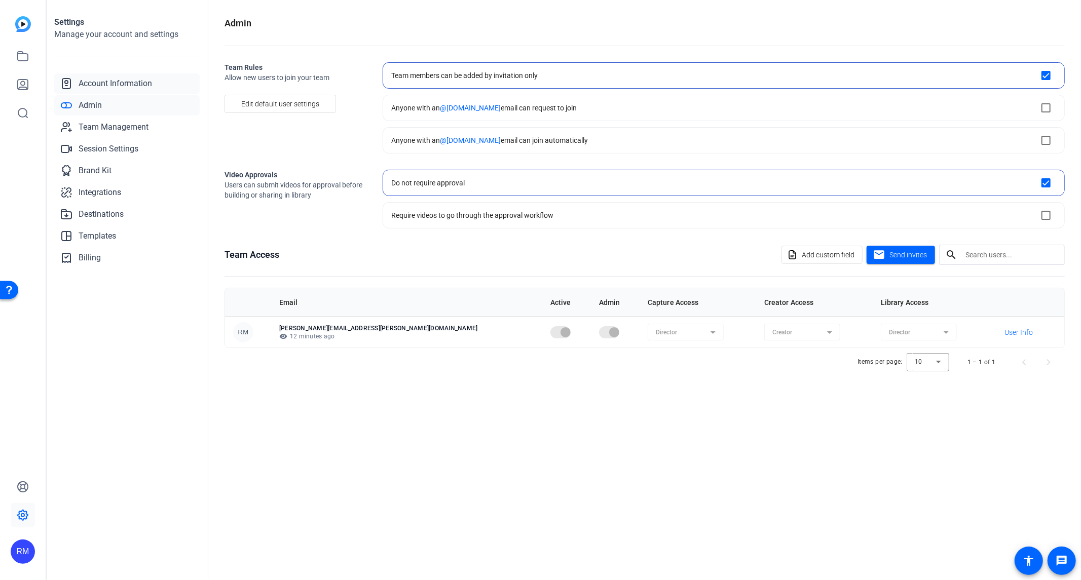
click at [118, 89] on span "Account Information" at bounding box center [115, 84] width 73 height 12
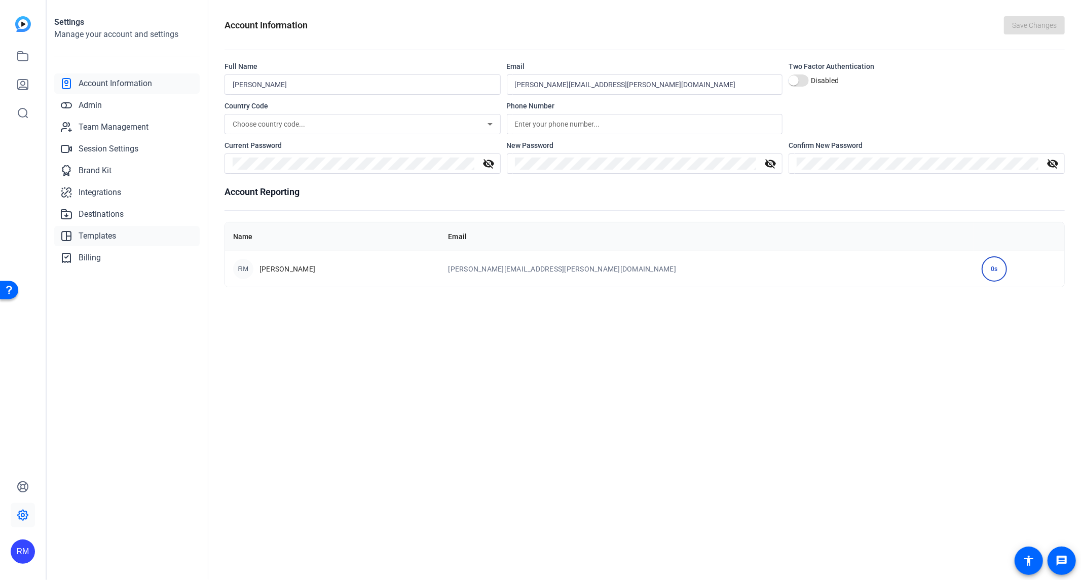
click at [83, 235] on span "Templates" at bounding box center [98, 236] width 38 height 12
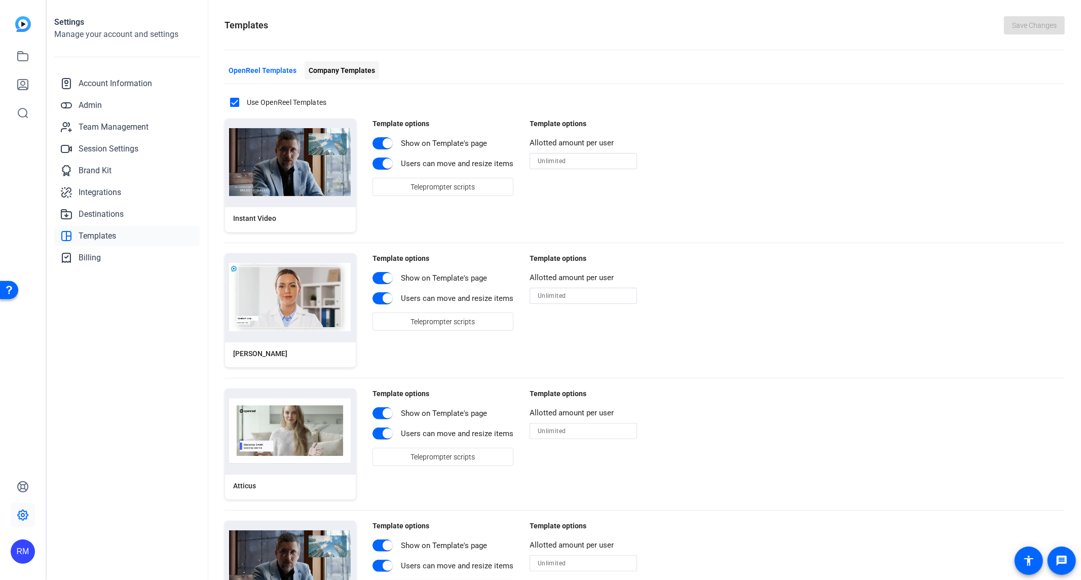
click at [343, 68] on span "Company Templates" at bounding box center [342, 70] width 66 height 11
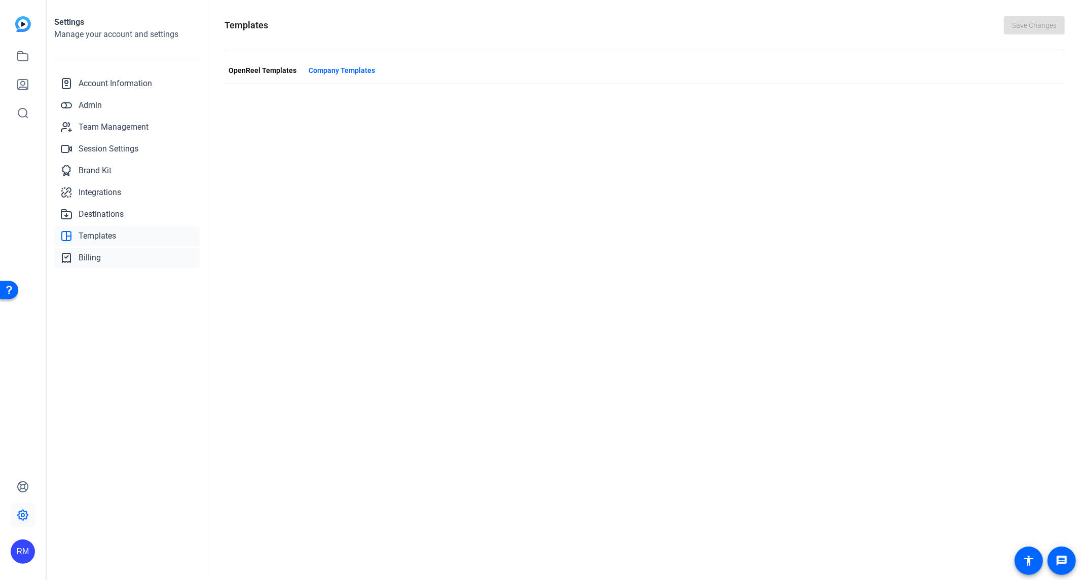
click at [94, 261] on span "Billing" at bounding box center [90, 258] width 22 height 12
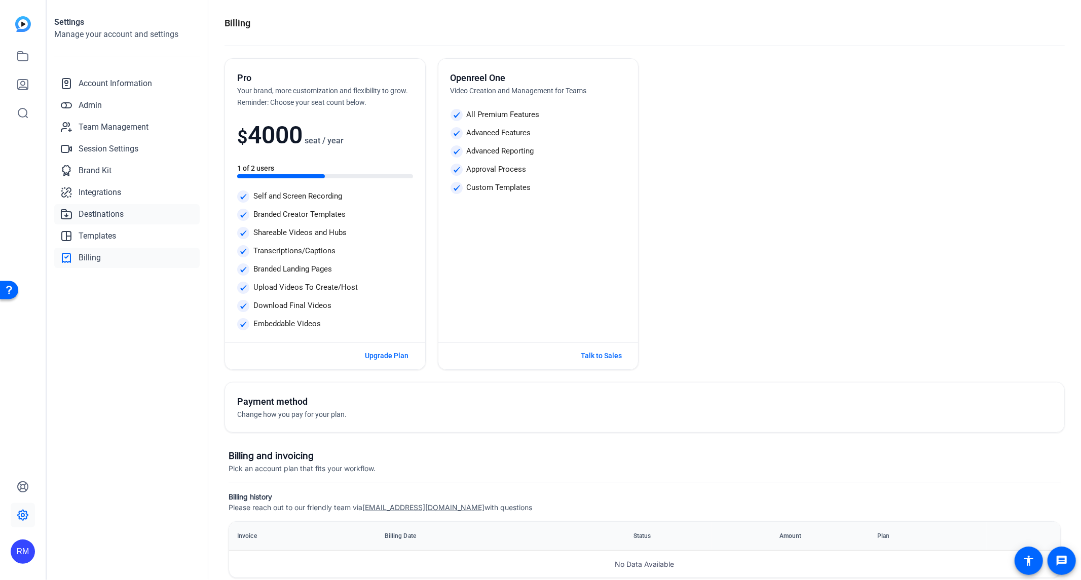
click at [104, 215] on span "Destinations" at bounding box center [101, 214] width 45 height 12
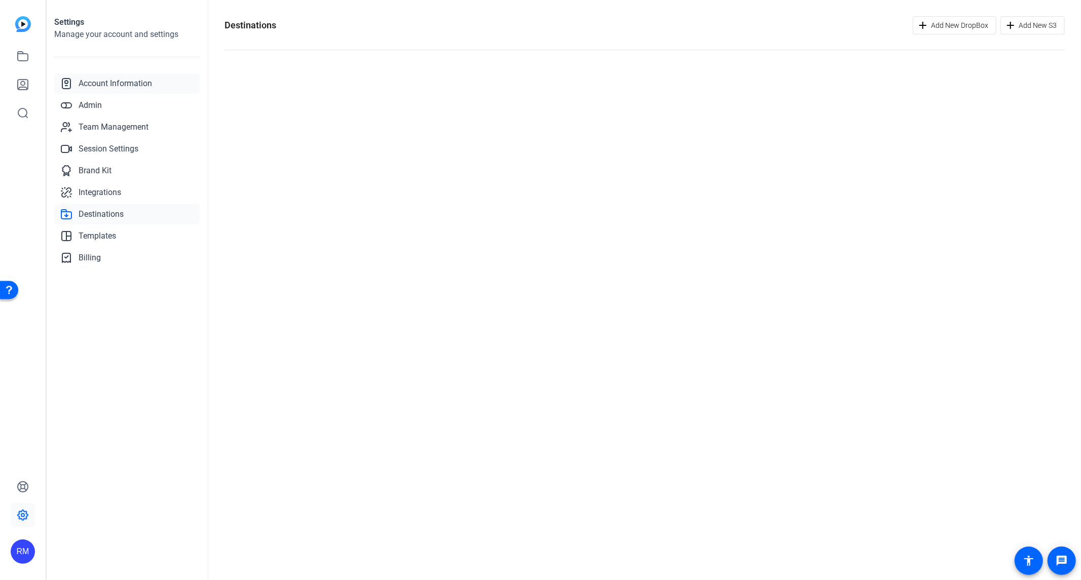
click at [105, 76] on link "Account Information" at bounding box center [126, 83] width 145 height 20
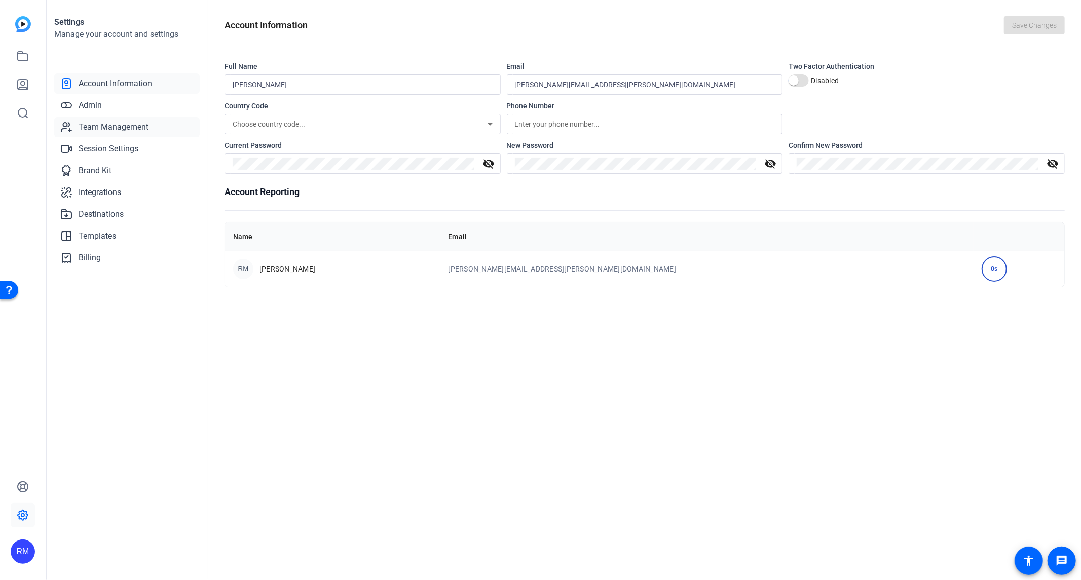
click at [121, 118] on link "Team Management" at bounding box center [126, 127] width 145 height 20
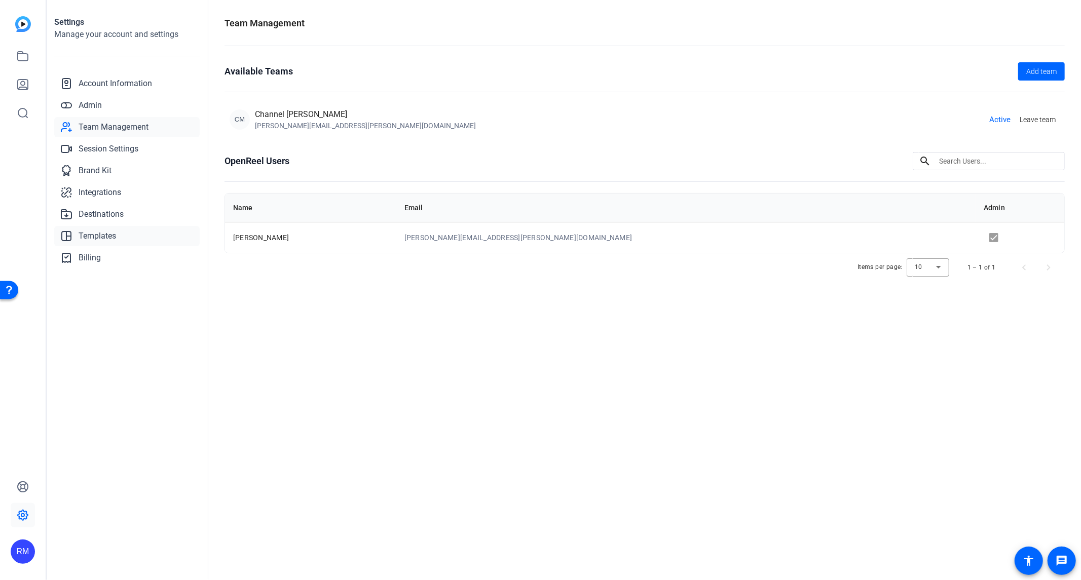
click at [109, 236] on span "Templates" at bounding box center [98, 236] width 38 height 12
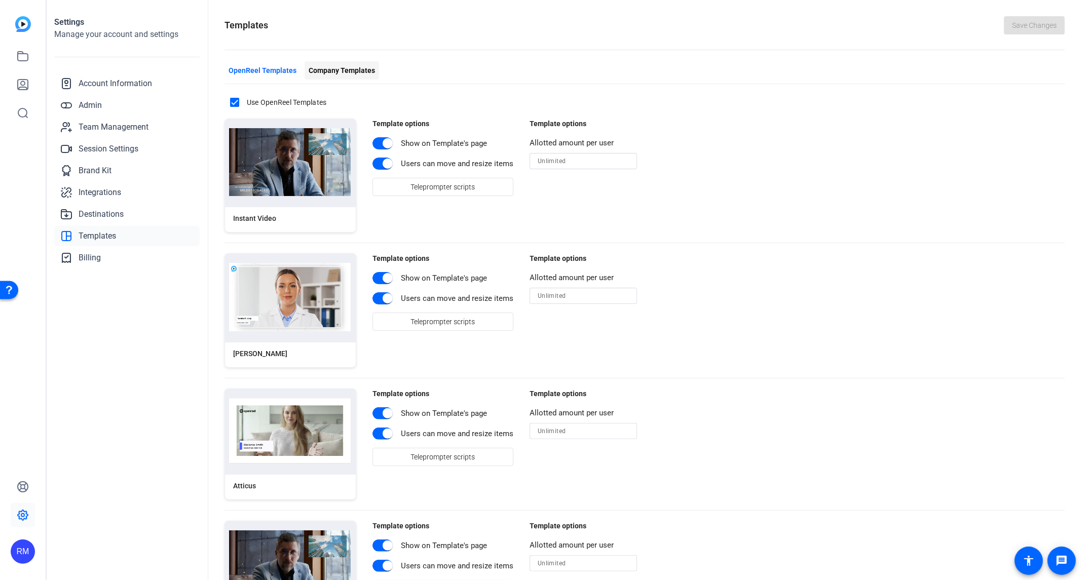
click at [341, 74] on span "Company Templates" at bounding box center [342, 70] width 66 height 11
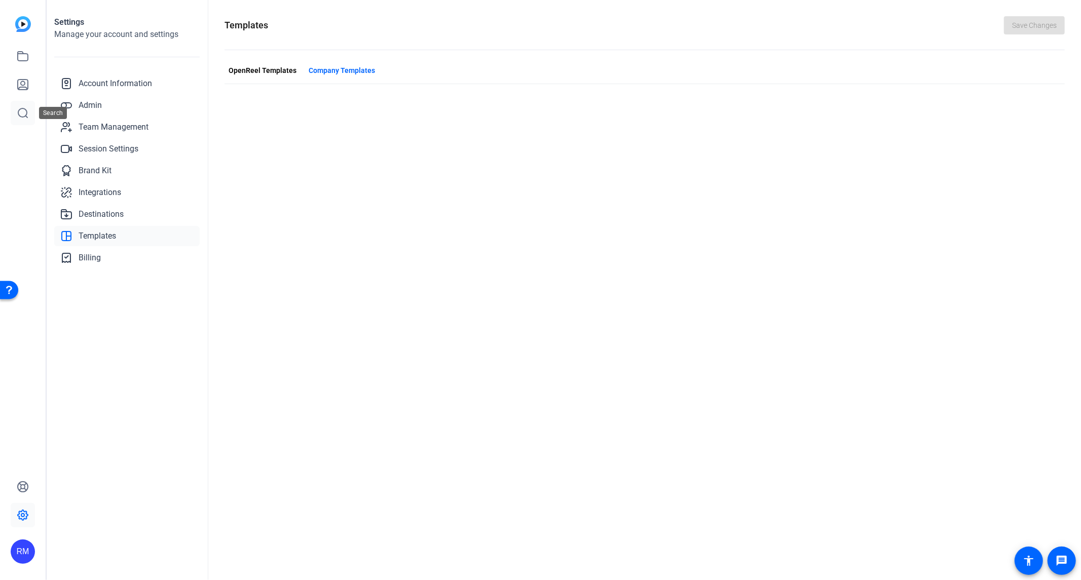
click at [19, 112] on icon at bounding box center [23, 113] width 12 height 12
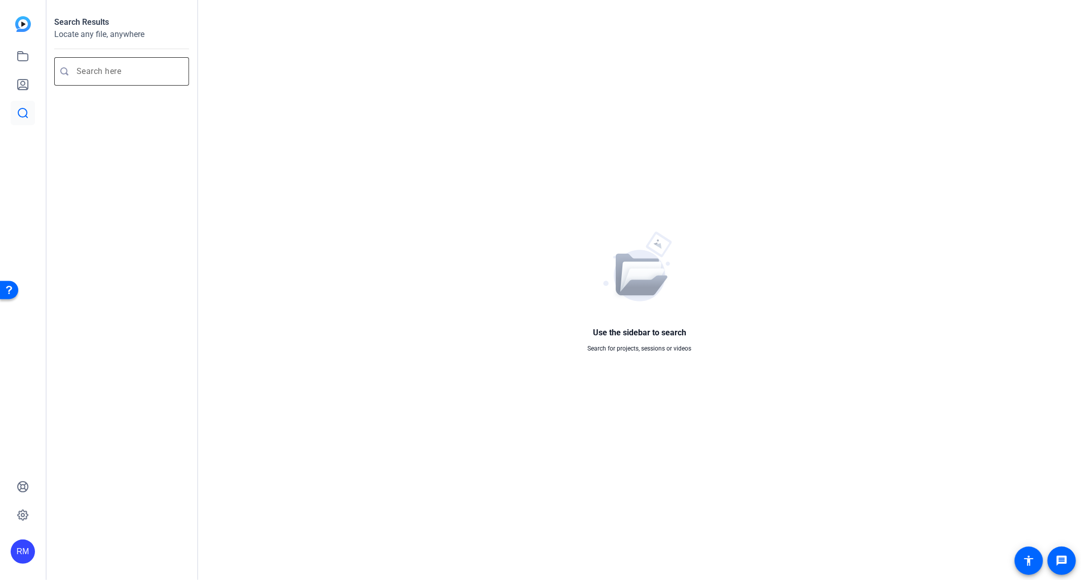
click at [115, 67] on input "Enter search query" at bounding box center [127, 71] width 100 height 12
